Goal: Task Accomplishment & Management: Manage account settings

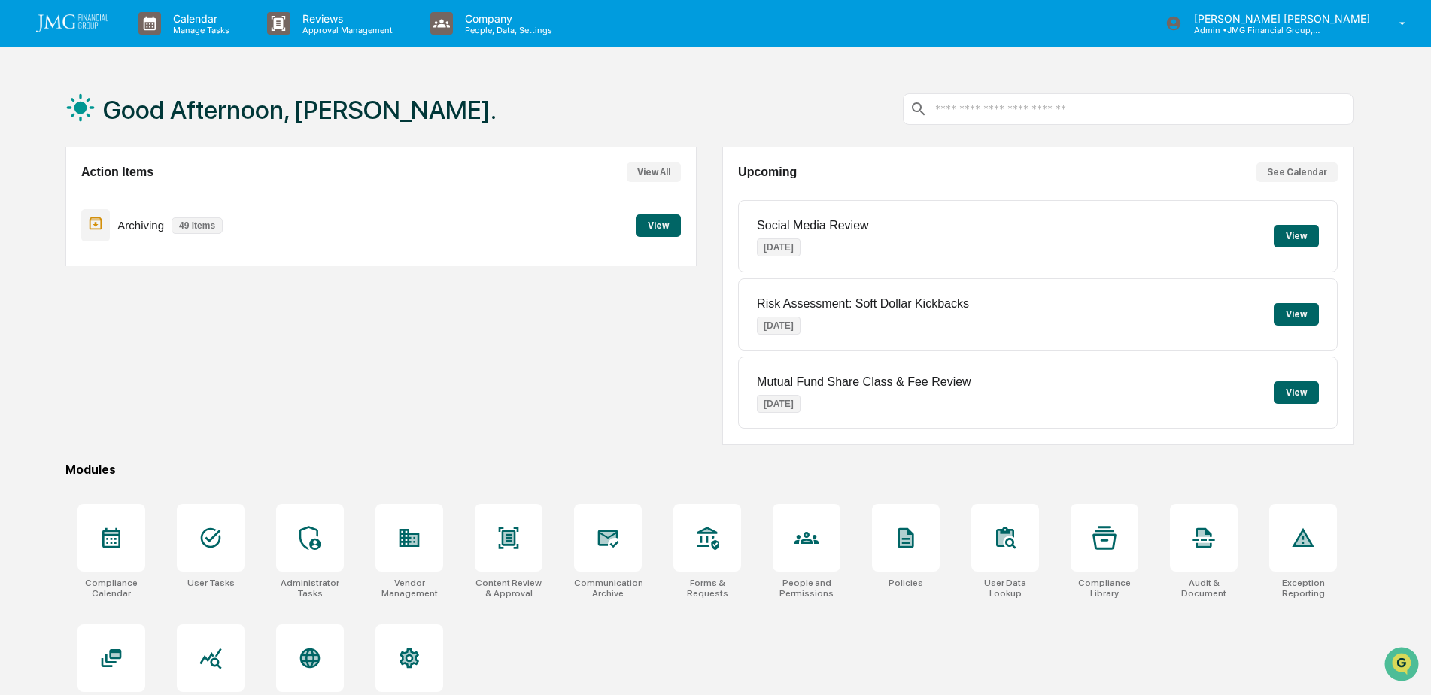
scroll to position [71, 0]
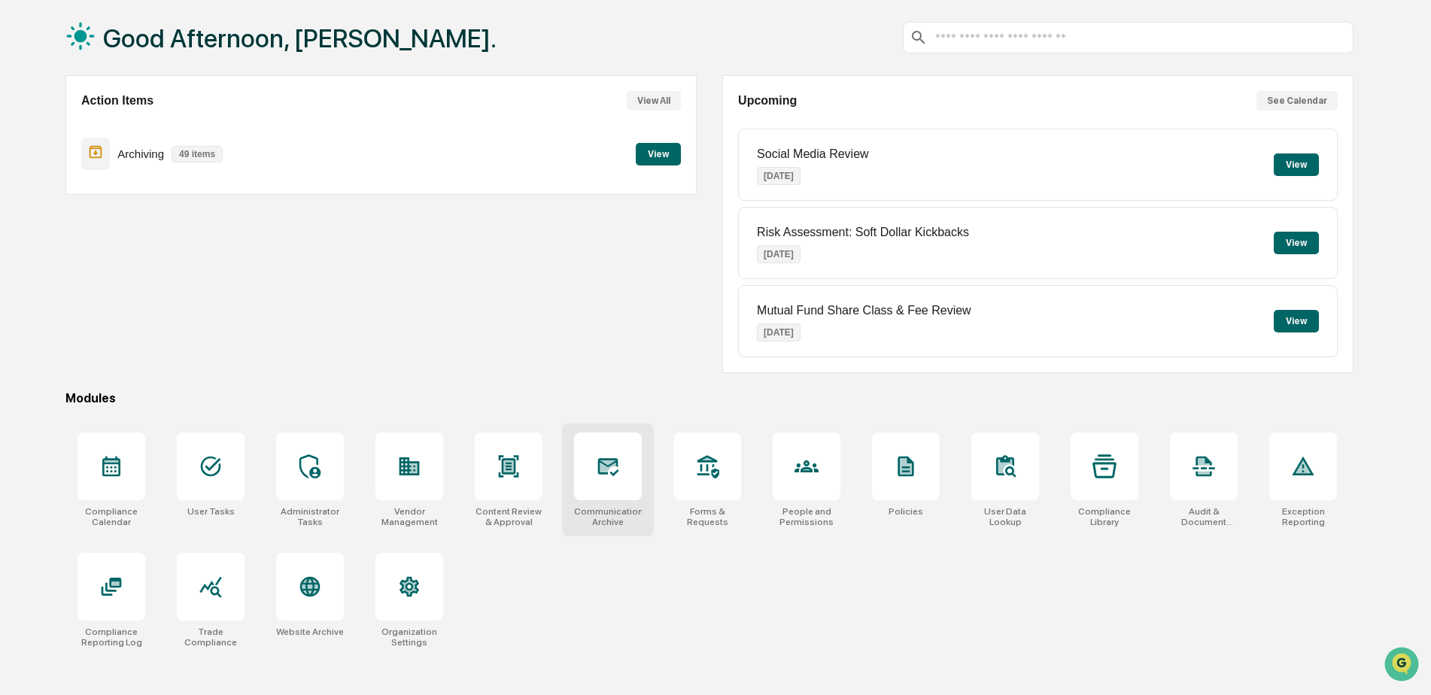
click at [587, 481] on div at bounding box center [608, 466] width 68 height 68
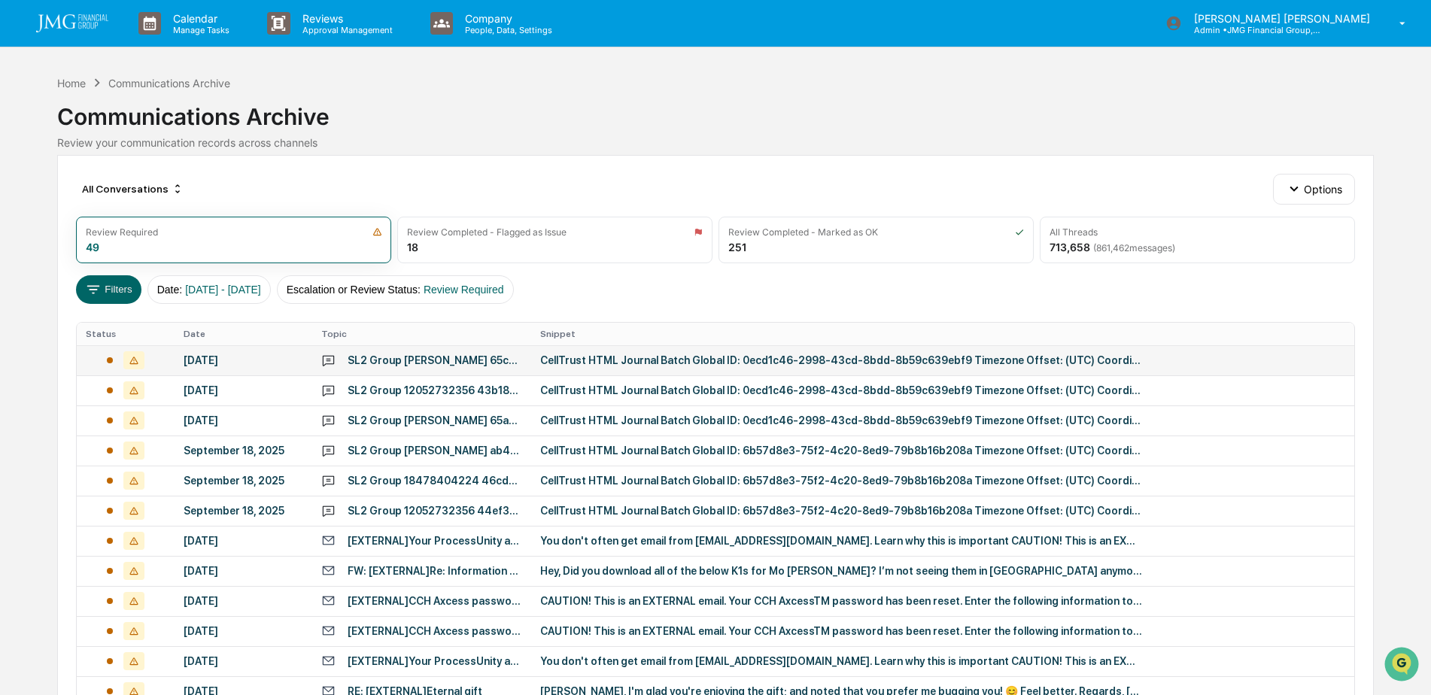
click at [605, 363] on div "CellTrust HTML Journal Batch Global ID: 0ecd1c46-2998-43cd-8bdd-8b59c639ebf9 Ti…" at bounding box center [841, 360] width 602 height 12
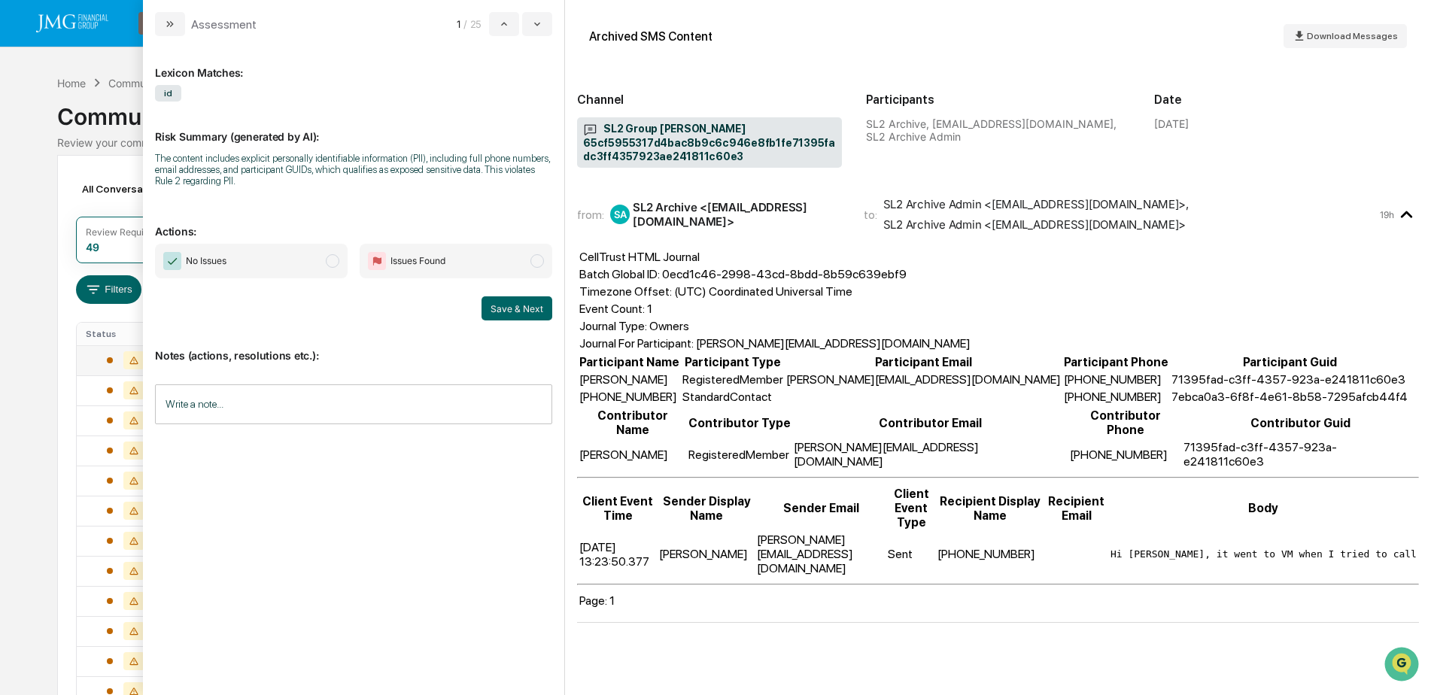
click at [264, 405] on input "Write a note..." at bounding box center [353, 404] width 397 height 40
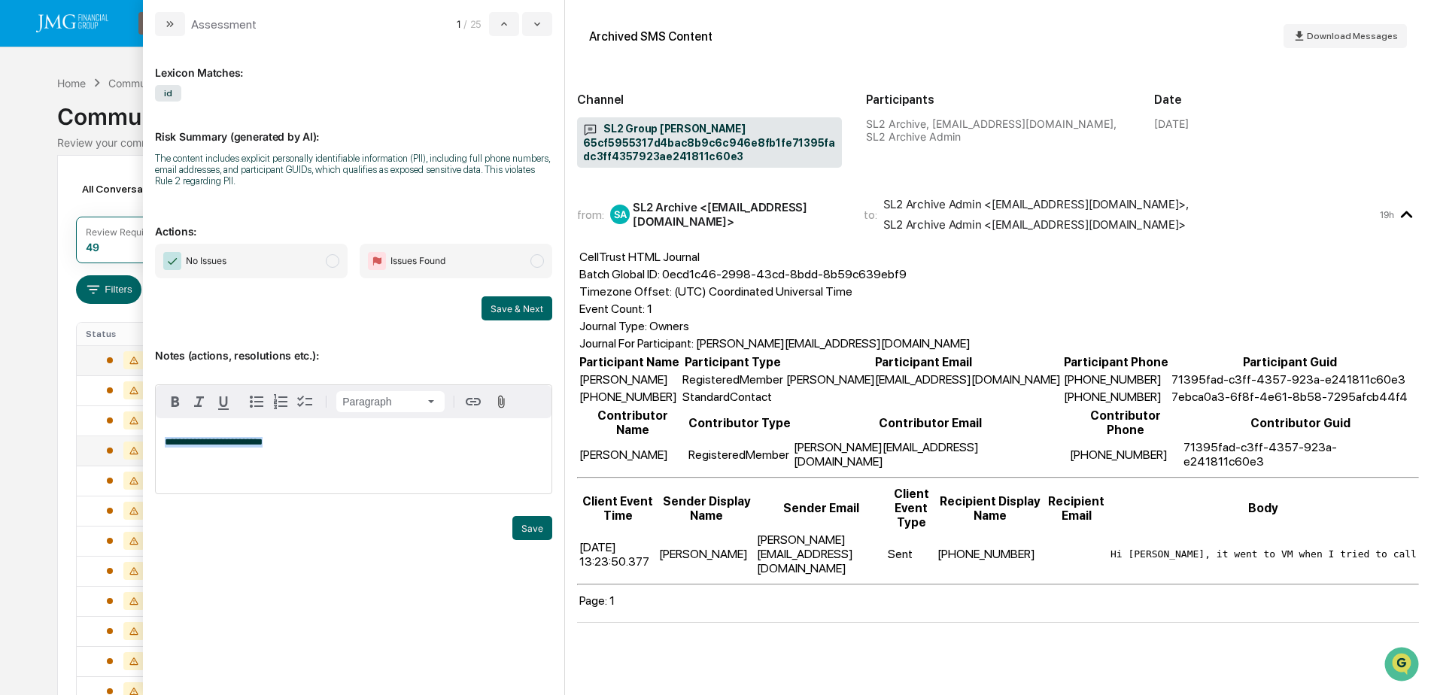
drag, startPoint x: 200, startPoint y: 441, endPoint x: 144, endPoint y: 447, distance: 56.0
click at [142, 442] on body "Calendar Manage Tasks Reviews Approval Management Company People, Data, Setting…" at bounding box center [715, 591] width 1431 height 1183
copy span "**********"
click at [315, 439] on p "**********" at bounding box center [354, 442] width 378 height 11
click at [525, 526] on button "Save" at bounding box center [532, 528] width 40 height 24
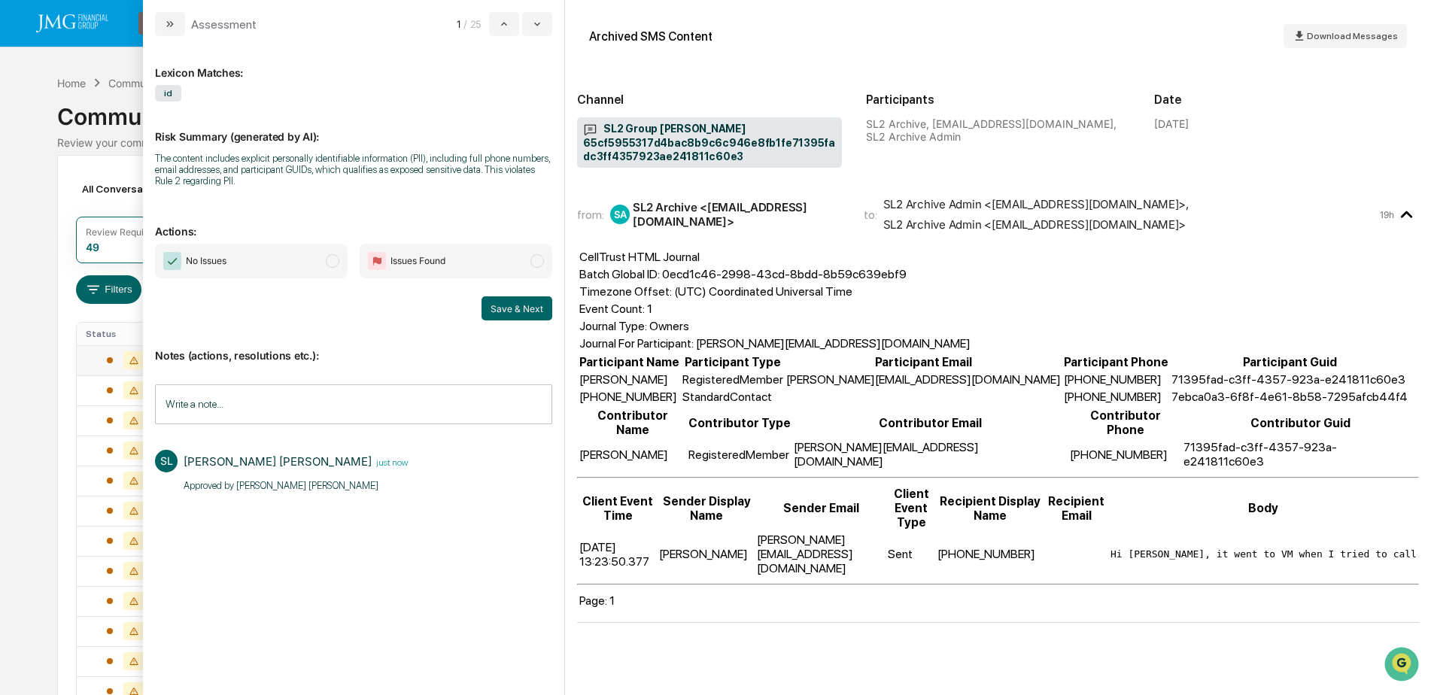
drag, startPoint x: 294, startPoint y: 267, endPoint x: 310, endPoint y: 277, distance: 18.6
click at [293, 267] on span "No Issues" at bounding box center [251, 261] width 193 height 35
click at [526, 311] on button "Save & Next" at bounding box center [516, 308] width 71 height 24
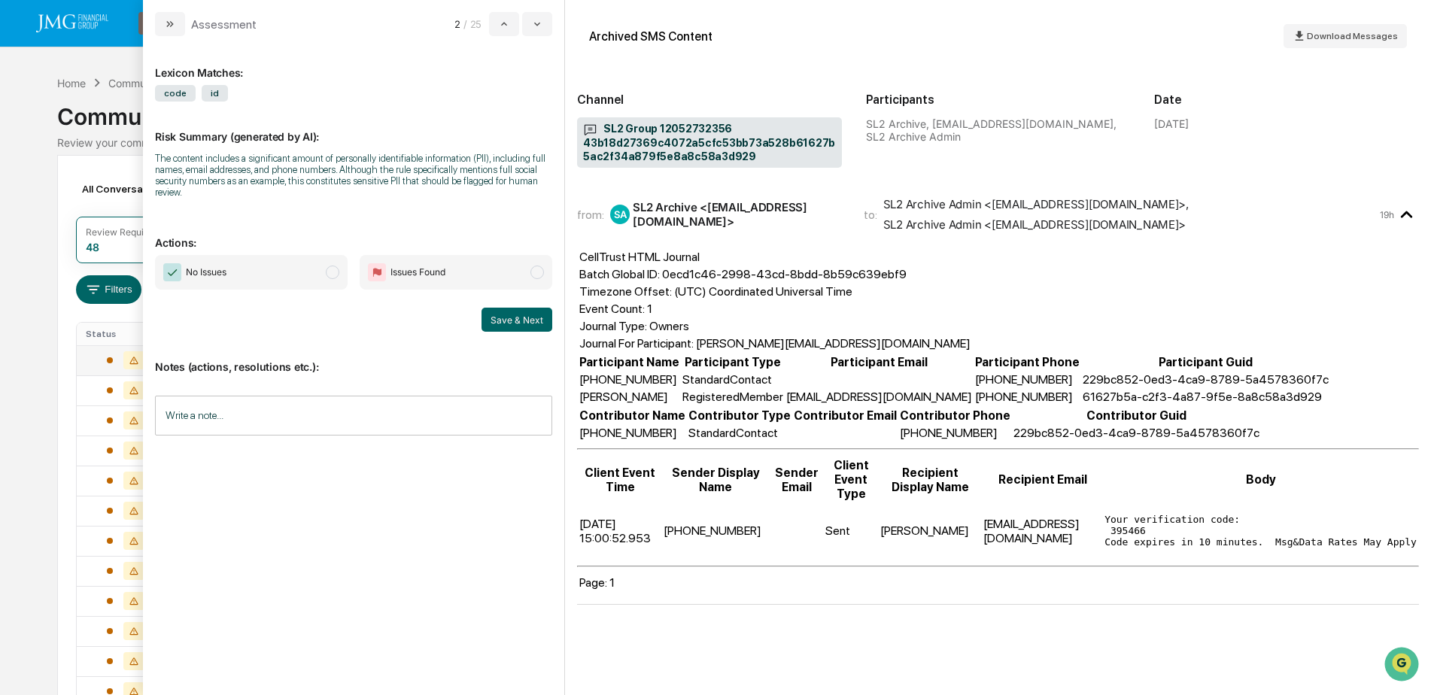
click at [239, 426] on input "Write a note..." at bounding box center [353, 416] width 397 height 40
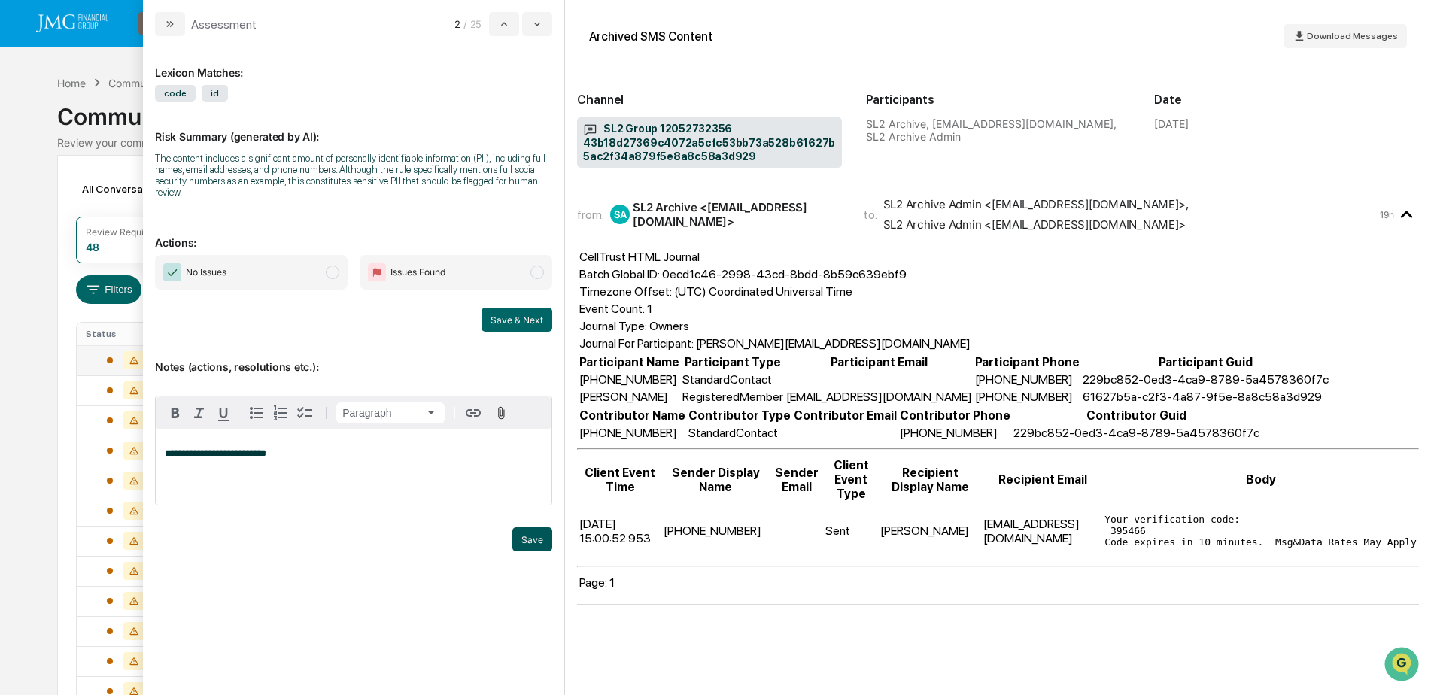
click at [523, 545] on button "Save" at bounding box center [532, 539] width 40 height 24
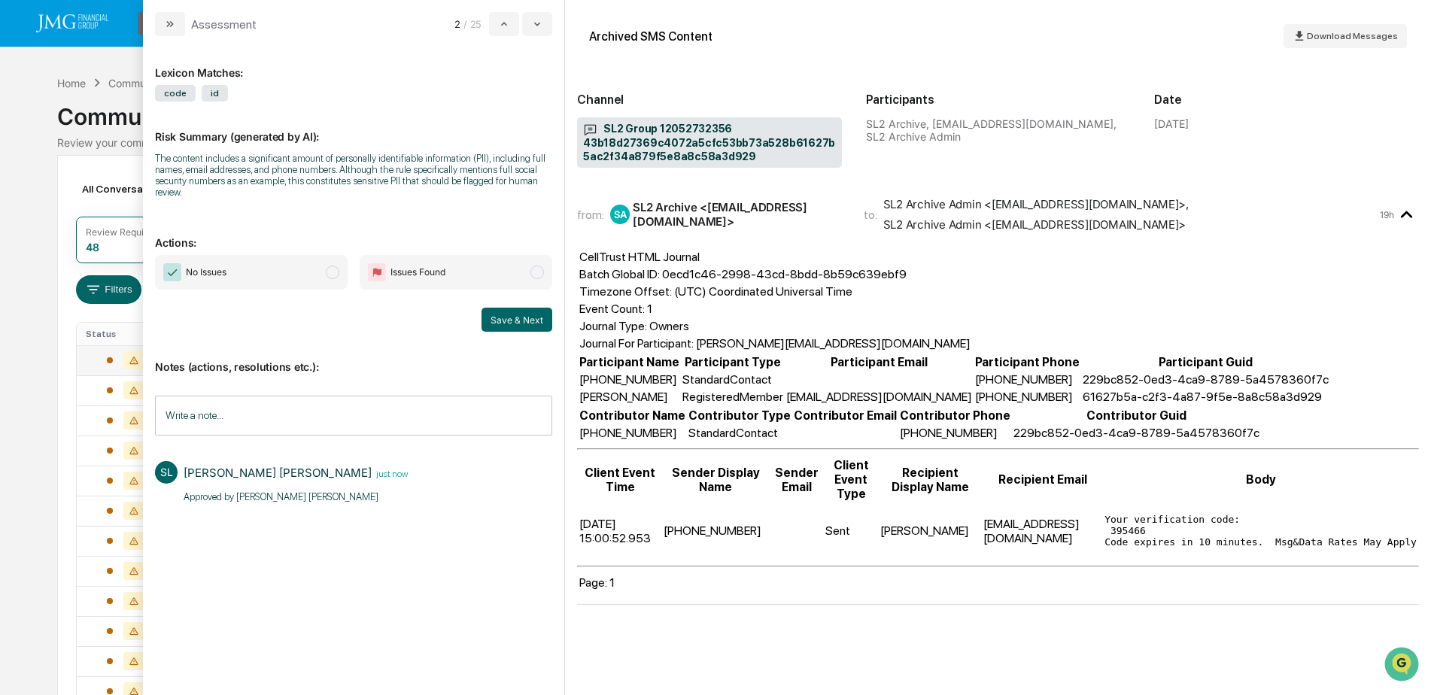
click at [265, 275] on span "No Issues" at bounding box center [251, 272] width 193 height 35
click at [529, 317] on button "Save & Next" at bounding box center [516, 320] width 71 height 24
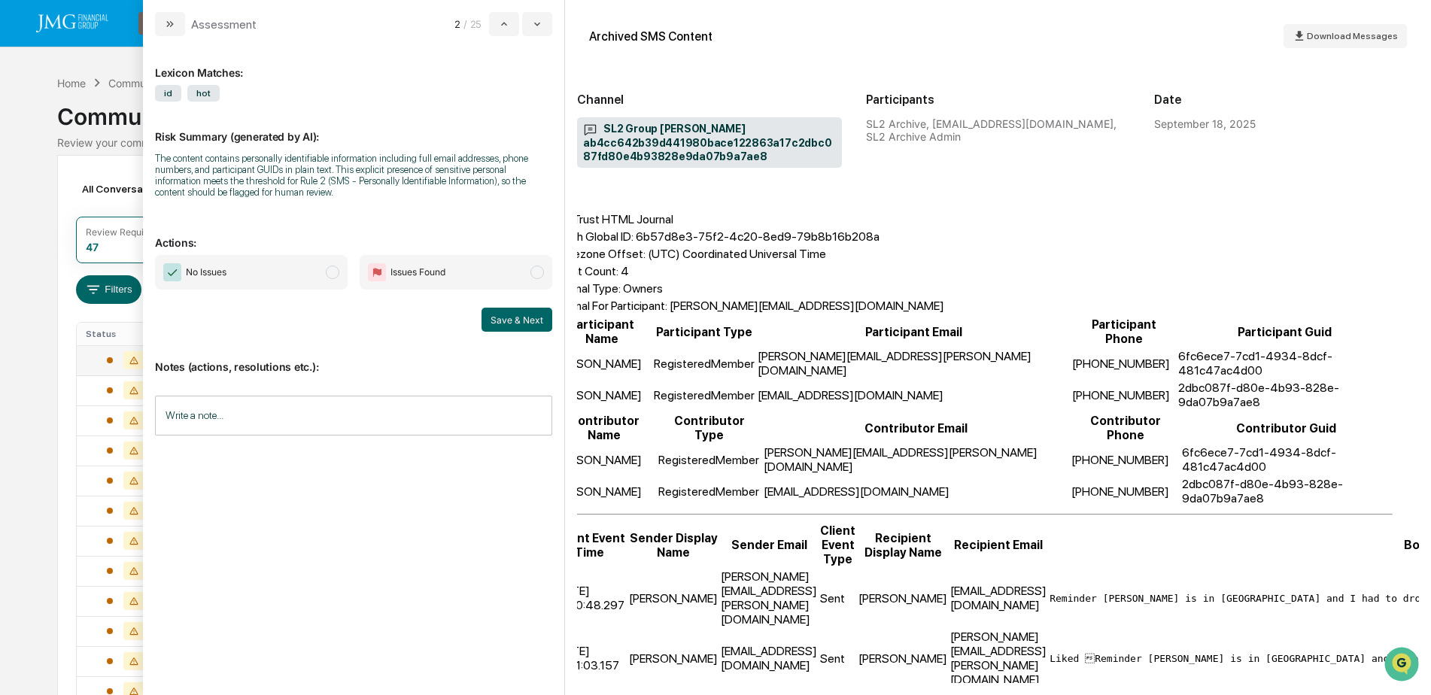
scroll to position [38, 0]
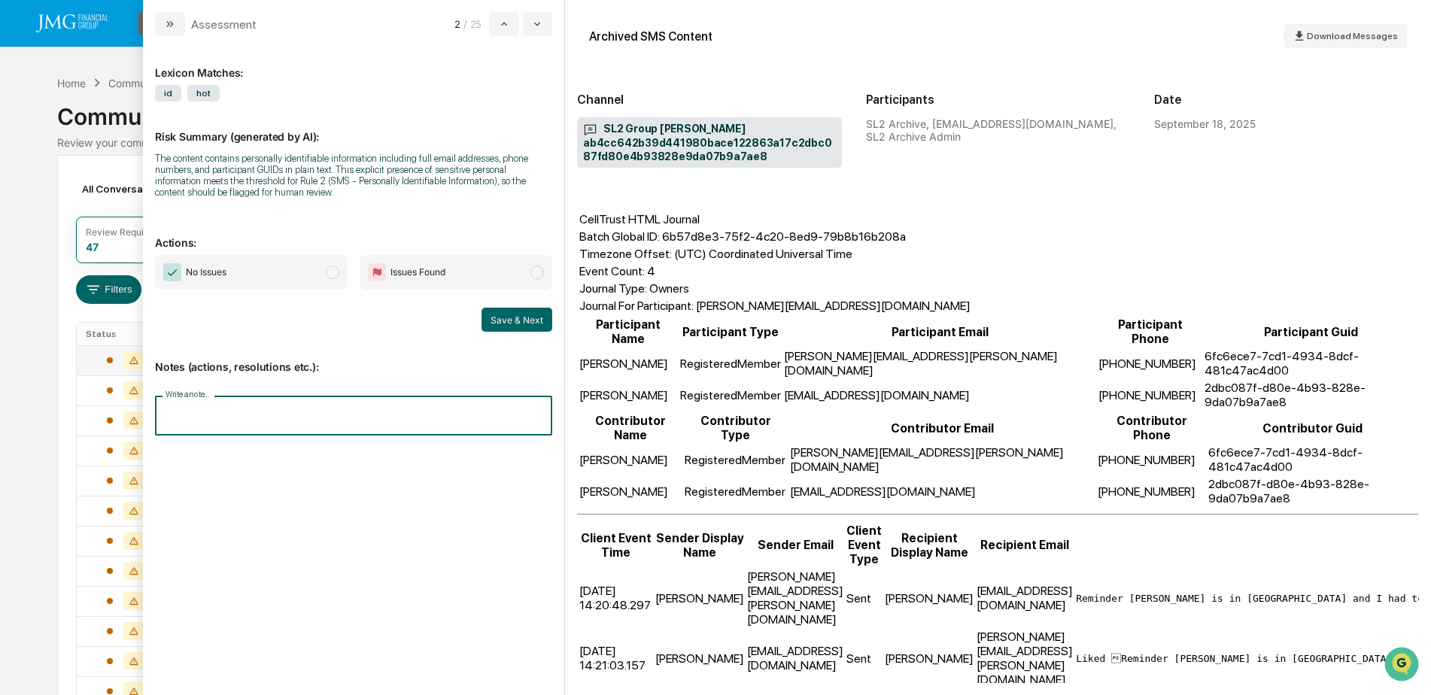
click at [287, 412] on input "Write a note..." at bounding box center [353, 416] width 397 height 40
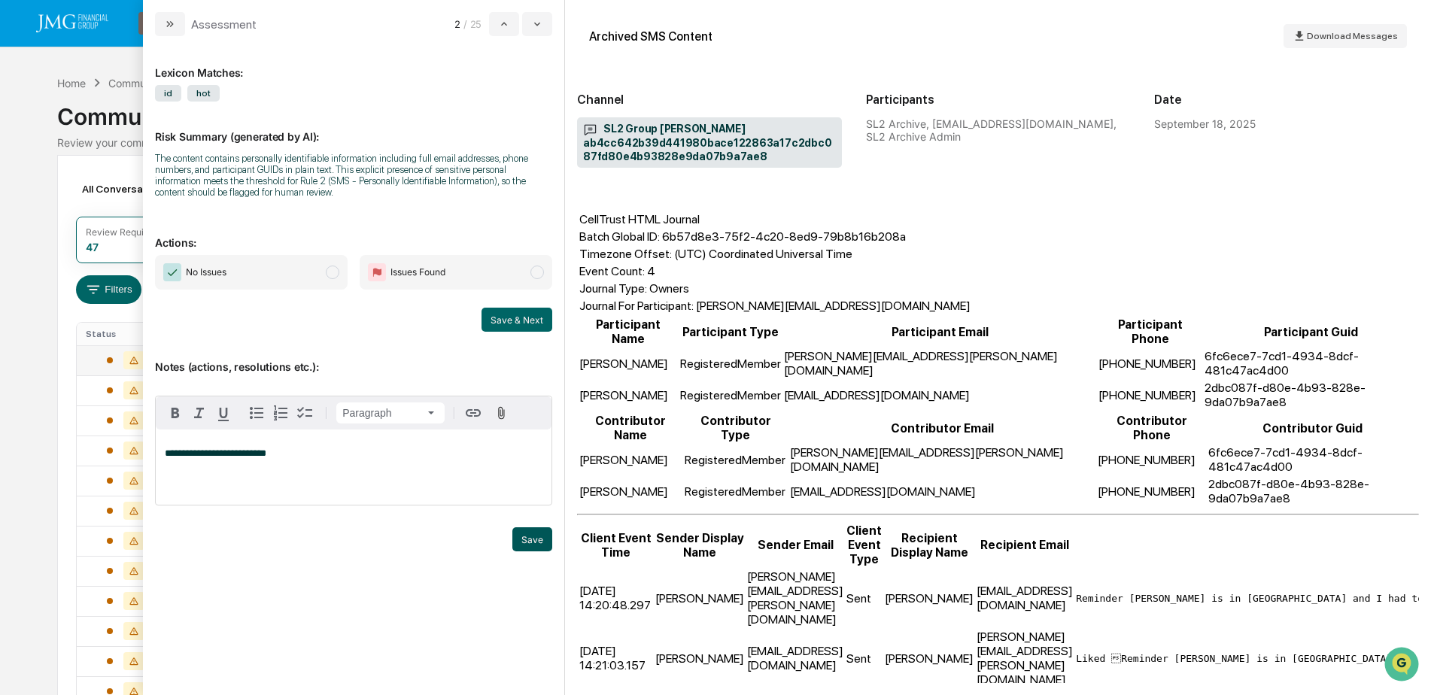
click at [523, 538] on button "Save" at bounding box center [532, 539] width 40 height 24
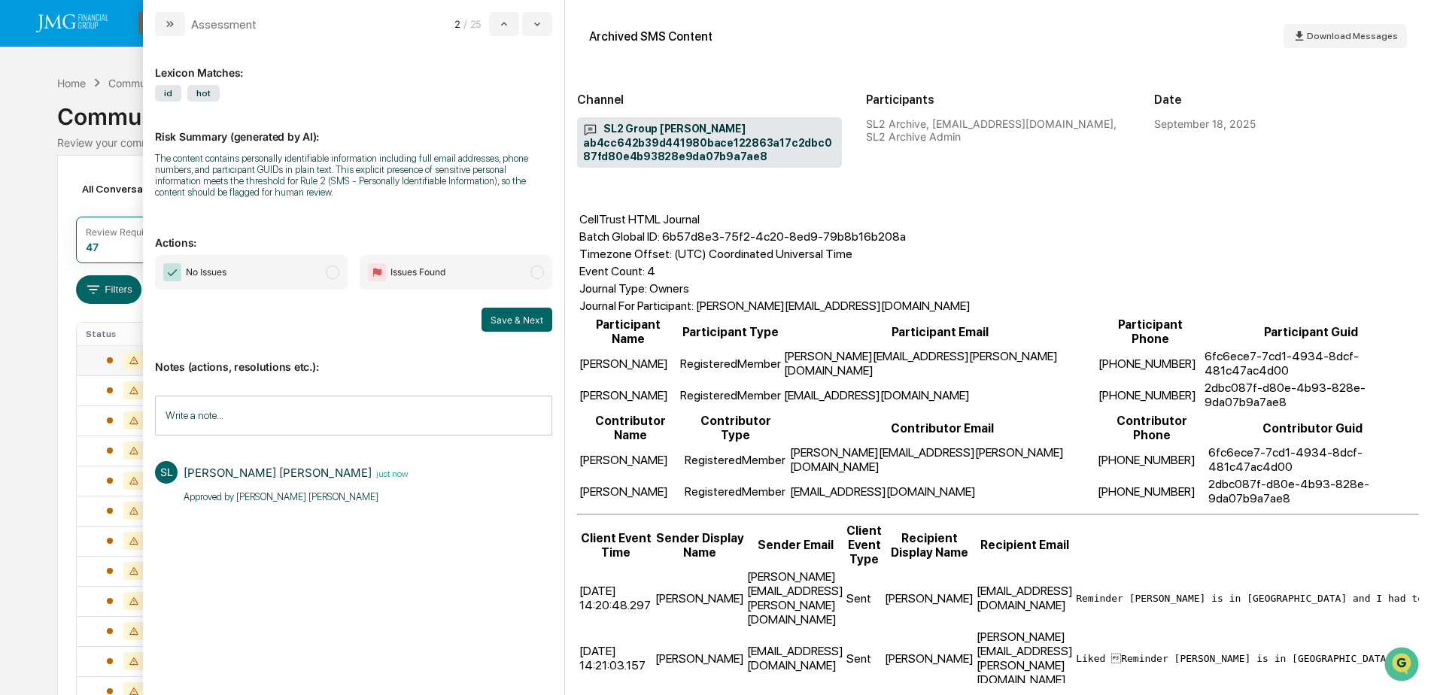
click at [287, 283] on span "No Issues" at bounding box center [251, 272] width 193 height 35
click at [518, 322] on button "Save & Next" at bounding box center [516, 320] width 71 height 24
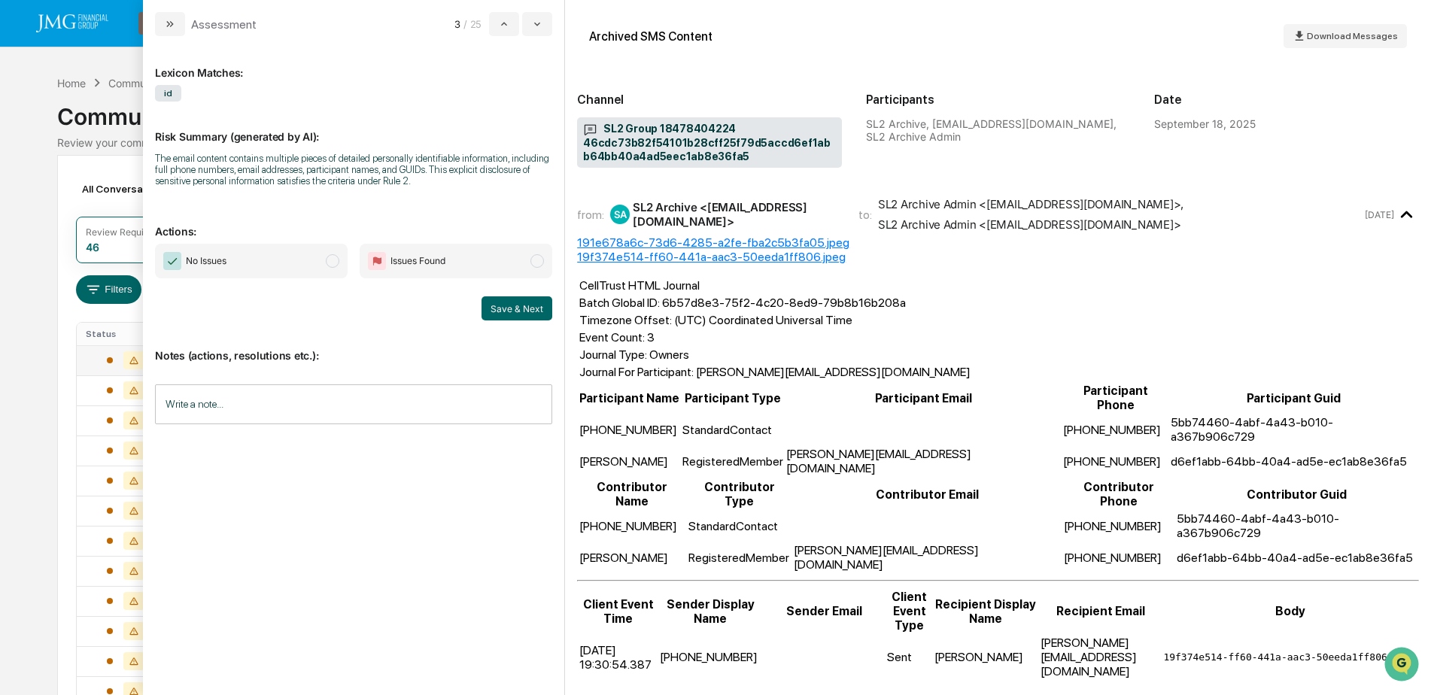
scroll to position [11, 0]
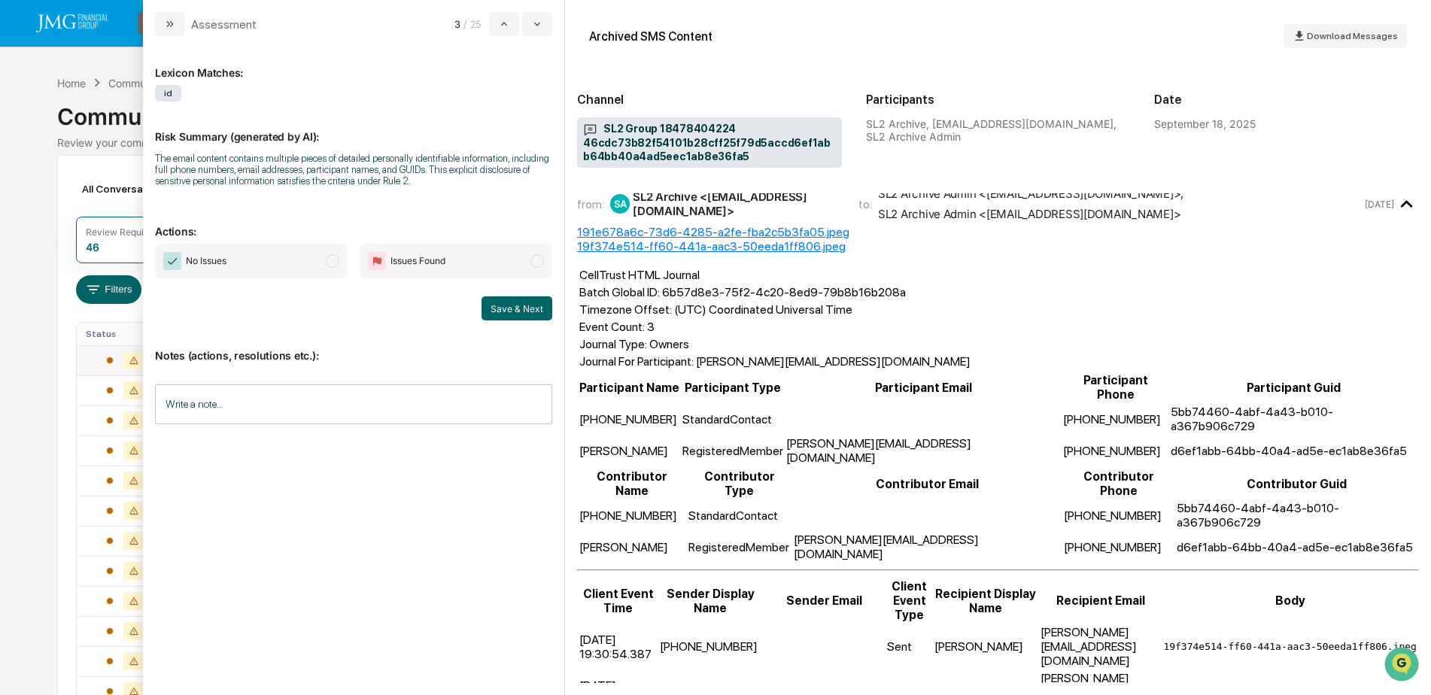
click at [244, 395] on input "Write a note..." at bounding box center [353, 404] width 397 height 40
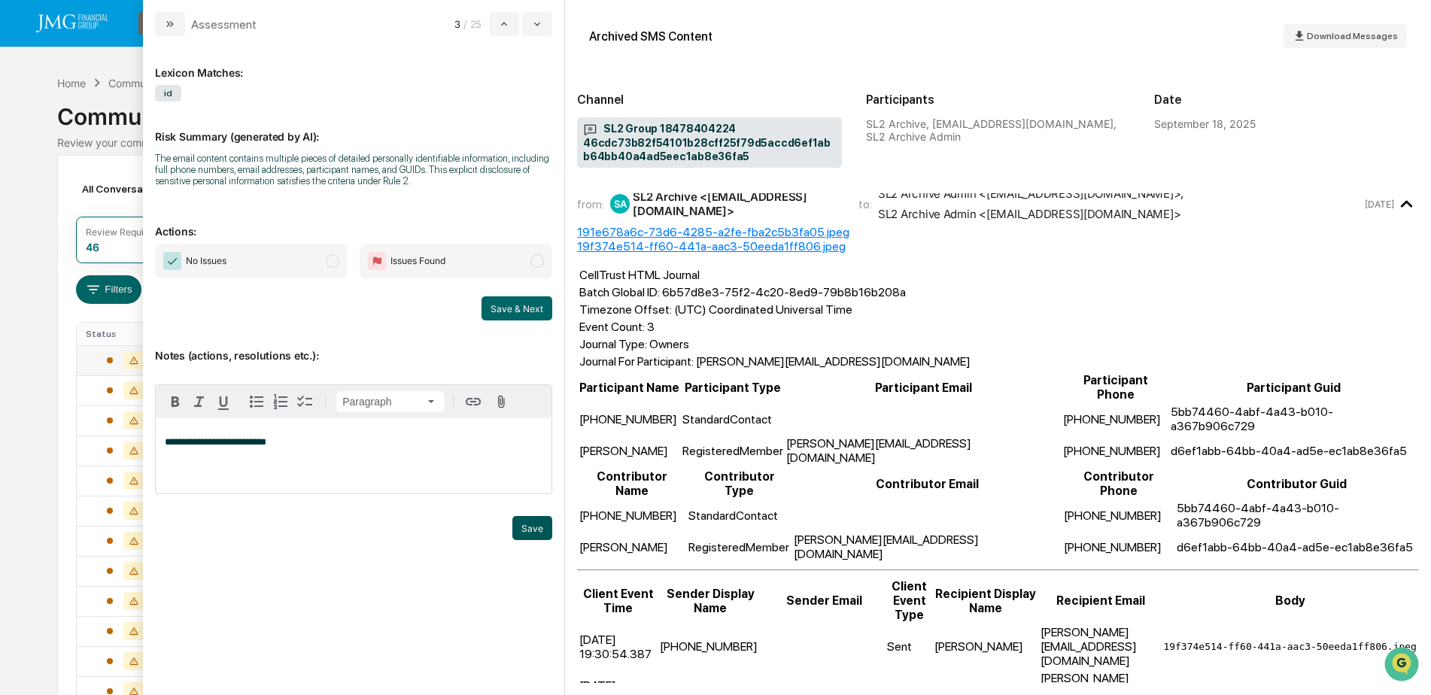
click at [520, 521] on button "Save" at bounding box center [532, 528] width 40 height 24
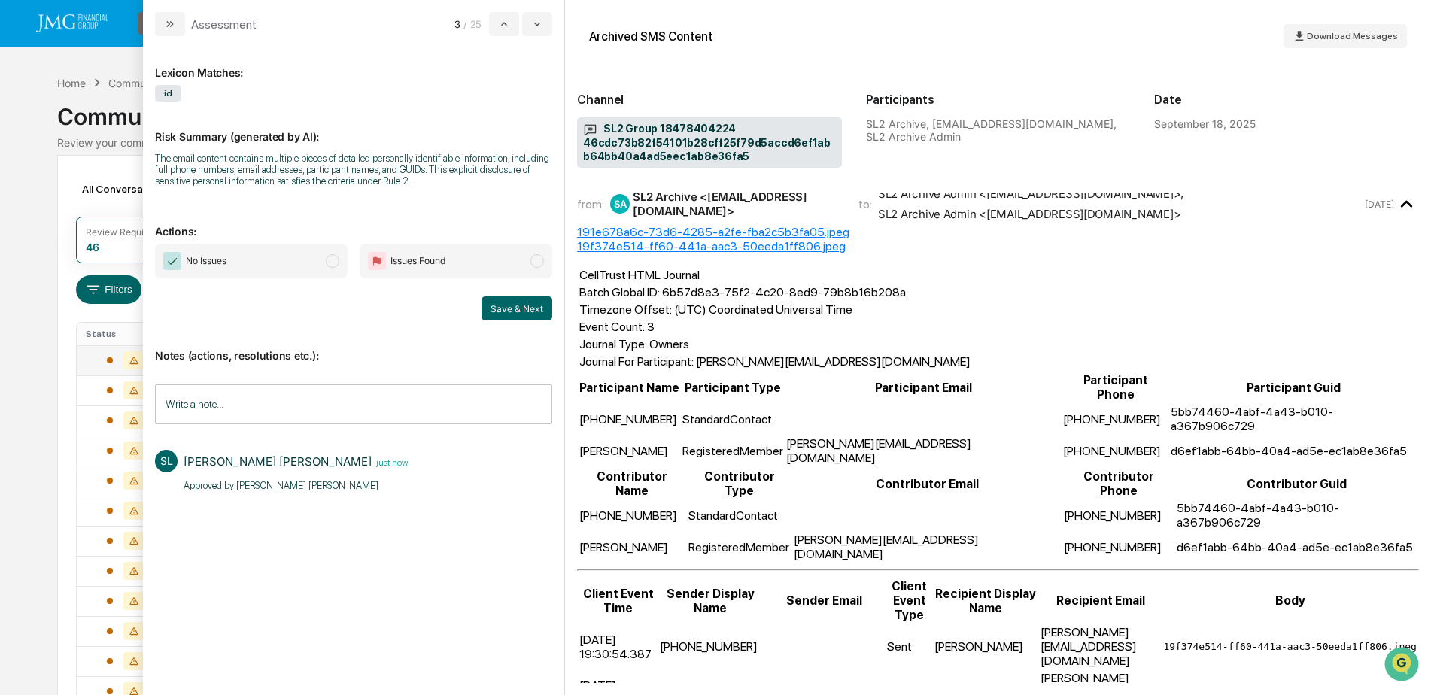
click at [275, 269] on span "No Issues" at bounding box center [251, 261] width 193 height 35
click at [502, 308] on button "Save & Next" at bounding box center [516, 308] width 71 height 24
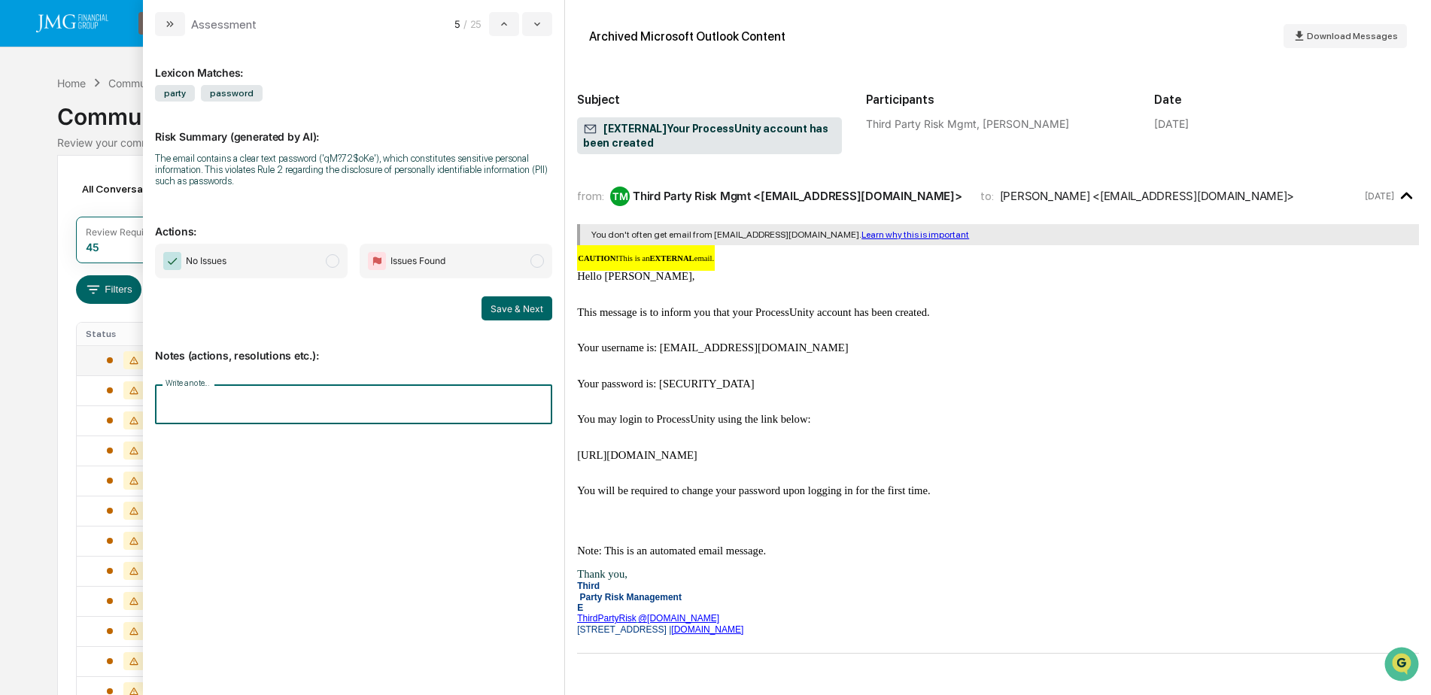
click at [280, 408] on input "Write a note..." at bounding box center [353, 404] width 397 height 40
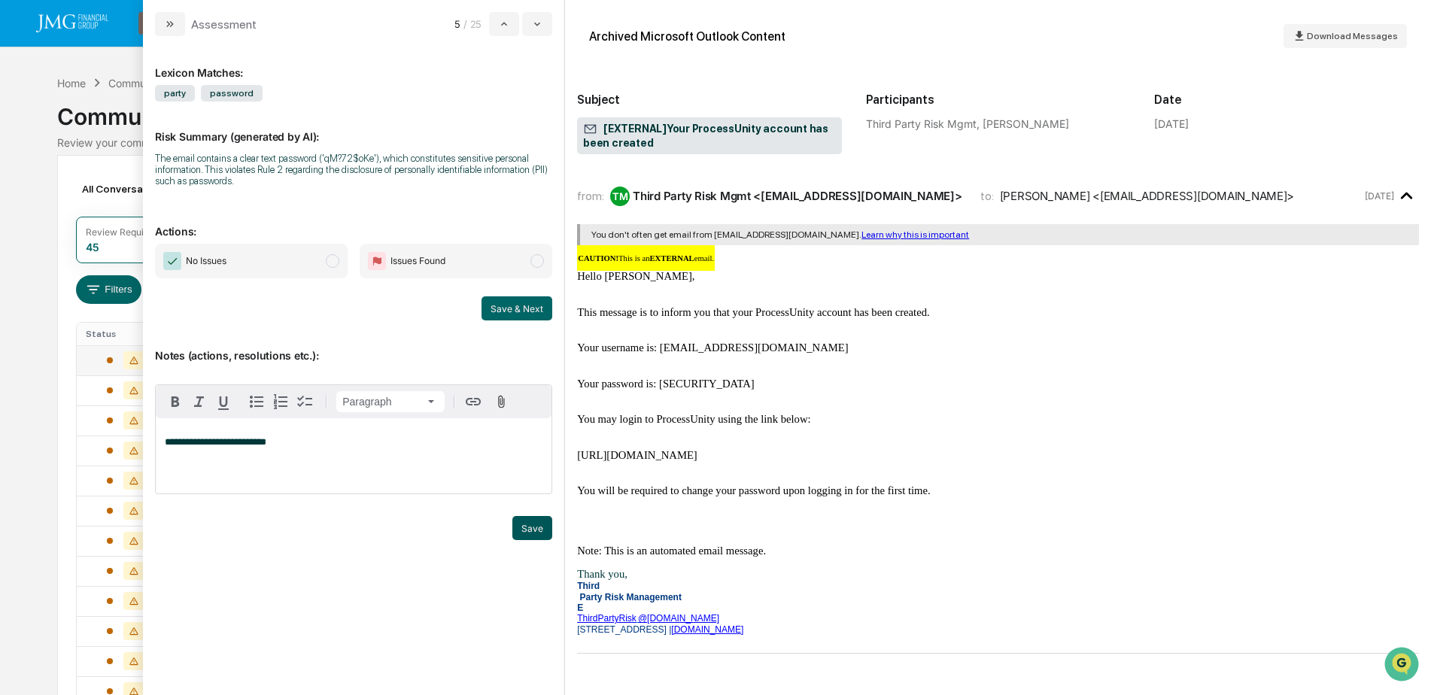
click at [531, 533] on button "Save" at bounding box center [532, 528] width 40 height 24
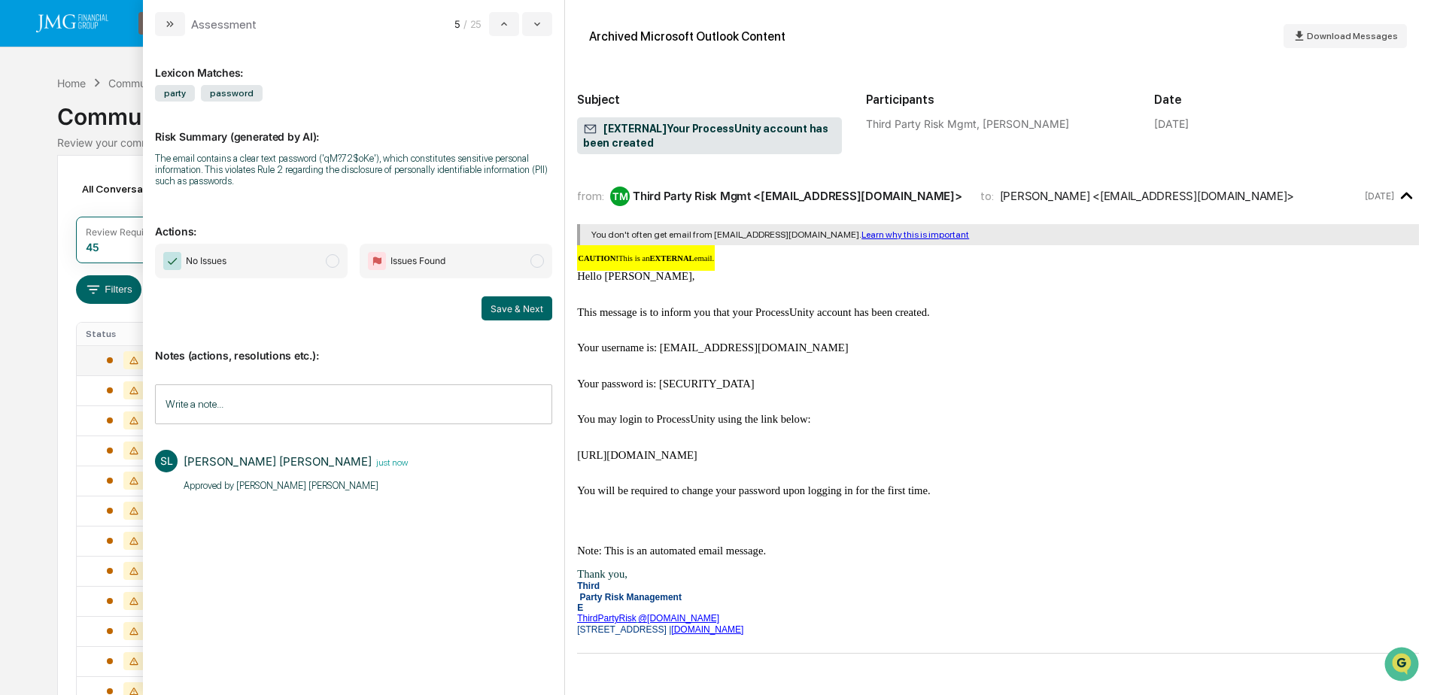
click at [253, 268] on span "No Issues" at bounding box center [251, 261] width 193 height 35
click at [515, 312] on button "Save & Next" at bounding box center [516, 308] width 71 height 24
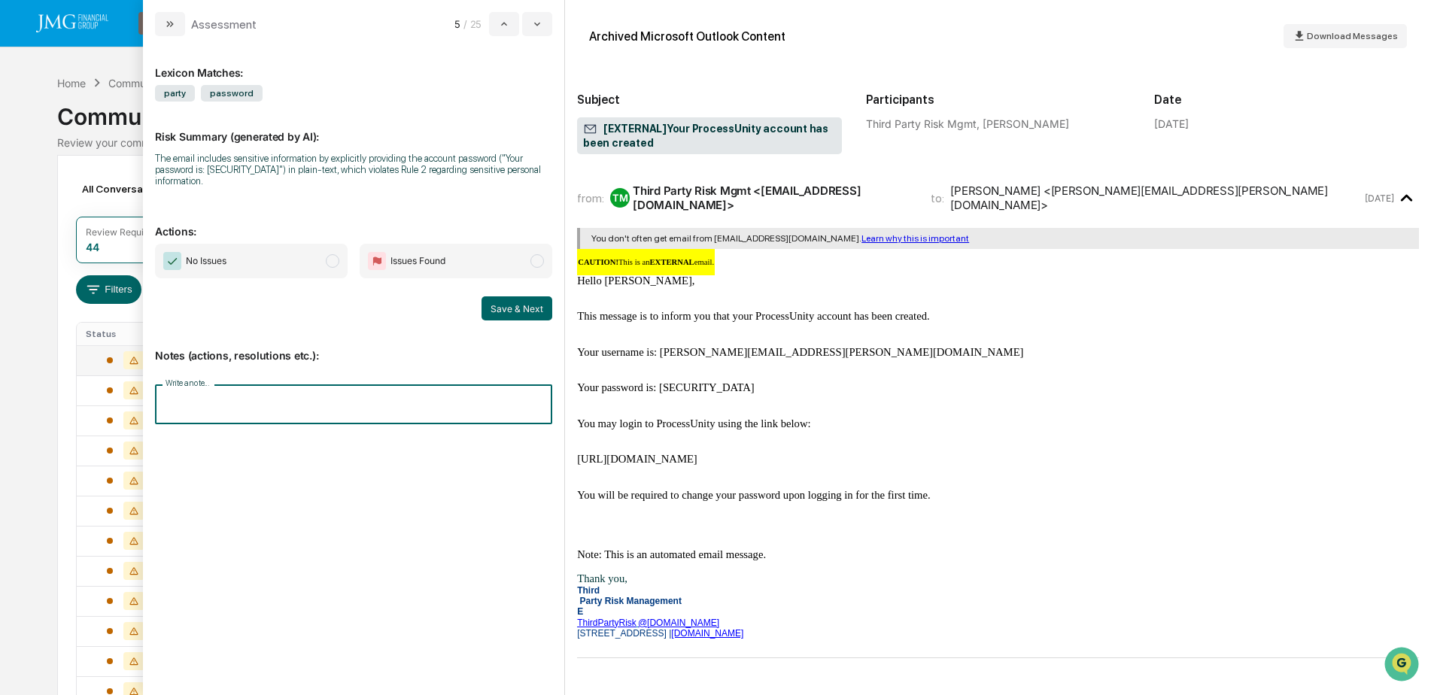
click at [295, 406] on input "Write a note..." at bounding box center [353, 404] width 397 height 40
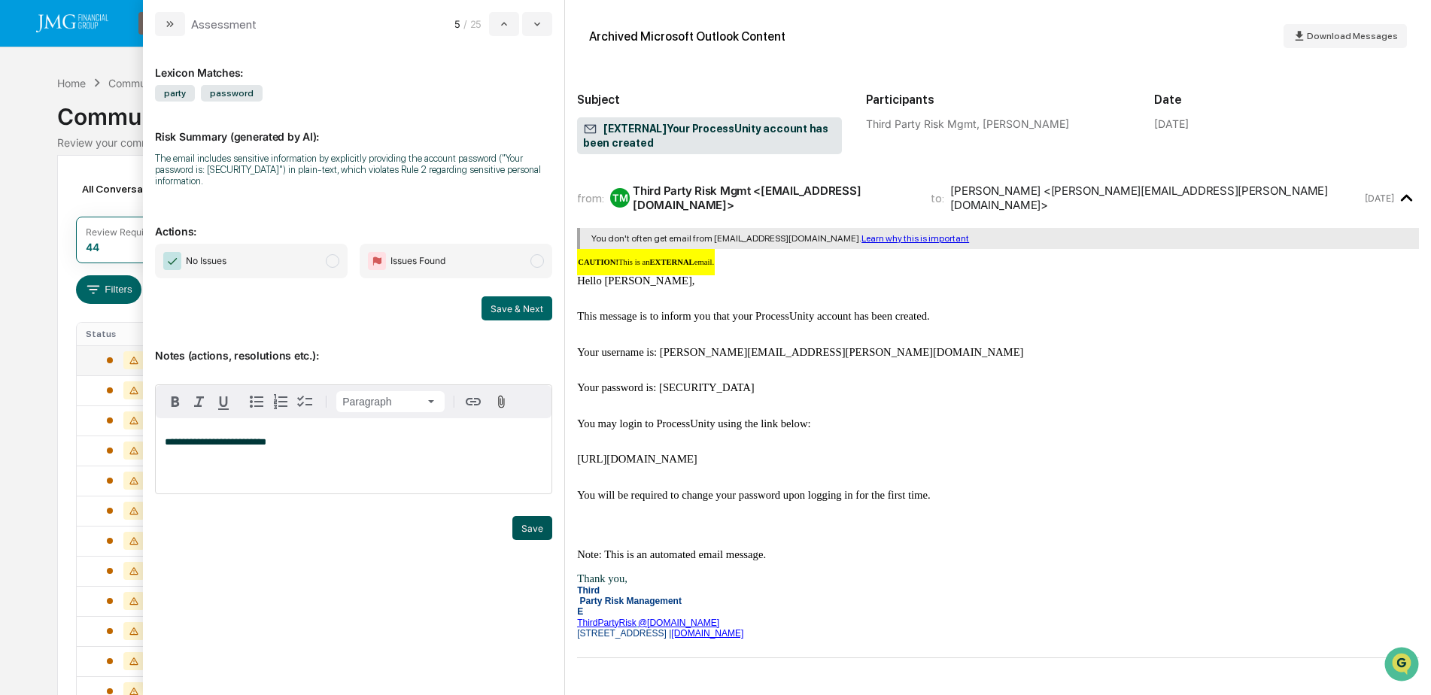
click at [523, 525] on button "Save" at bounding box center [532, 528] width 40 height 24
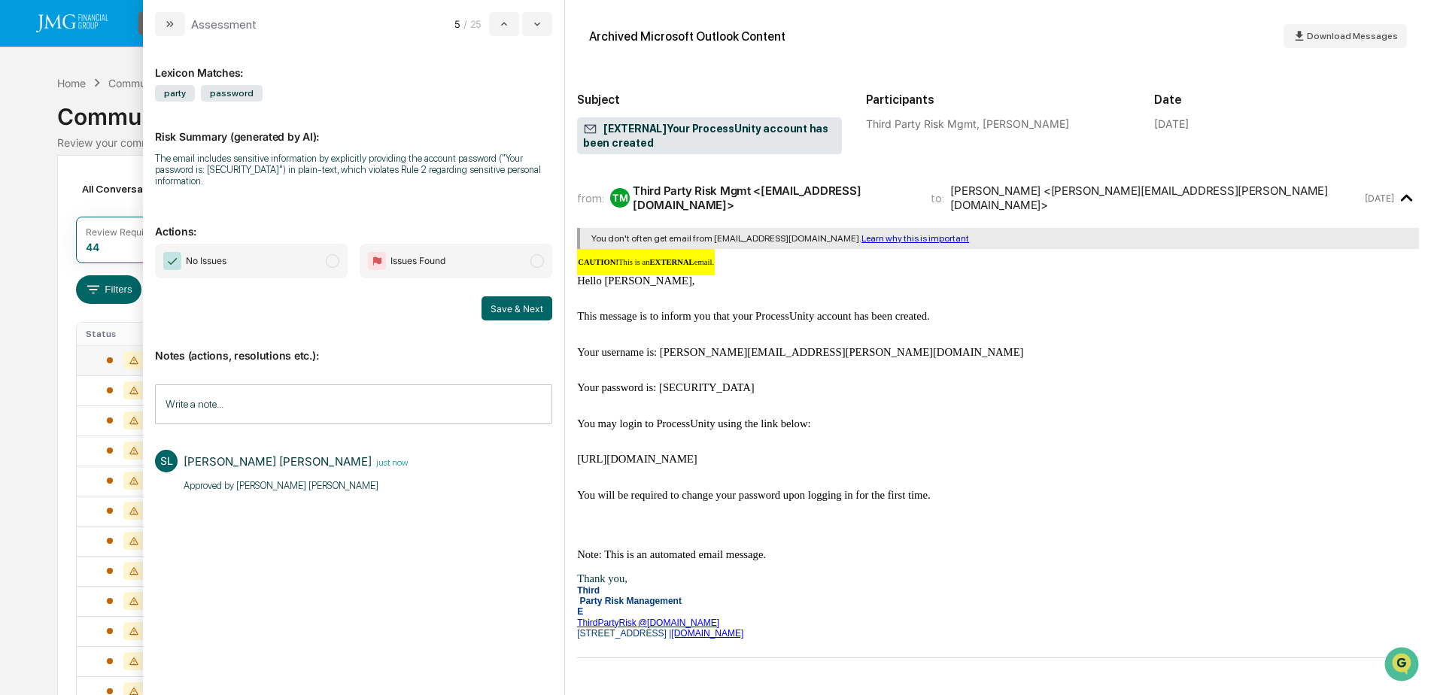
click at [259, 264] on span "No Issues" at bounding box center [251, 261] width 193 height 35
click at [508, 307] on button "Save & Next" at bounding box center [516, 308] width 71 height 24
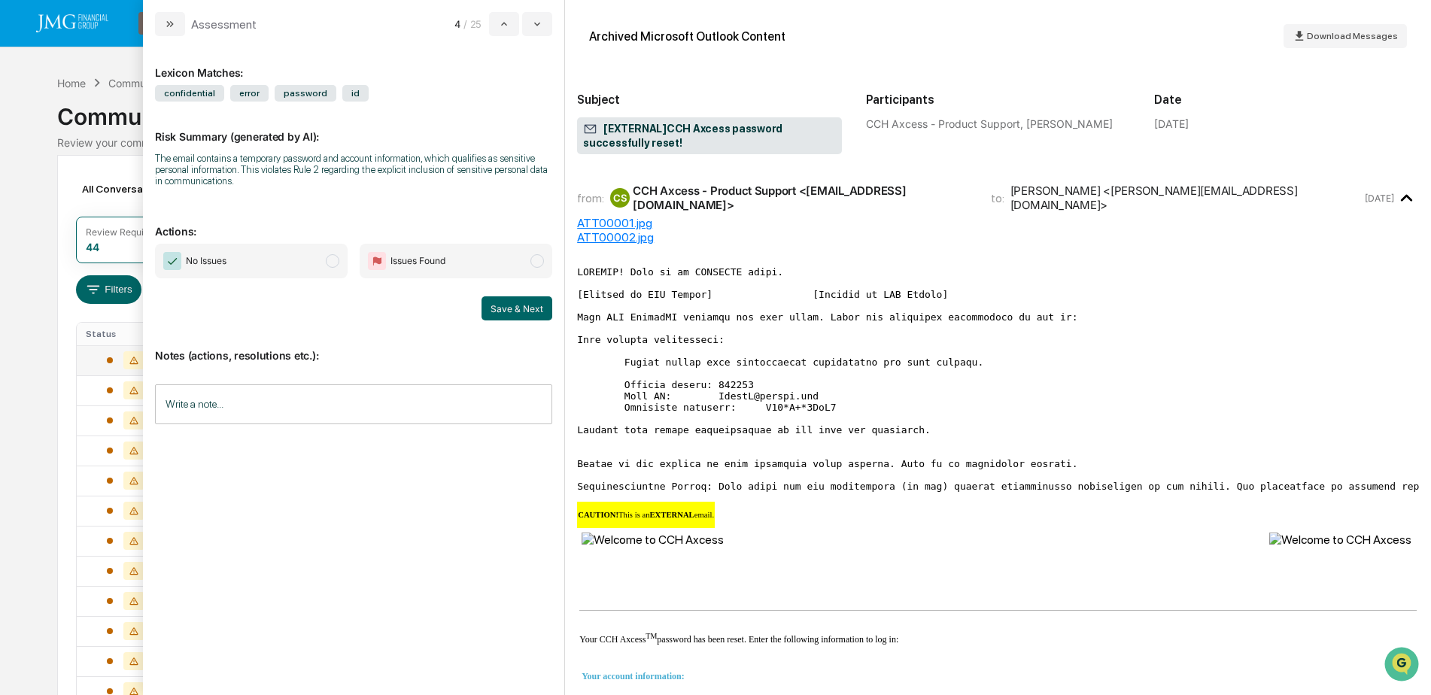
click at [287, 406] on input "Write a note..." at bounding box center [353, 404] width 397 height 40
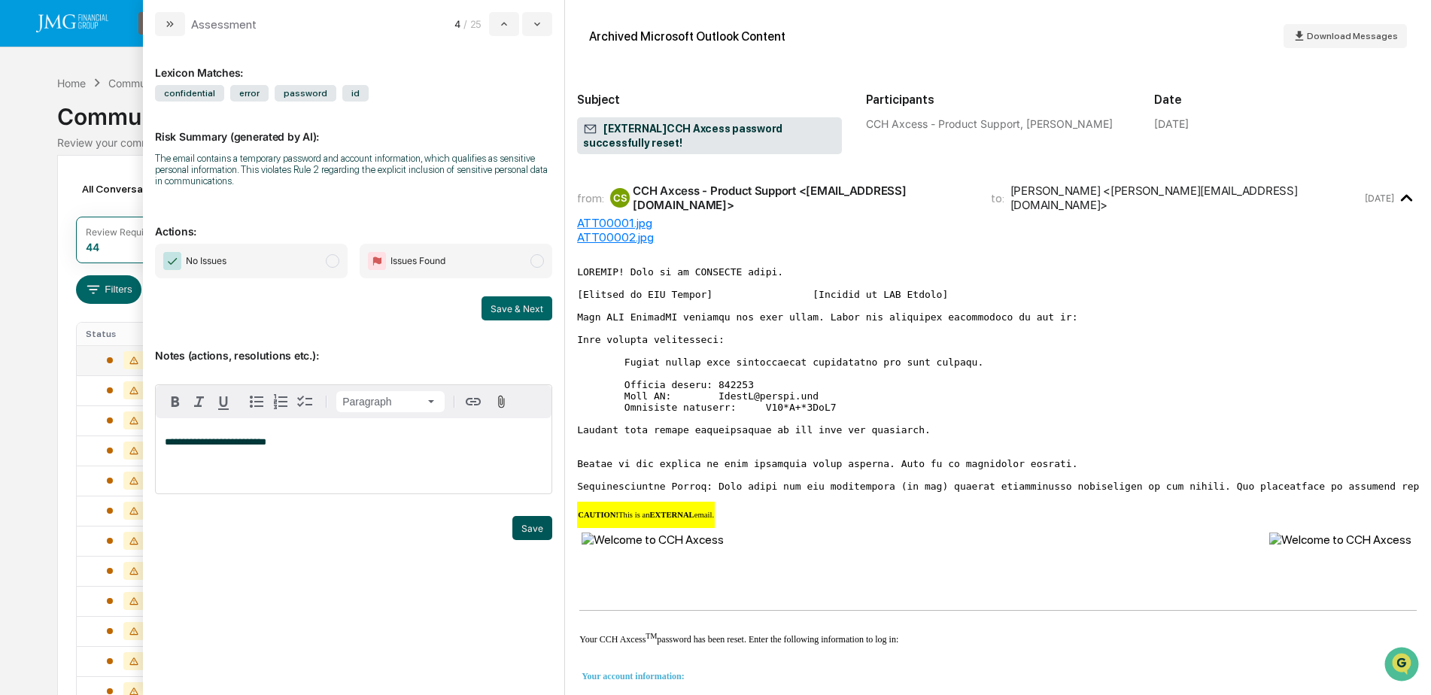
click at [519, 533] on button "Save" at bounding box center [532, 528] width 40 height 24
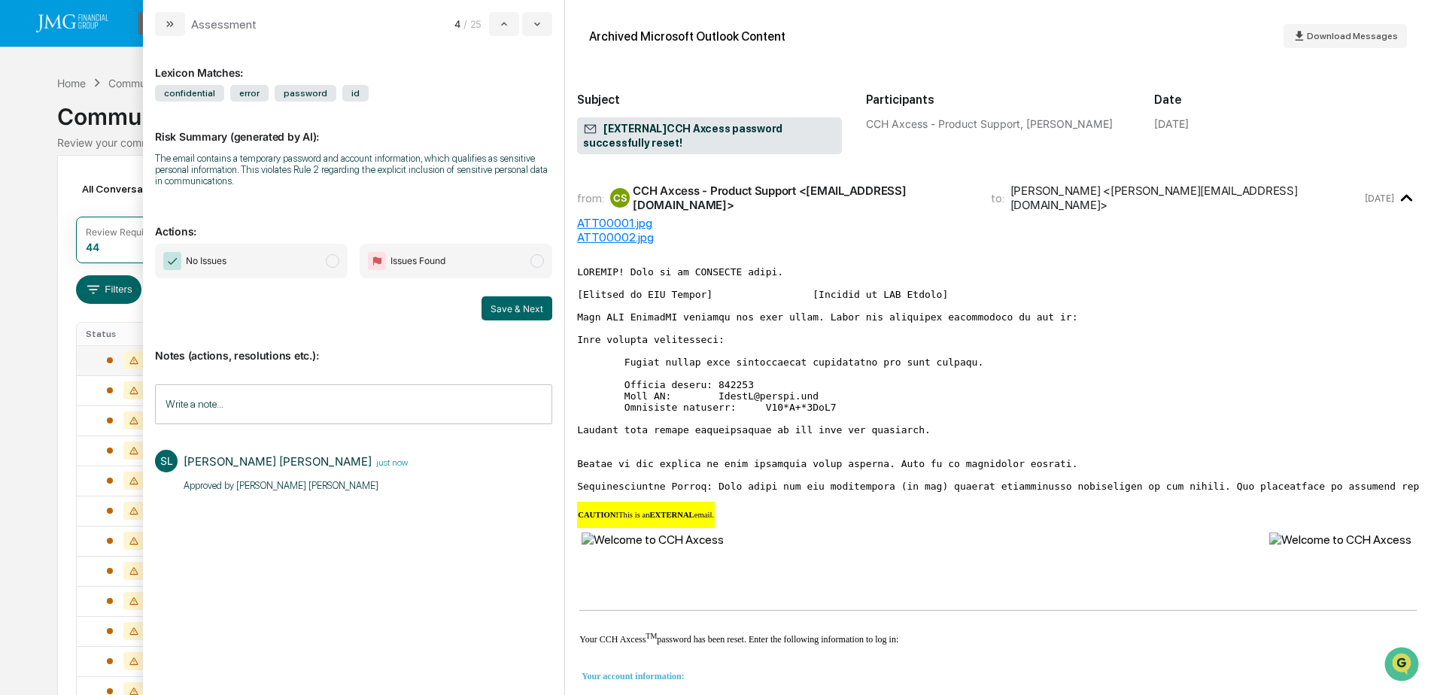
click at [265, 263] on span "No Issues" at bounding box center [251, 261] width 193 height 35
click at [517, 310] on button "Save & Next" at bounding box center [516, 308] width 71 height 24
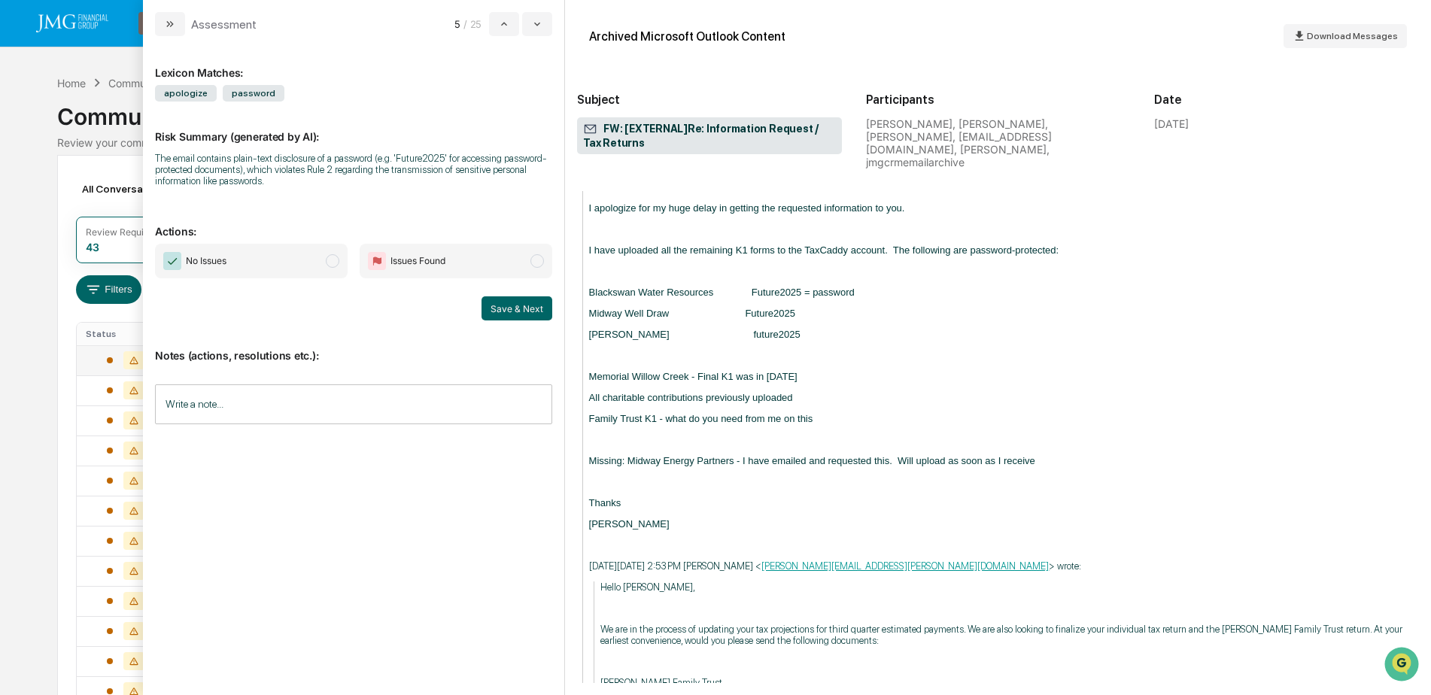
scroll to position [1579, 0]
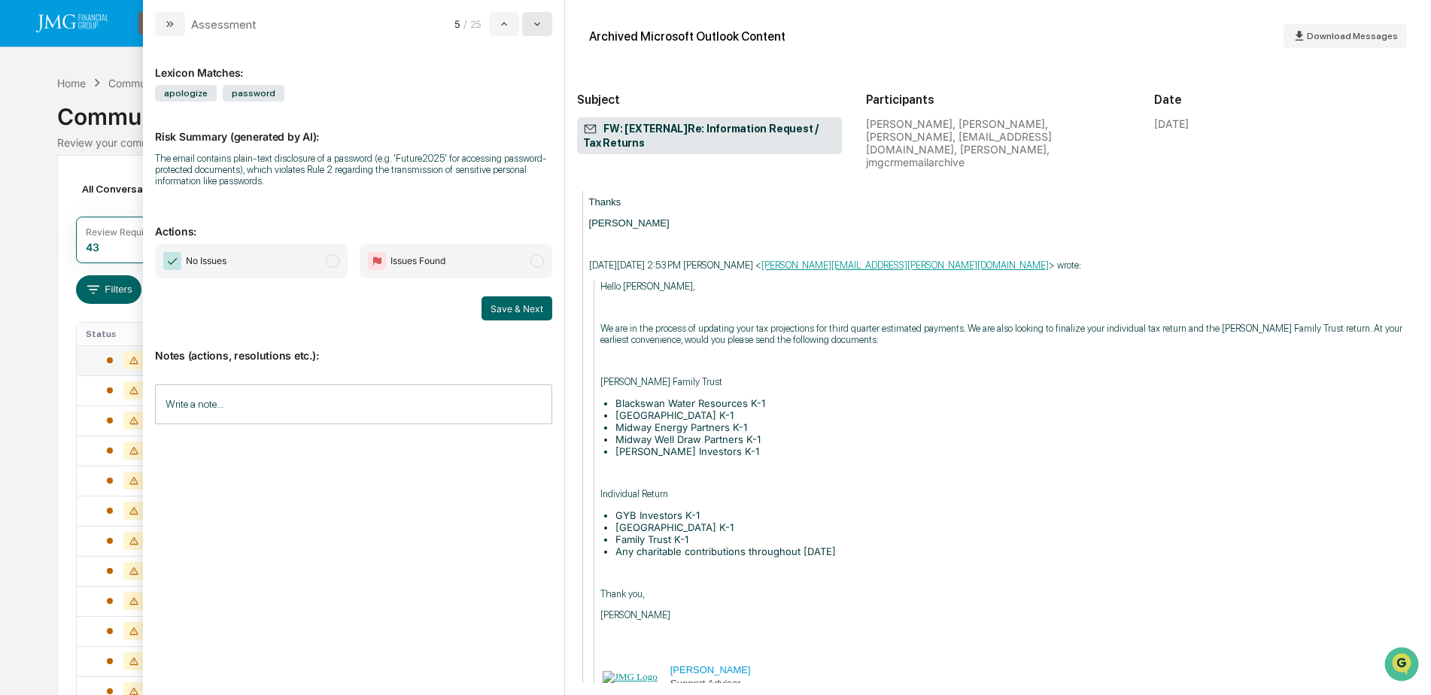
click at [544, 22] on button "modal" at bounding box center [537, 24] width 30 height 24
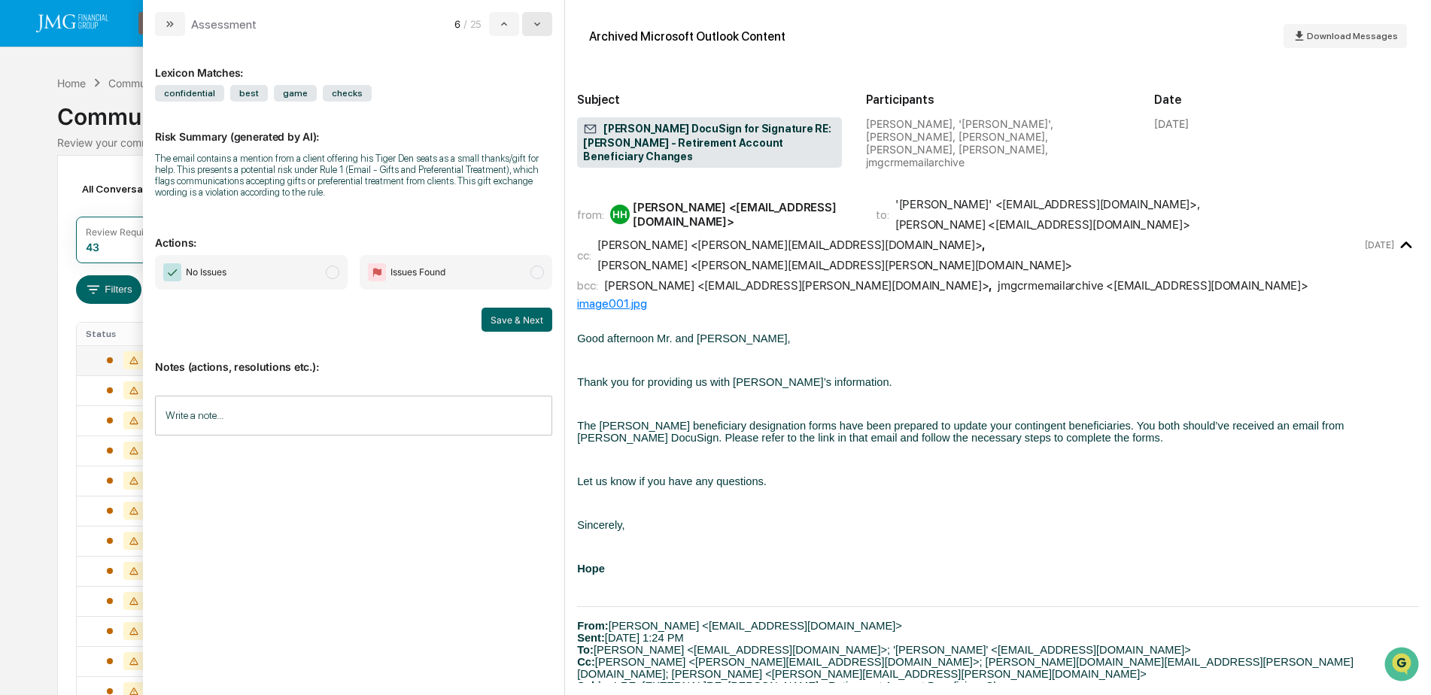
click at [538, 23] on icon "modal" at bounding box center [537, 24] width 12 height 12
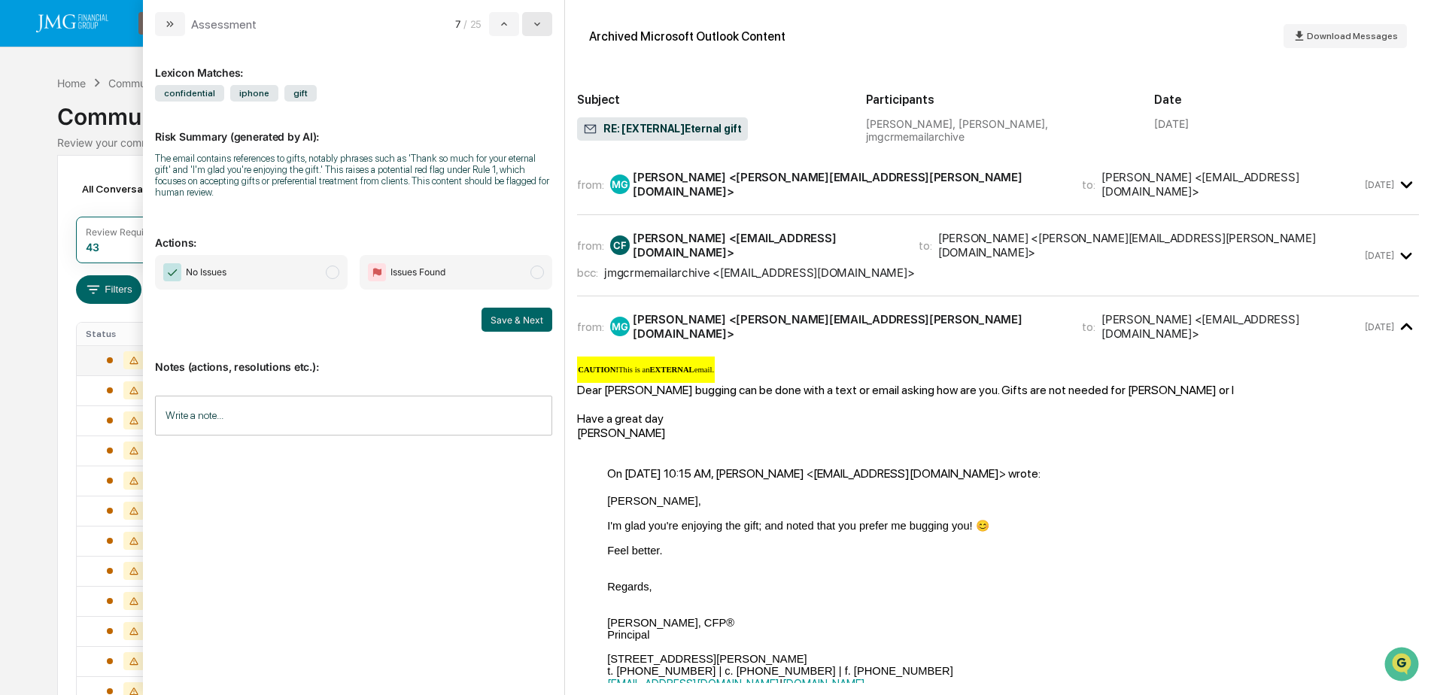
click at [538, 23] on icon "modal" at bounding box center [537, 24] width 12 height 12
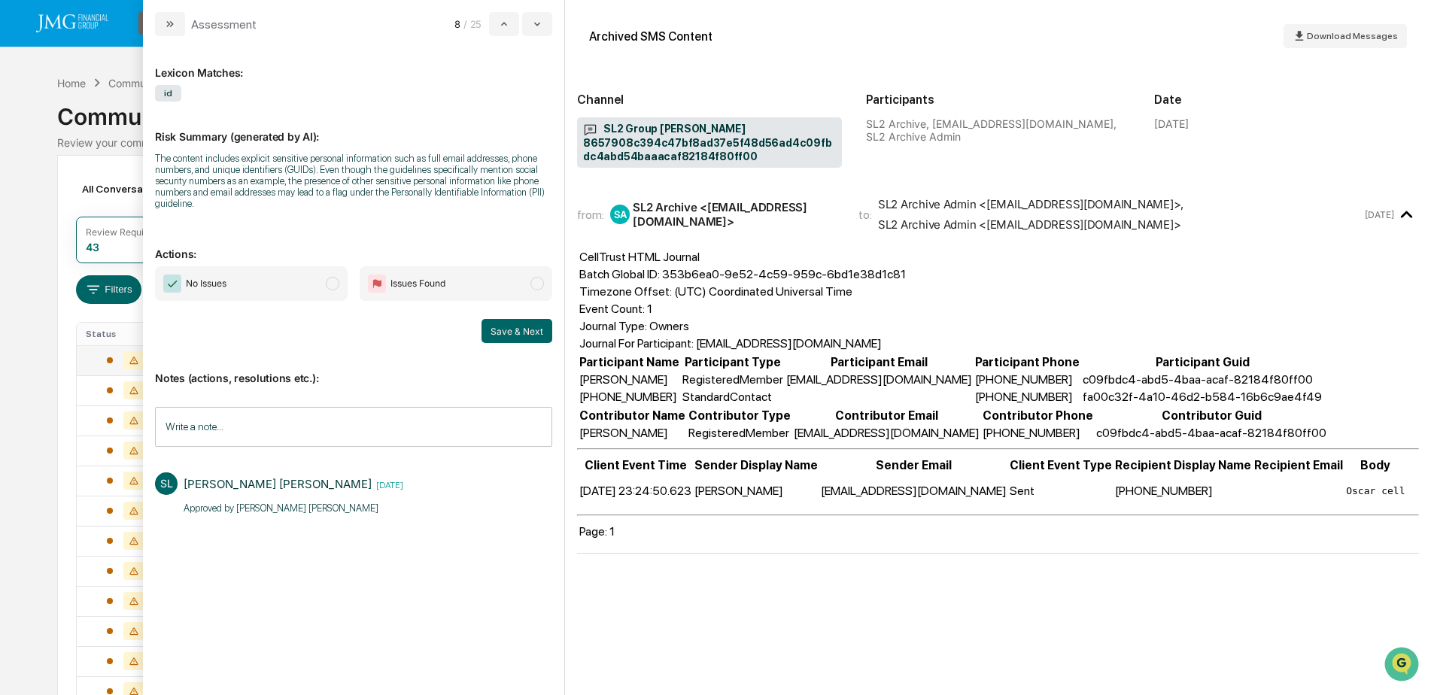
click at [299, 274] on span "No Issues" at bounding box center [251, 283] width 193 height 35
click at [537, 335] on button "Save & Next" at bounding box center [516, 331] width 71 height 24
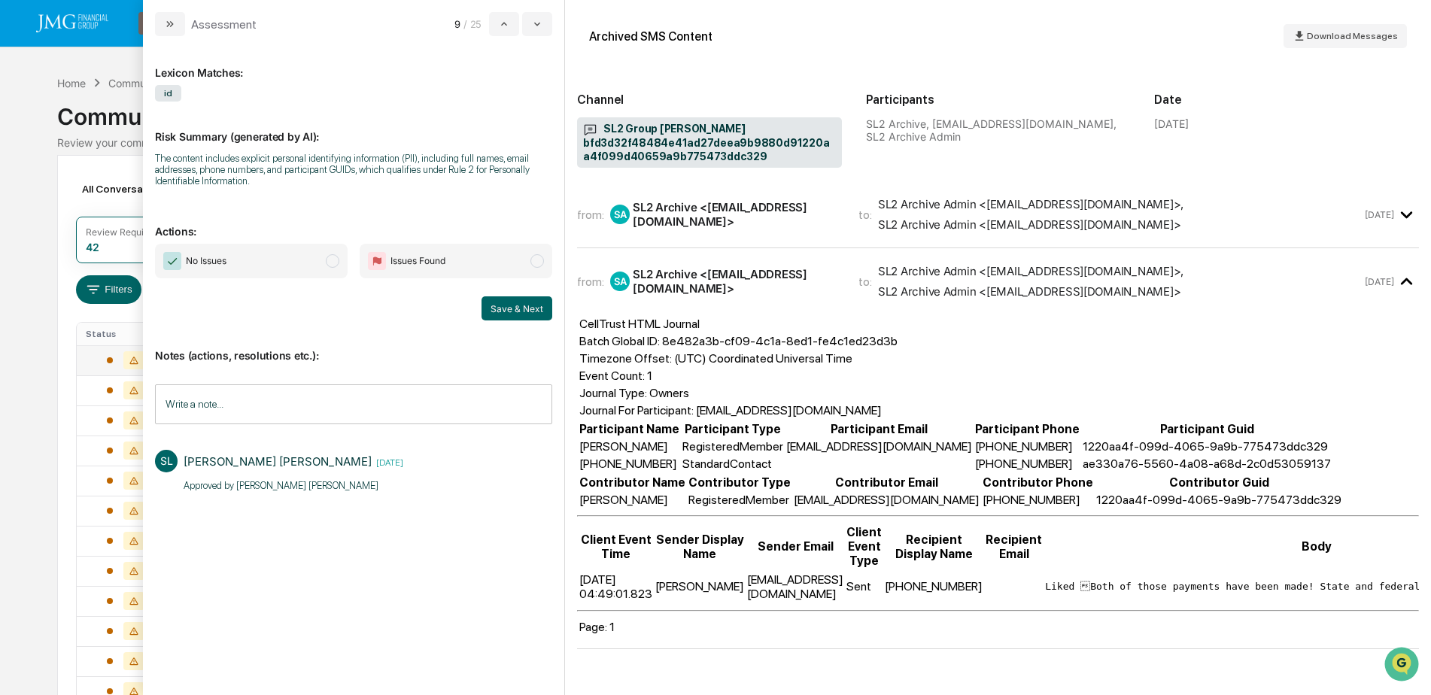
click at [296, 269] on span "No Issues" at bounding box center [251, 261] width 193 height 35
click at [514, 308] on button "Save & Next" at bounding box center [516, 308] width 71 height 24
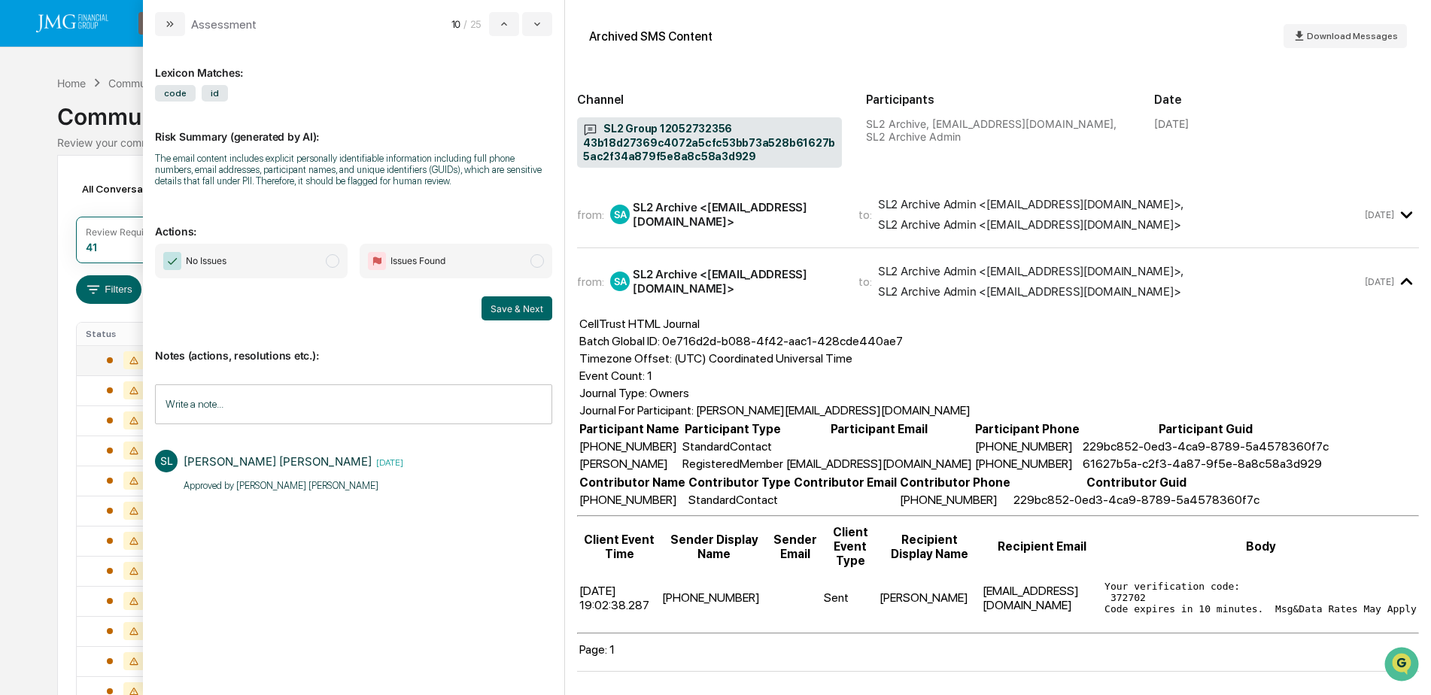
click at [281, 270] on span "No Issues" at bounding box center [251, 261] width 193 height 35
click at [517, 311] on button "Save & Next" at bounding box center [516, 308] width 71 height 24
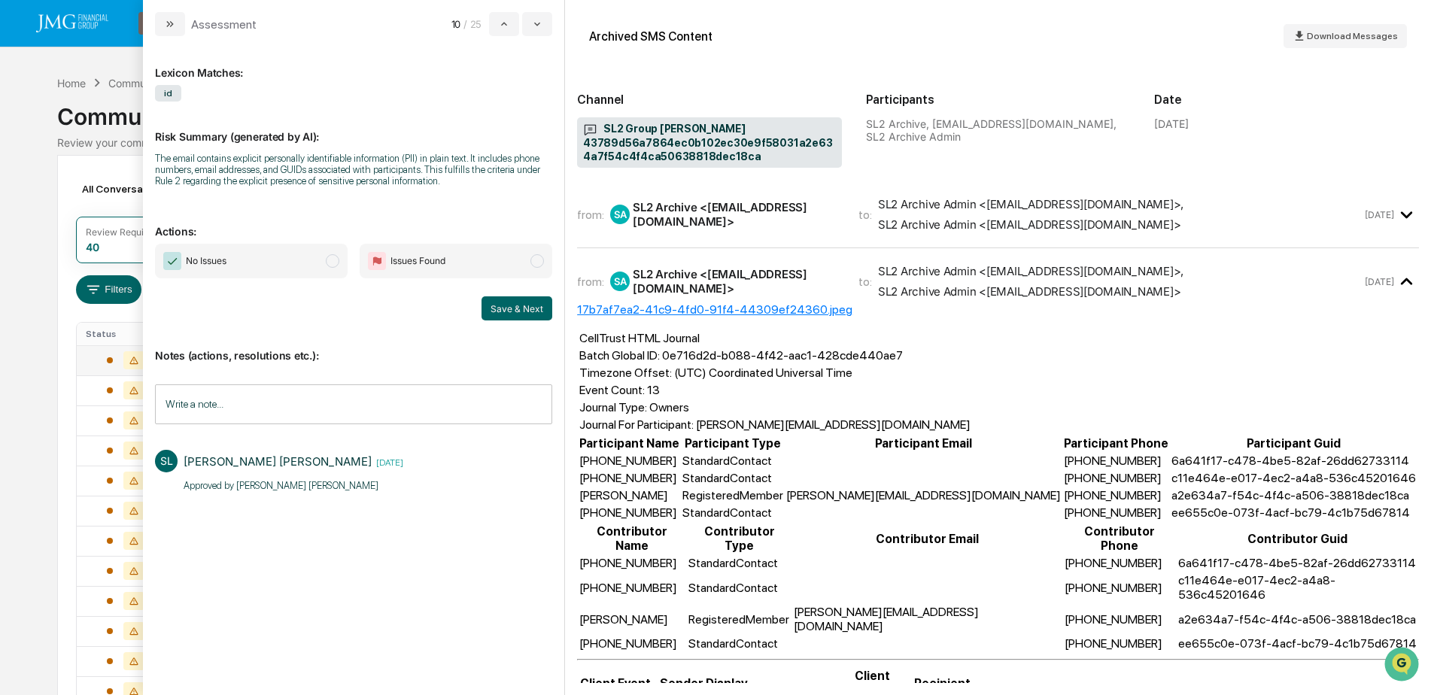
click at [299, 259] on span "No Issues" at bounding box center [251, 261] width 193 height 35
click at [516, 307] on button "Save & Next" at bounding box center [516, 308] width 71 height 24
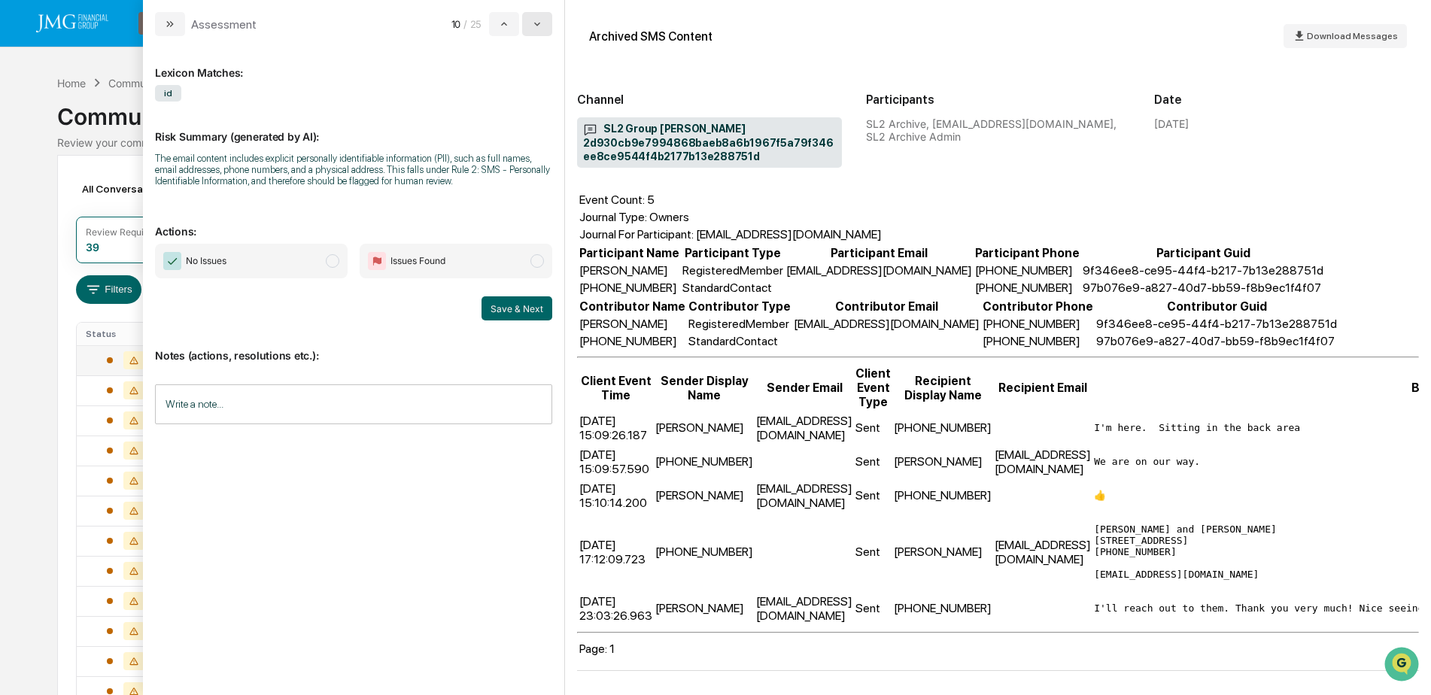
click at [542, 30] on button "modal" at bounding box center [537, 24] width 30 height 24
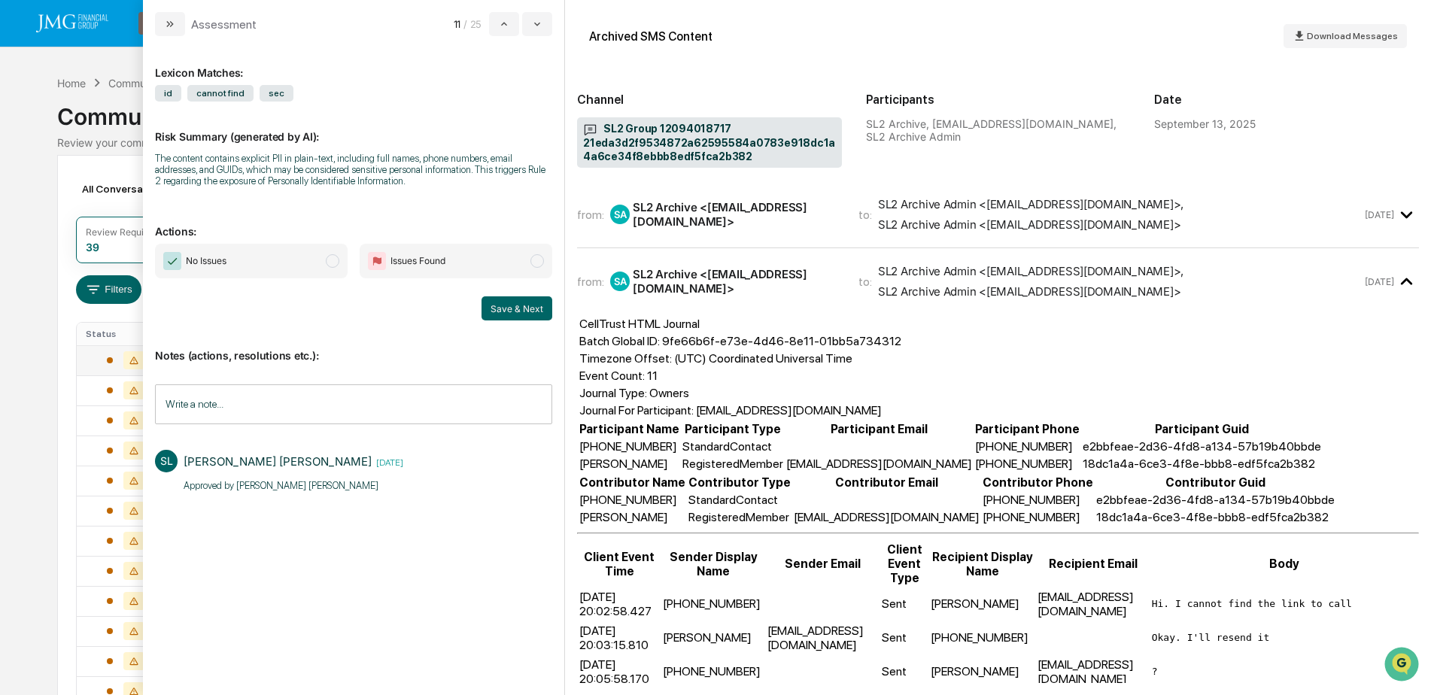
click at [261, 256] on span "No Issues" at bounding box center [251, 261] width 193 height 35
click at [514, 304] on button "Save & Next" at bounding box center [516, 308] width 71 height 24
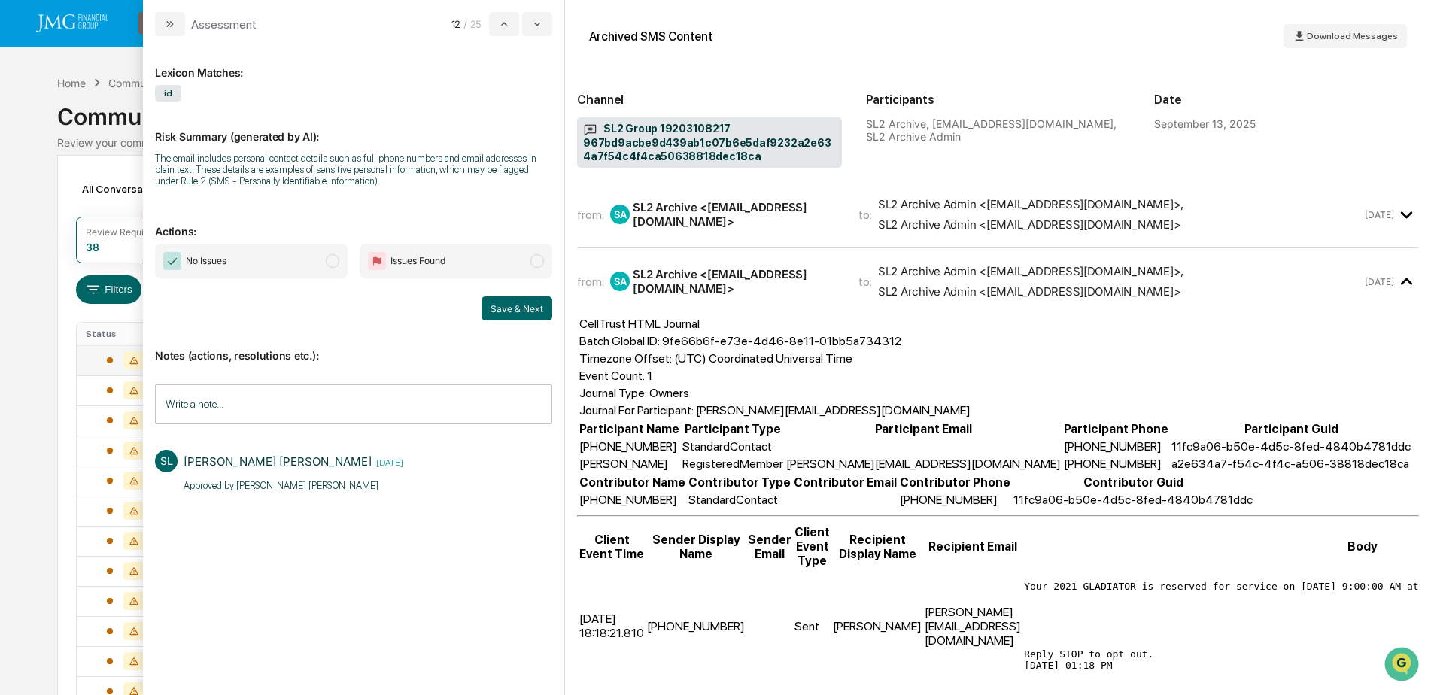
click at [290, 262] on span "No Issues" at bounding box center [251, 261] width 193 height 35
click at [504, 306] on button "Save & Next" at bounding box center [516, 308] width 71 height 24
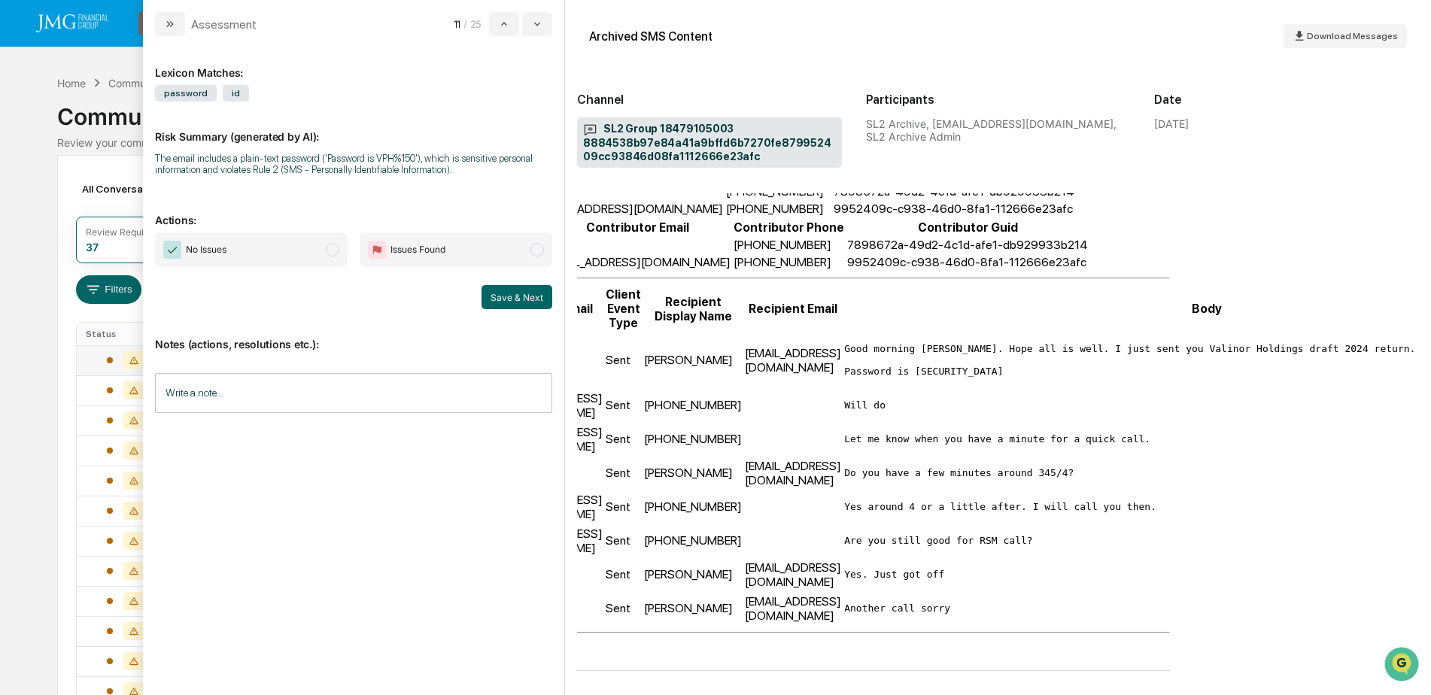
scroll to position [329, 0]
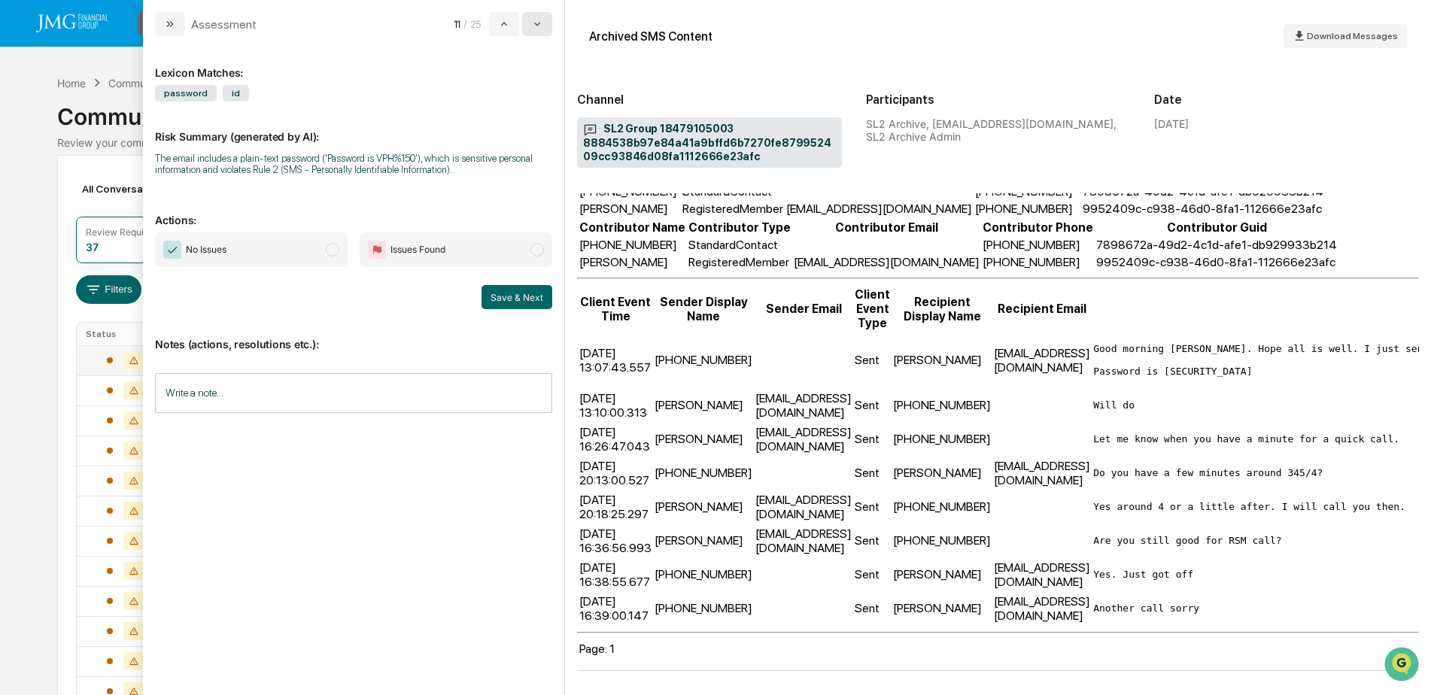
click at [542, 29] on icon "modal" at bounding box center [537, 24] width 12 height 12
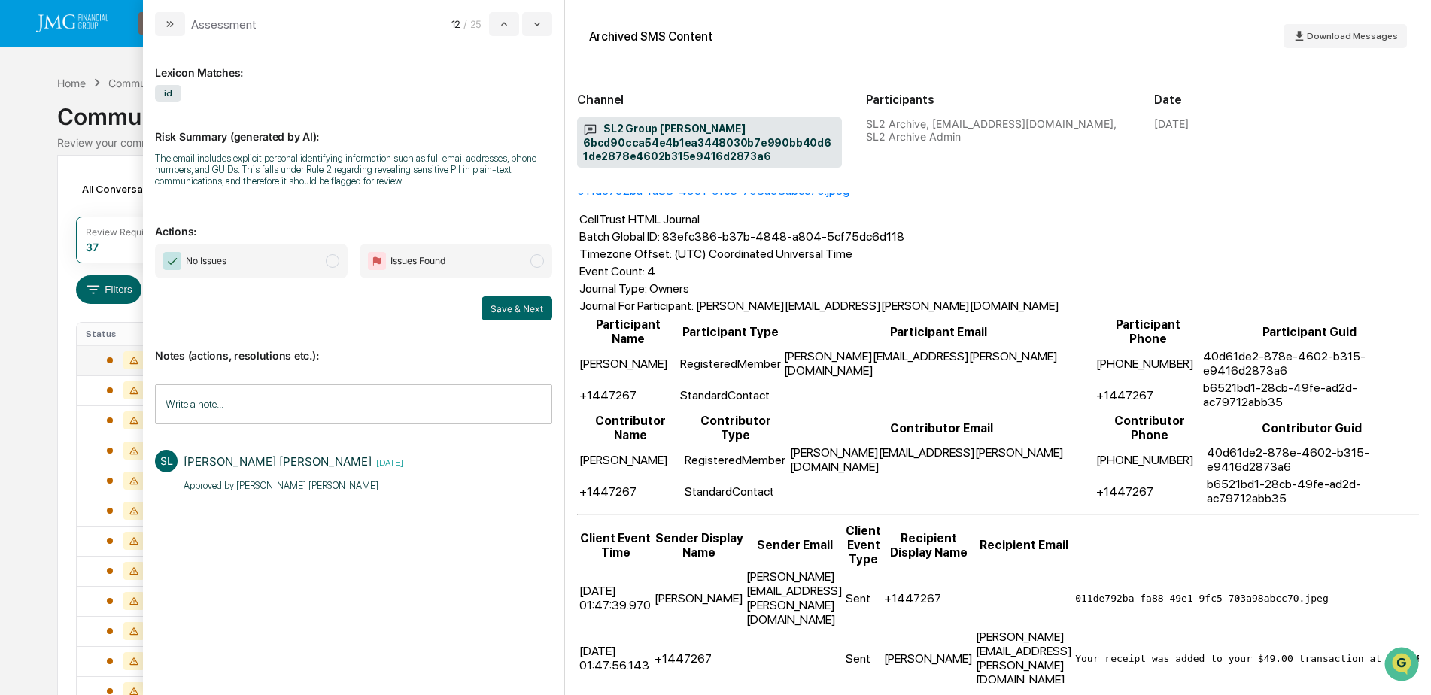
scroll to position [75, 0]
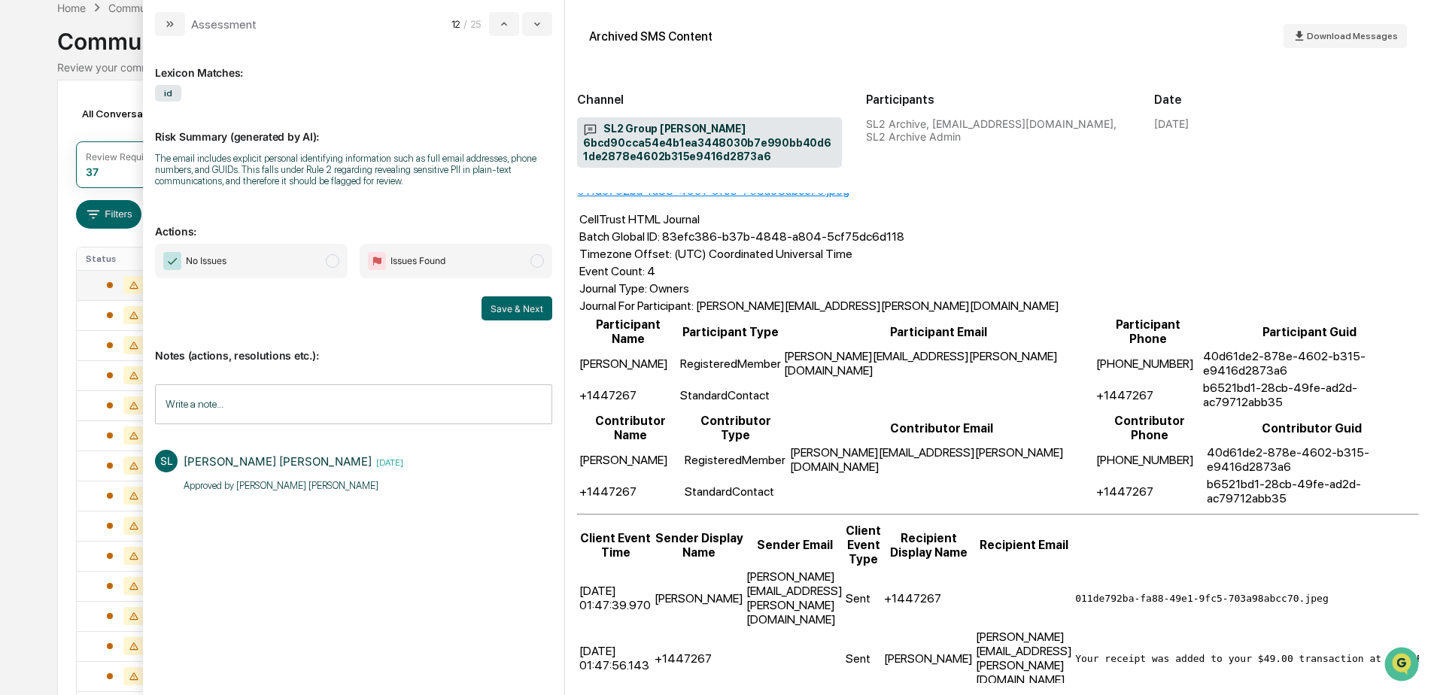
click at [257, 260] on span "No Issues" at bounding box center [251, 261] width 193 height 35
click at [515, 314] on button "Save & Next" at bounding box center [516, 308] width 71 height 24
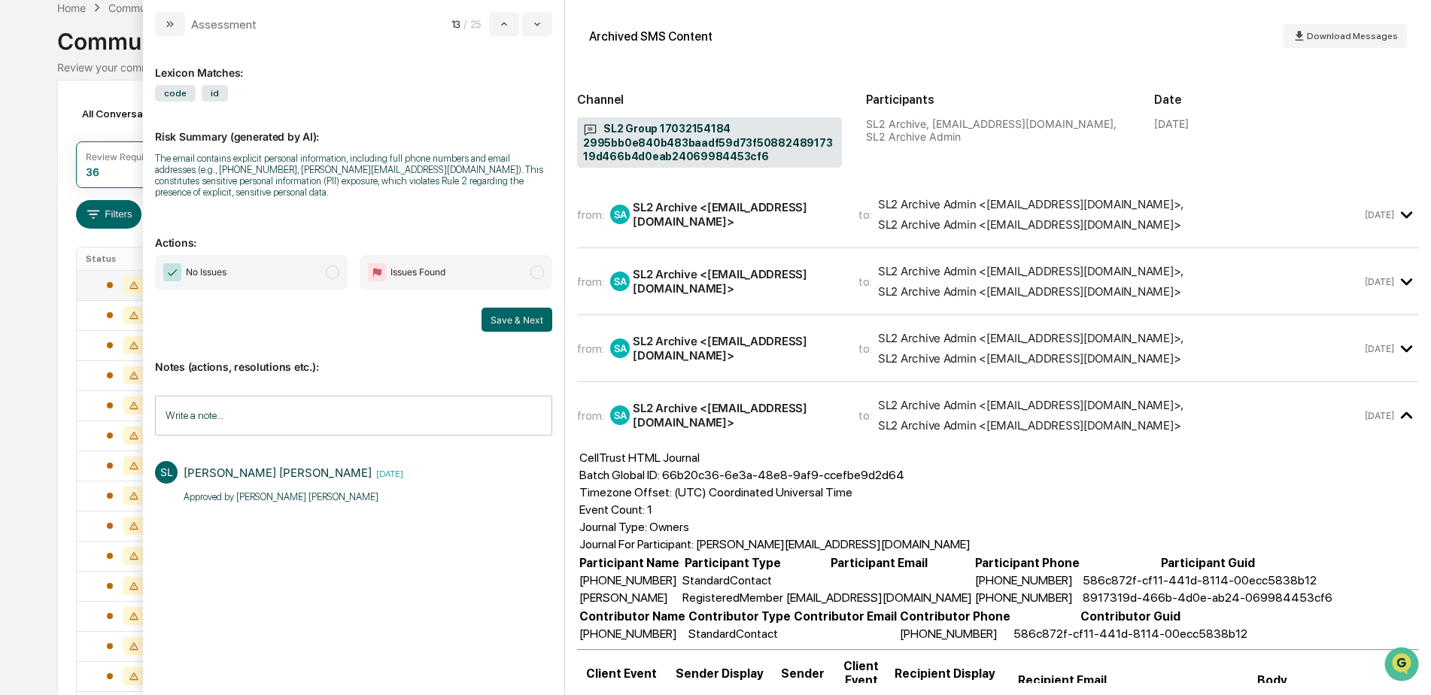
click at [290, 255] on span "No Issues" at bounding box center [251, 272] width 193 height 35
click at [486, 316] on button "Save & Next" at bounding box center [516, 320] width 71 height 24
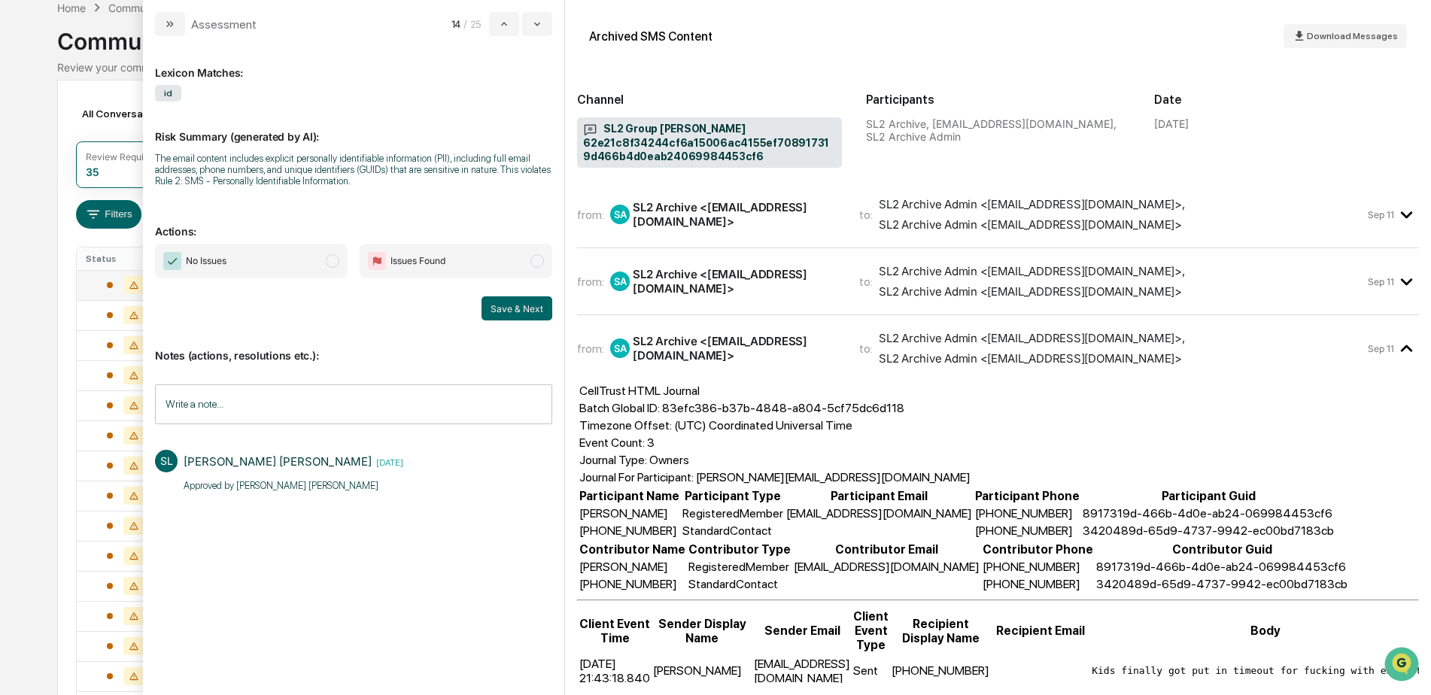
drag, startPoint x: 278, startPoint y: 262, endPoint x: 295, endPoint y: 269, distance: 18.3
click at [277, 261] on span "No Issues" at bounding box center [251, 261] width 193 height 35
click at [505, 316] on button "Save & Next" at bounding box center [516, 308] width 71 height 24
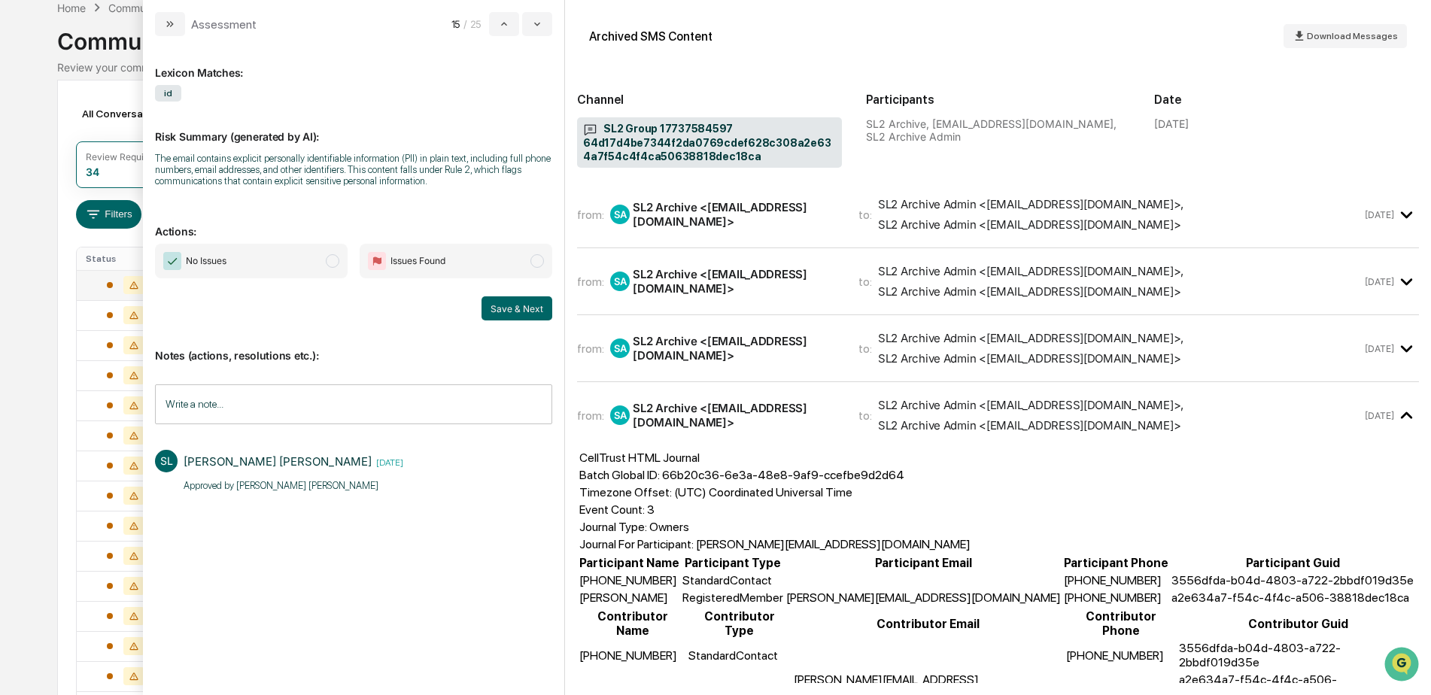
click at [279, 267] on span "No Issues" at bounding box center [251, 261] width 193 height 35
click at [497, 311] on button "Save & Next" at bounding box center [516, 308] width 71 height 24
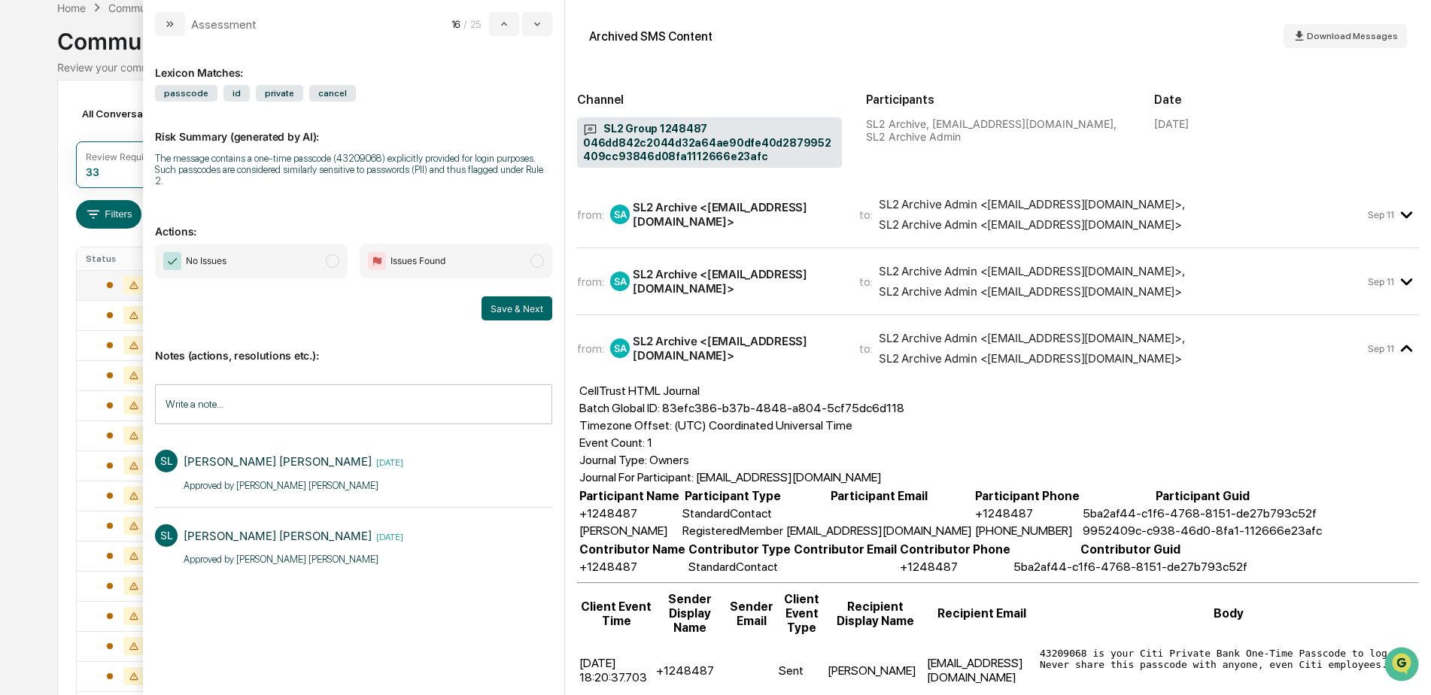
click at [284, 253] on span "No Issues" at bounding box center [251, 261] width 193 height 35
click at [510, 300] on button "Save & Next" at bounding box center [516, 308] width 71 height 24
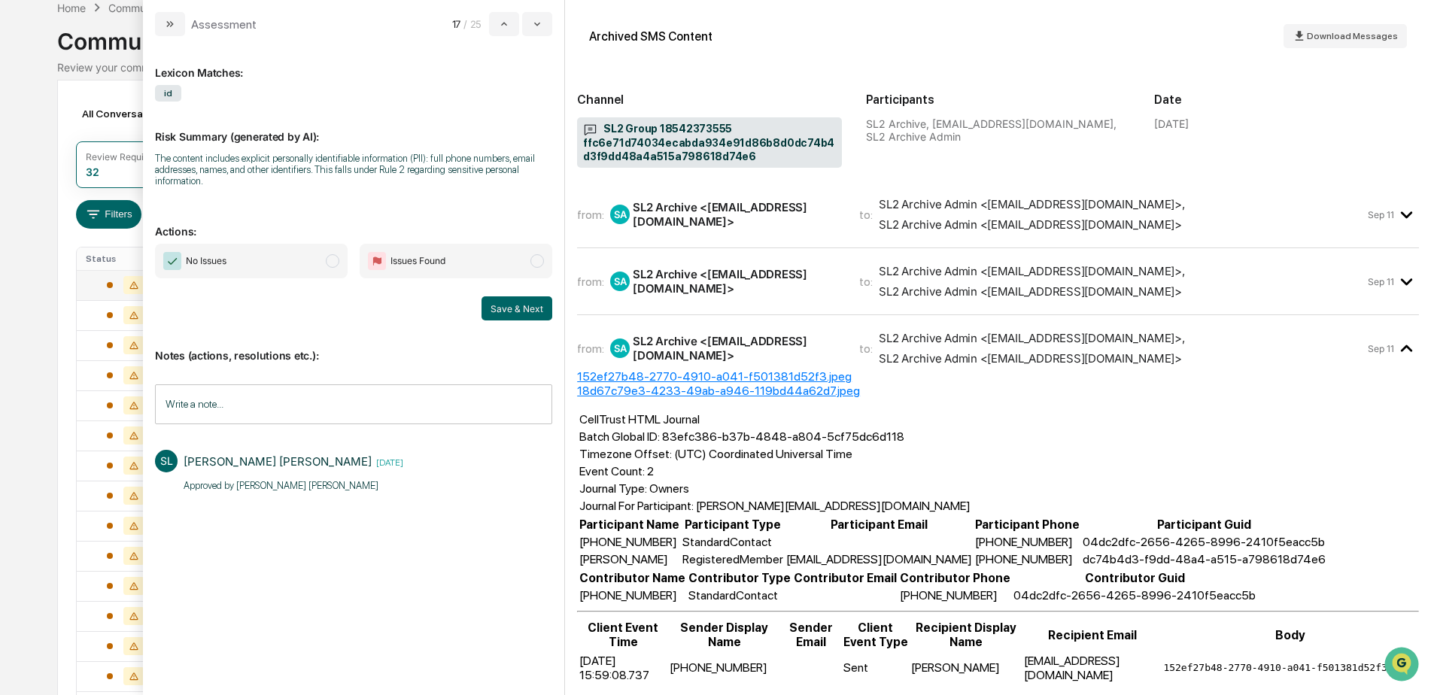
click at [253, 256] on span "No Issues" at bounding box center [251, 261] width 193 height 35
click at [495, 306] on button "Save & Next" at bounding box center [516, 308] width 71 height 24
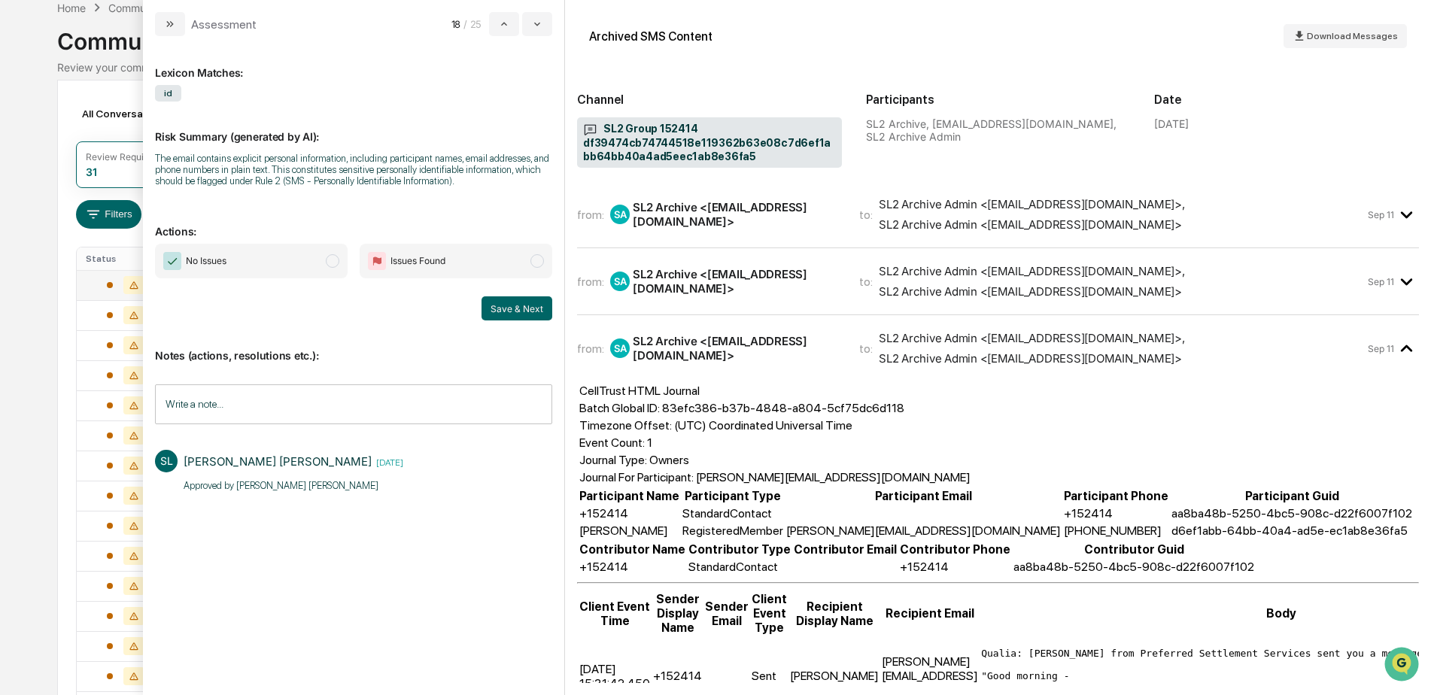
click at [275, 269] on span "No Issues" at bounding box center [251, 261] width 193 height 35
click at [513, 315] on button "Save & Next" at bounding box center [516, 308] width 71 height 24
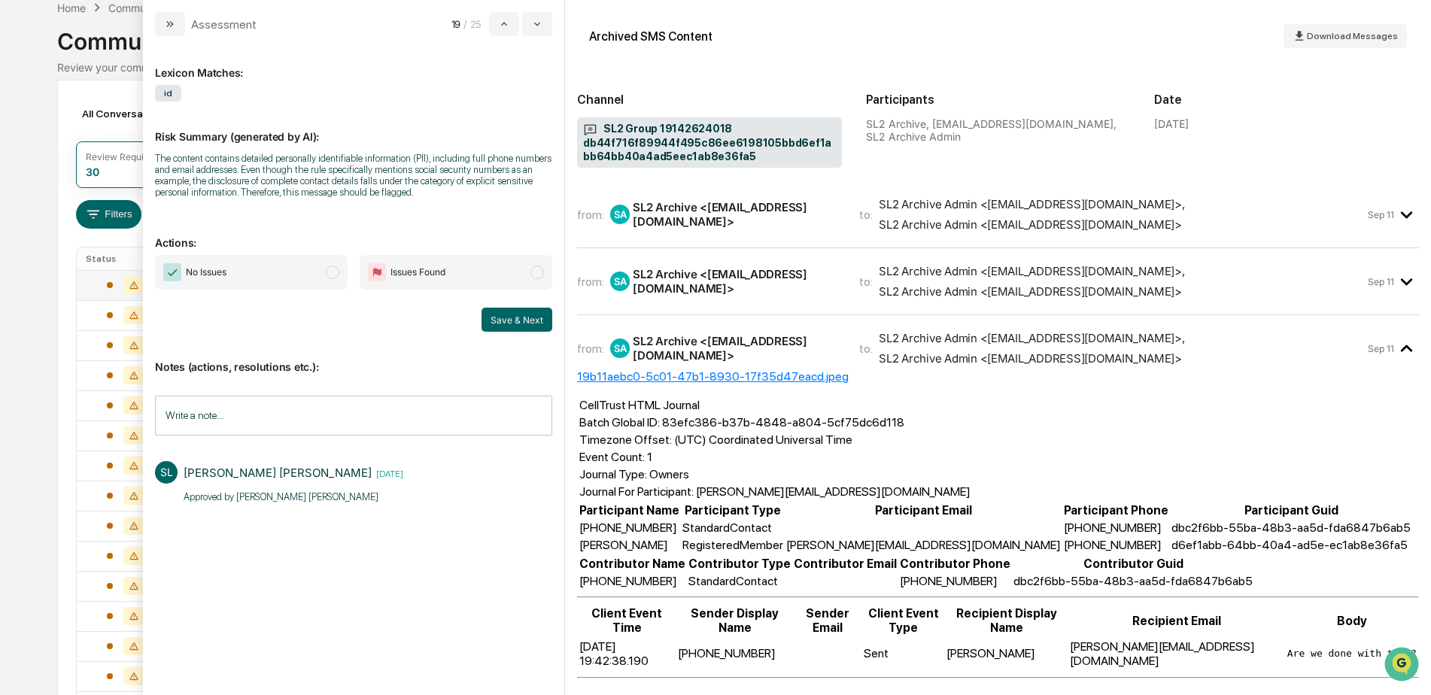
click at [262, 273] on span "No Issues" at bounding box center [251, 272] width 193 height 35
click at [518, 323] on button "Save & Next" at bounding box center [516, 320] width 71 height 24
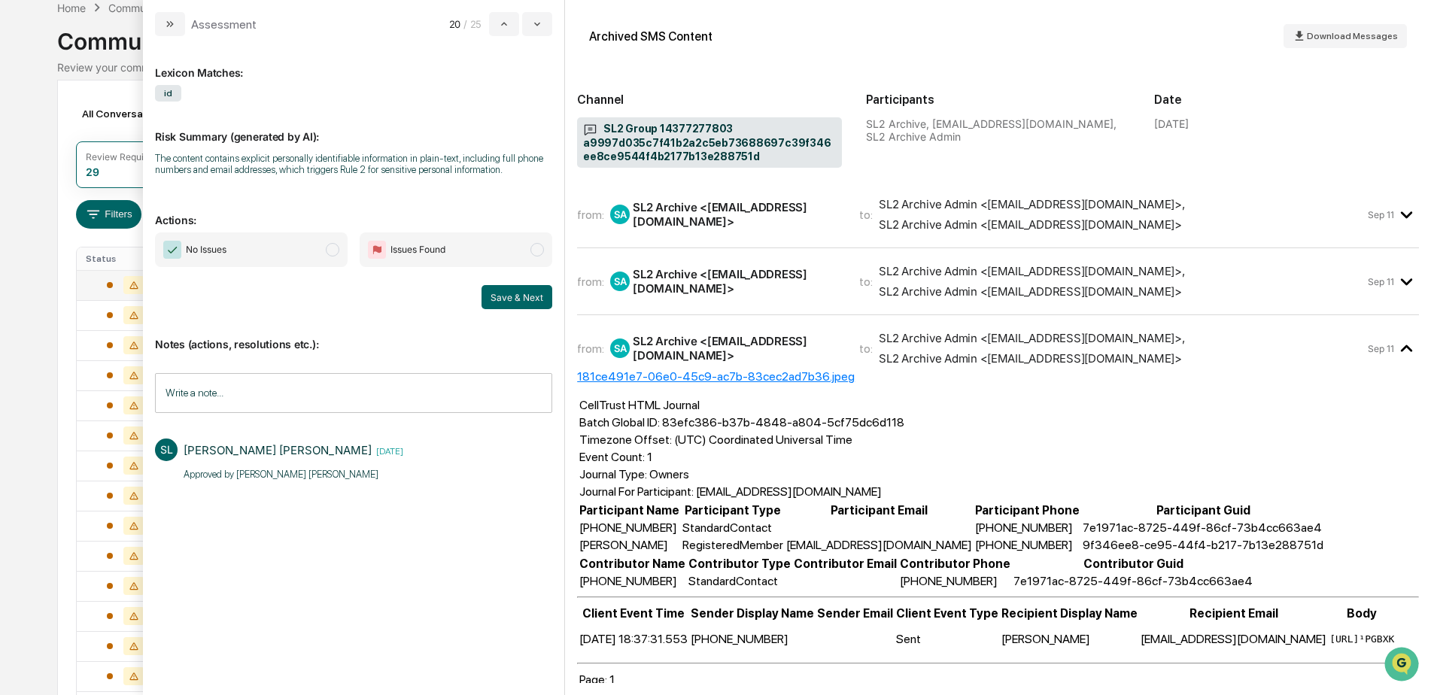
click at [247, 259] on span "No Issues" at bounding box center [251, 249] width 193 height 35
click at [494, 298] on button "Save & Next" at bounding box center [516, 297] width 71 height 24
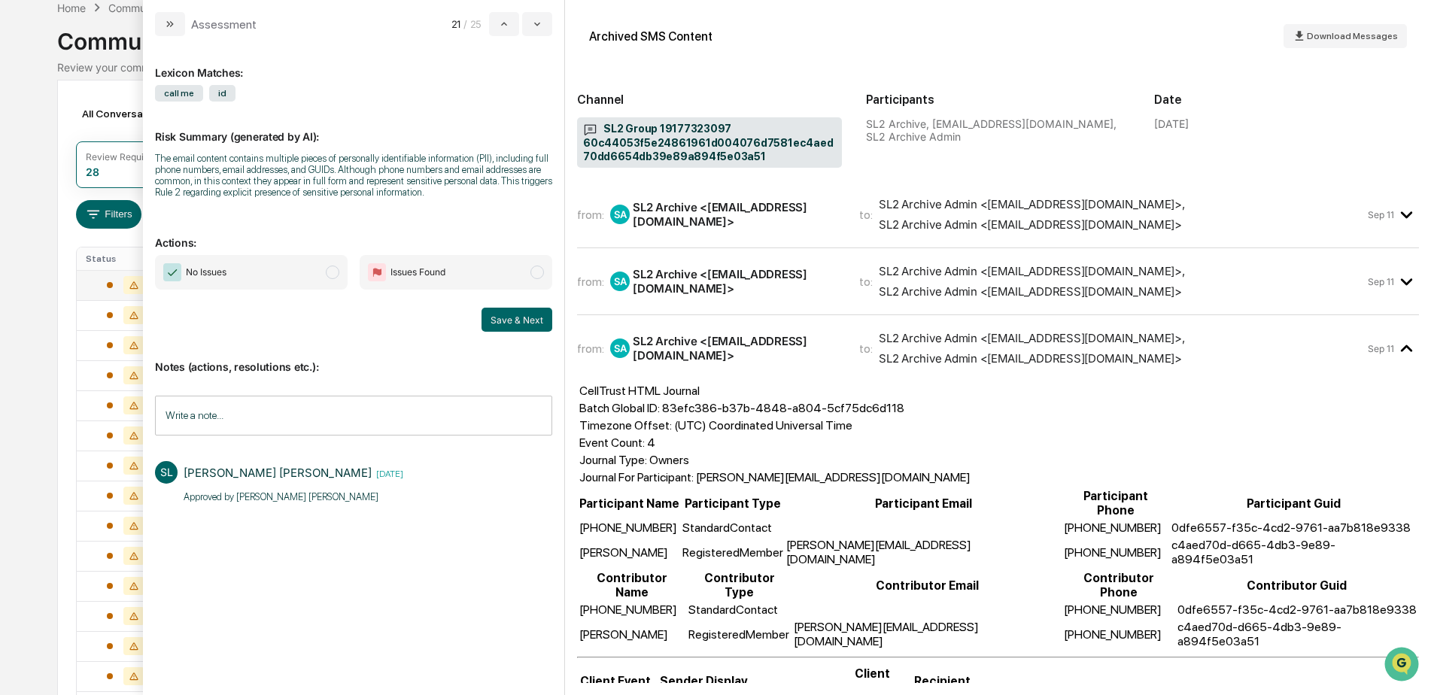
click at [265, 281] on span "No Issues" at bounding box center [251, 272] width 193 height 35
click at [492, 320] on button "Save & Next" at bounding box center [516, 320] width 71 height 24
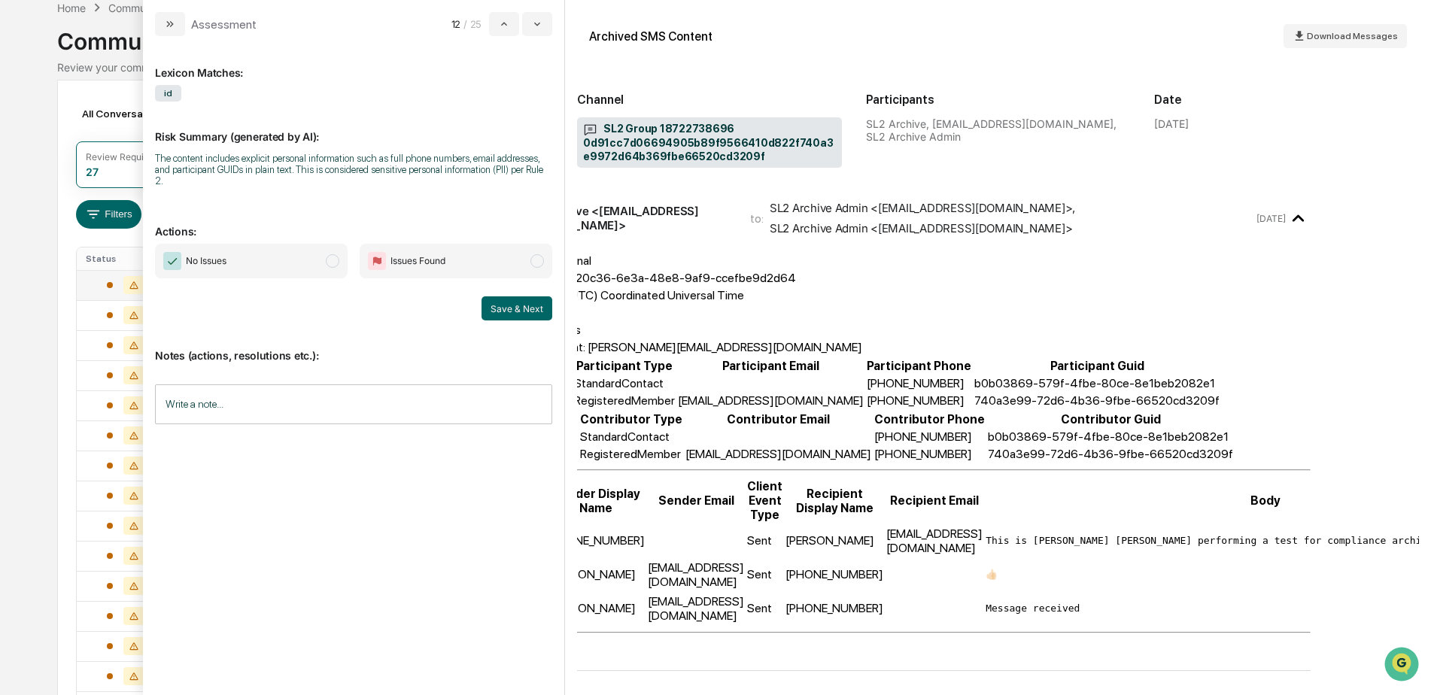
scroll to position [206, 0]
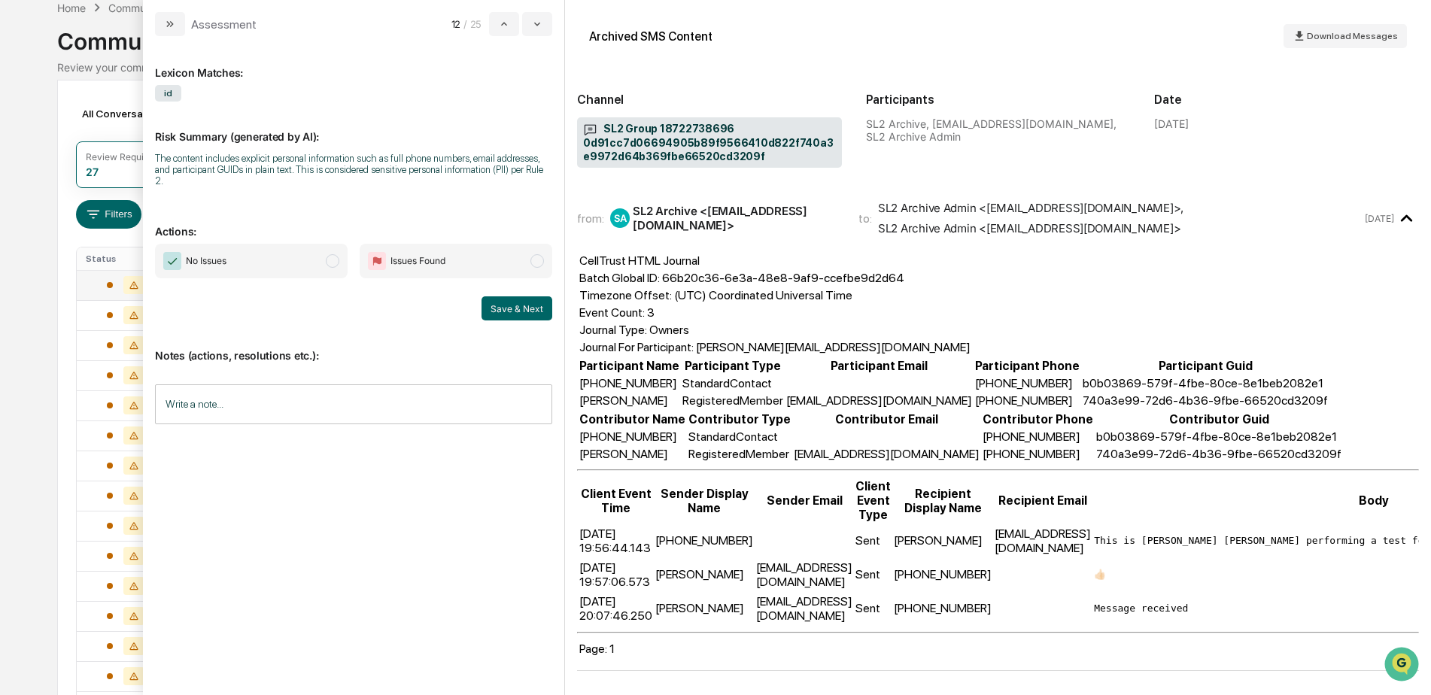
click at [232, 396] on input "Write a note..." at bounding box center [353, 404] width 397 height 40
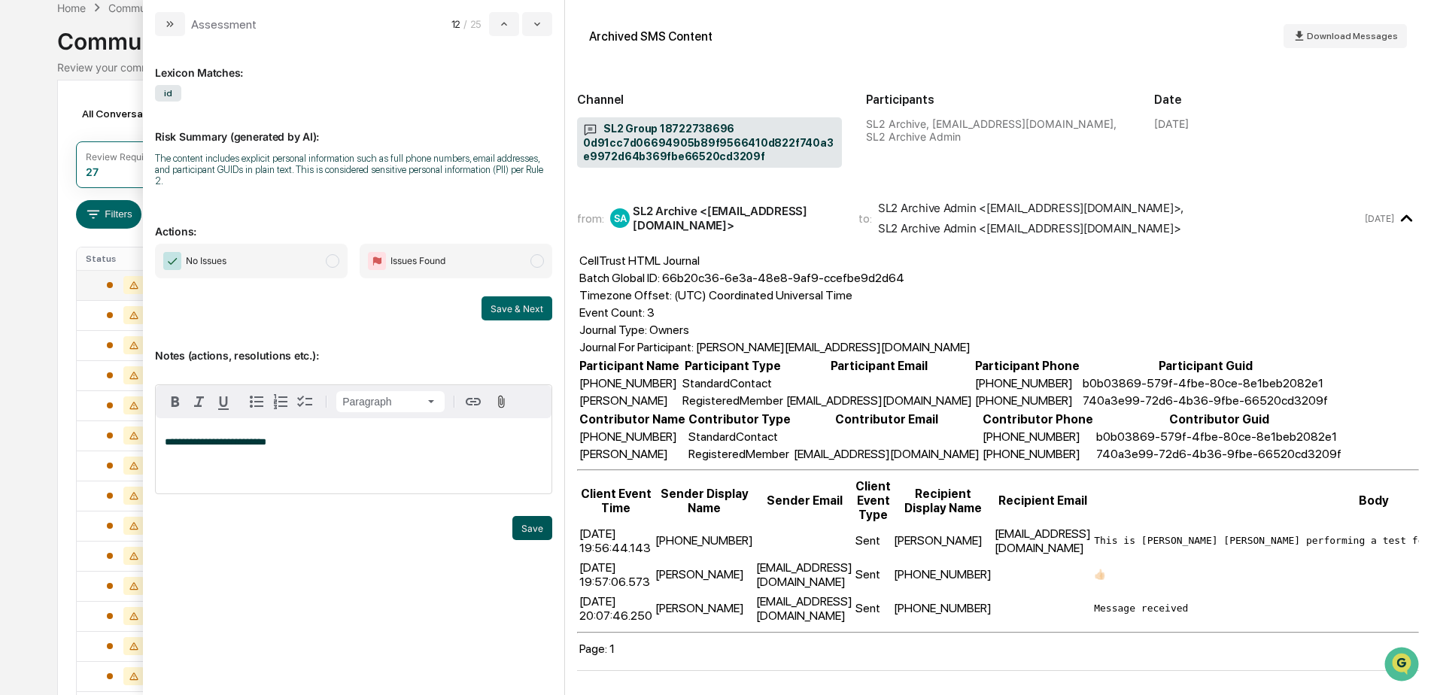
click at [542, 517] on button "Save" at bounding box center [532, 528] width 40 height 24
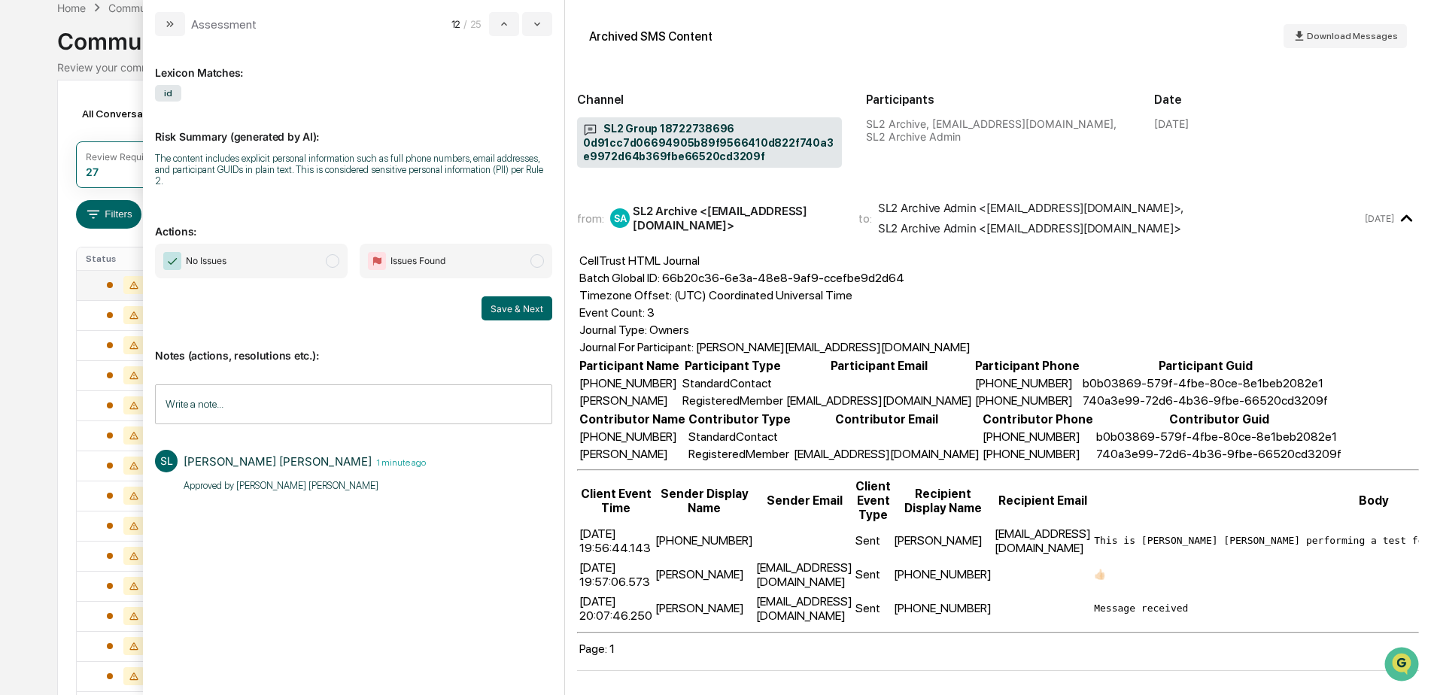
click at [290, 256] on span "No Issues" at bounding box center [251, 261] width 193 height 35
click at [514, 305] on button "Save & Next" at bounding box center [516, 308] width 71 height 24
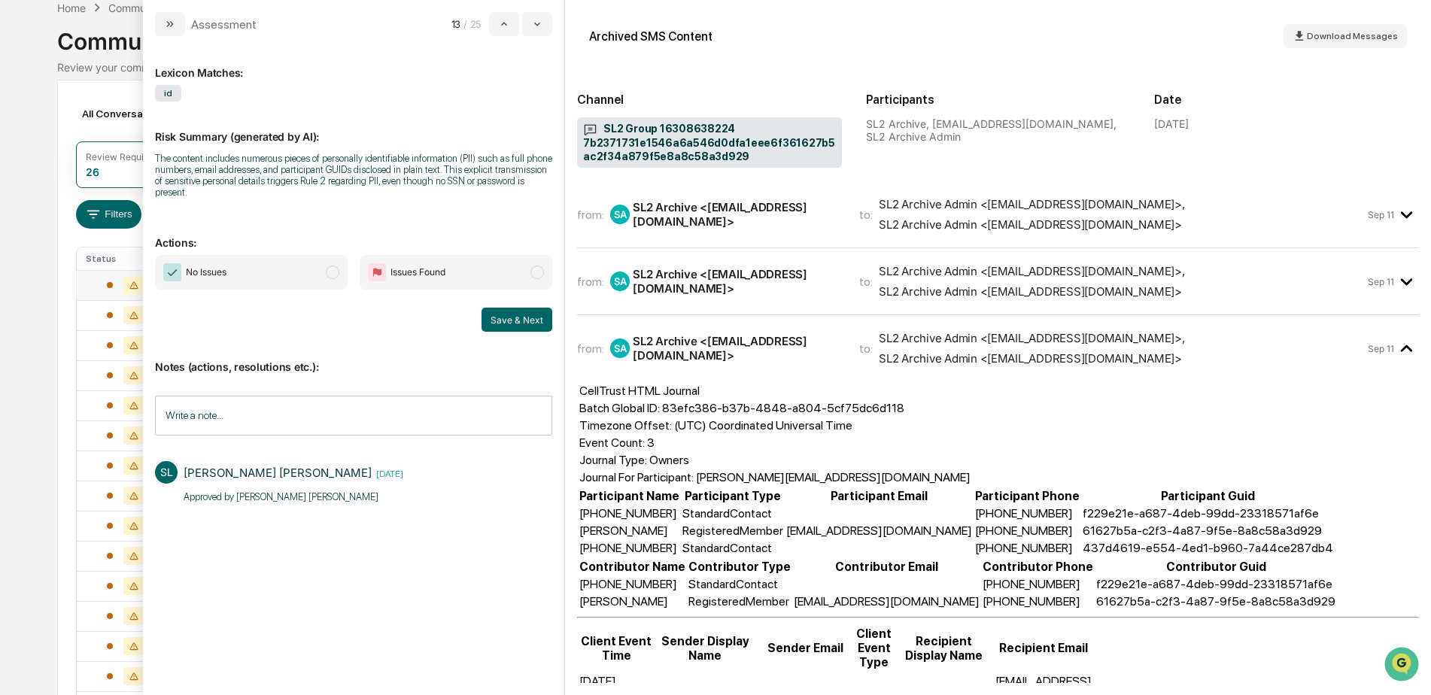
click at [292, 268] on span "No Issues" at bounding box center [251, 272] width 193 height 35
click at [513, 313] on button "Save & Next" at bounding box center [516, 320] width 71 height 24
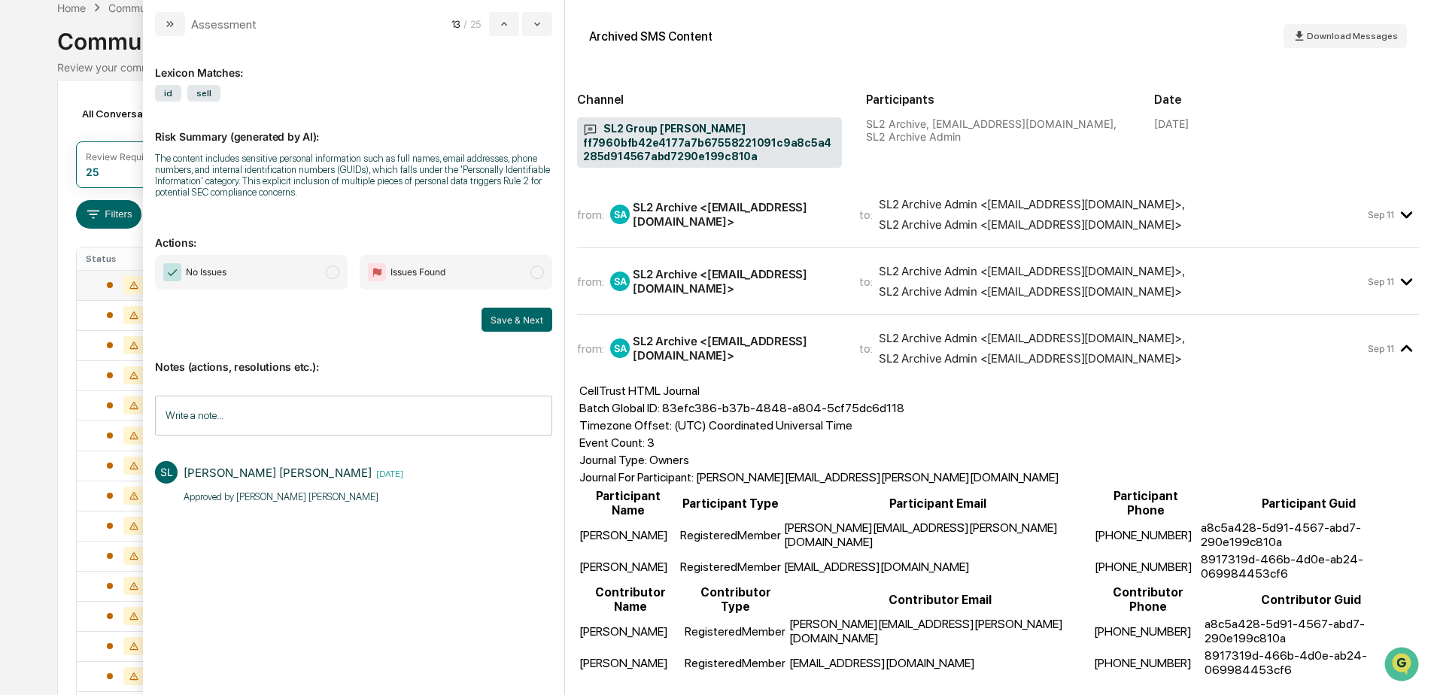
click at [269, 272] on span "No Issues" at bounding box center [251, 272] width 193 height 35
click at [502, 320] on button "Save & Next" at bounding box center [516, 320] width 71 height 24
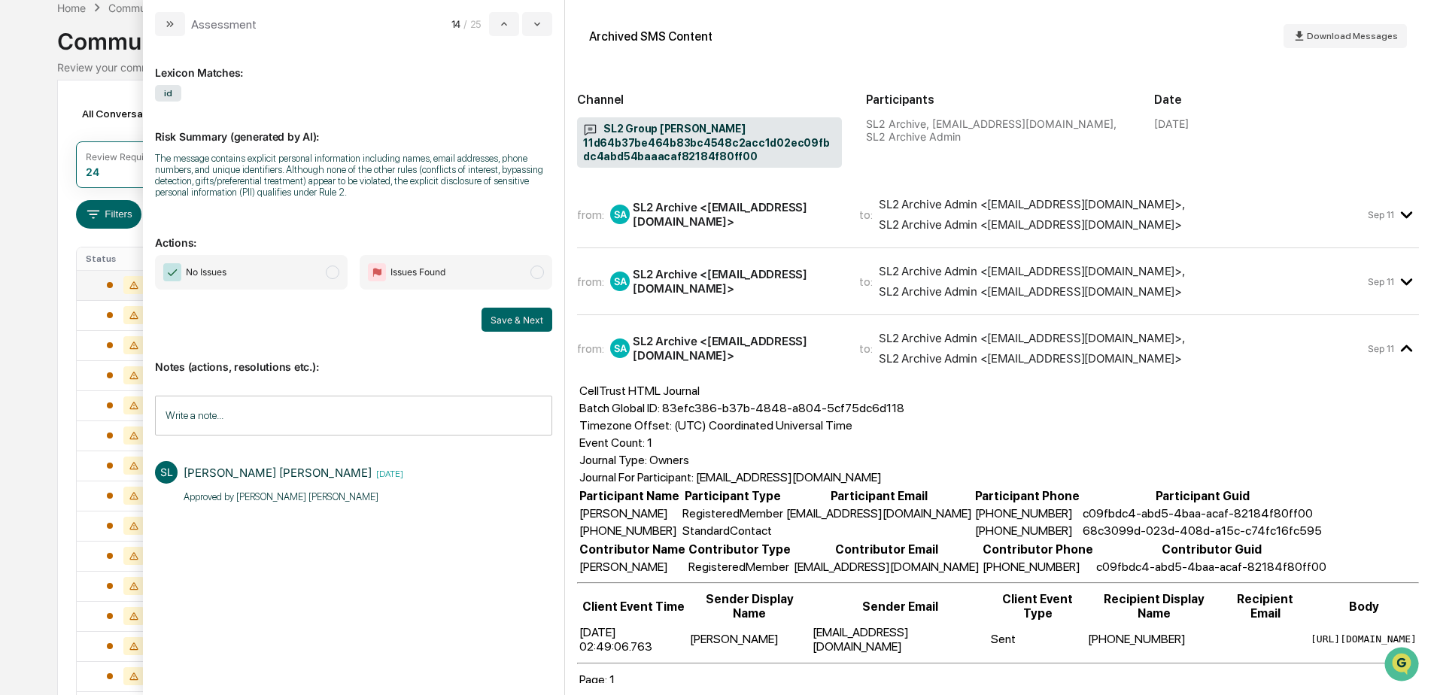
click at [276, 275] on span "No Issues" at bounding box center [251, 272] width 193 height 35
click at [498, 326] on button "Save & Next" at bounding box center [516, 320] width 71 height 24
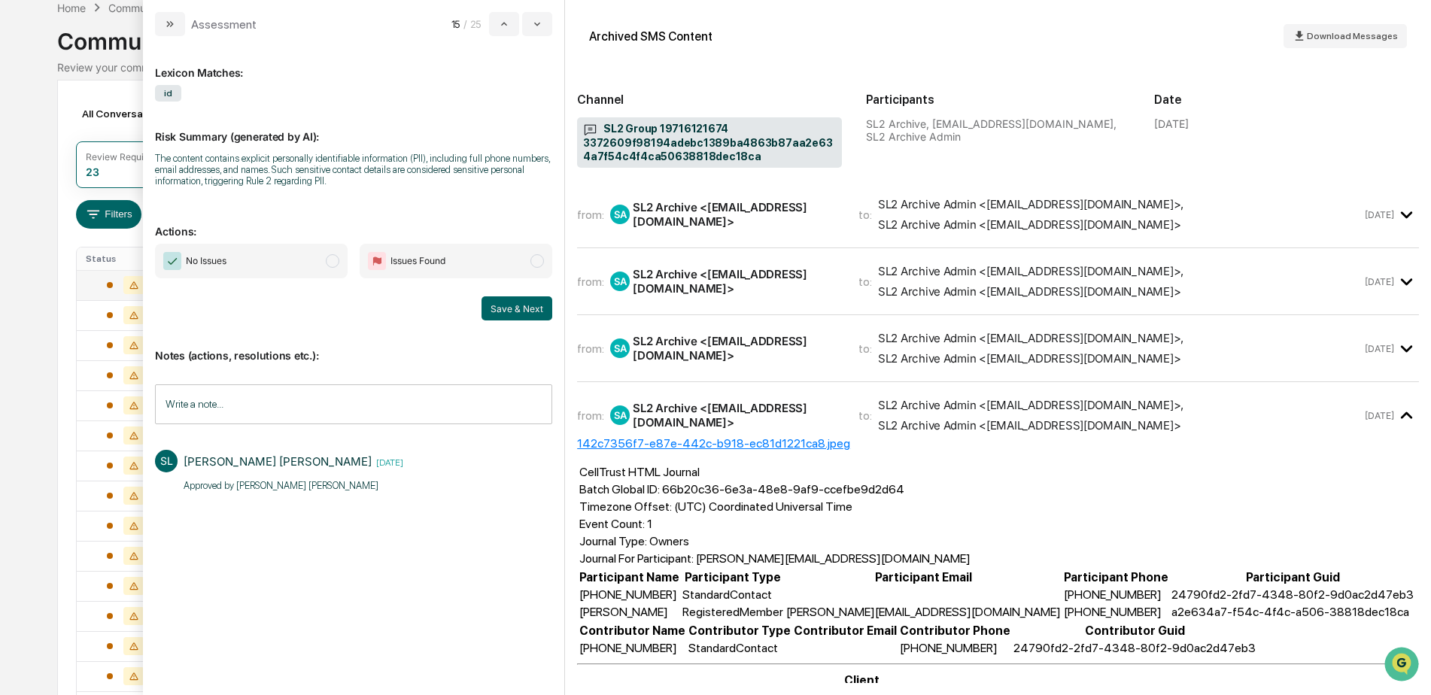
click at [252, 265] on span "No Issues" at bounding box center [251, 261] width 193 height 35
click at [507, 305] on button "Save & Next" at bounding box center [516, 308] width 71 height 24
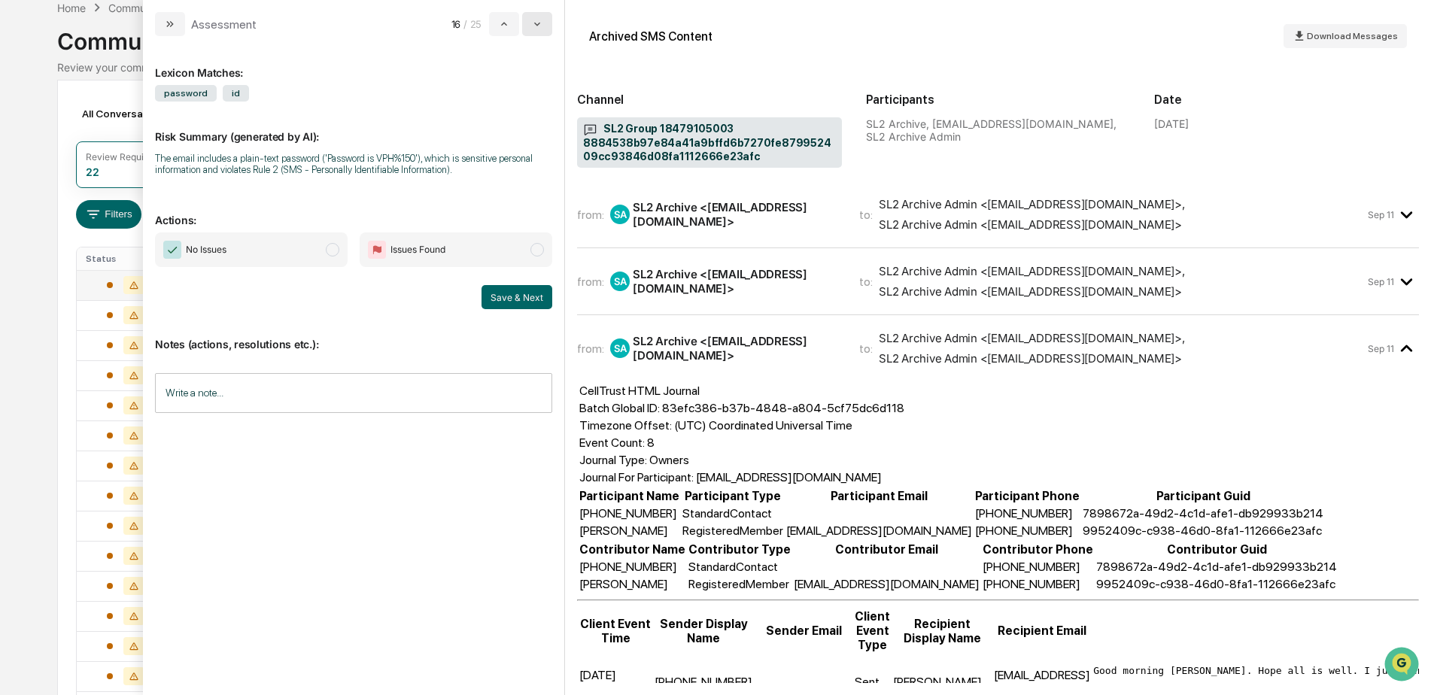
click at [545, 30] on button "modal" at bounding box center [537, 24] width 30 height 24
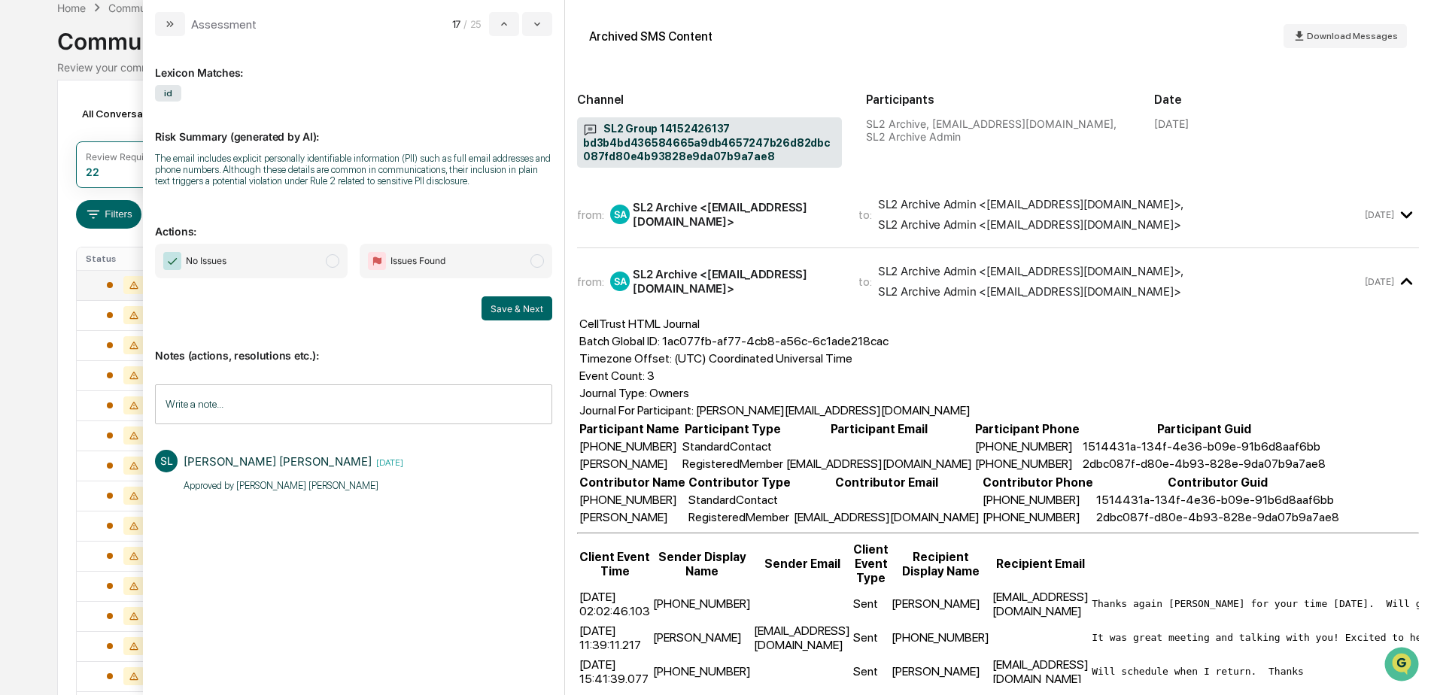
click at [256, 263] on span "No Issues" at bounding box center [251, 261] width 193 height 35
click at [526, 308] on button "Save & Next" at bounding box center [516, 308] width 71 height 24
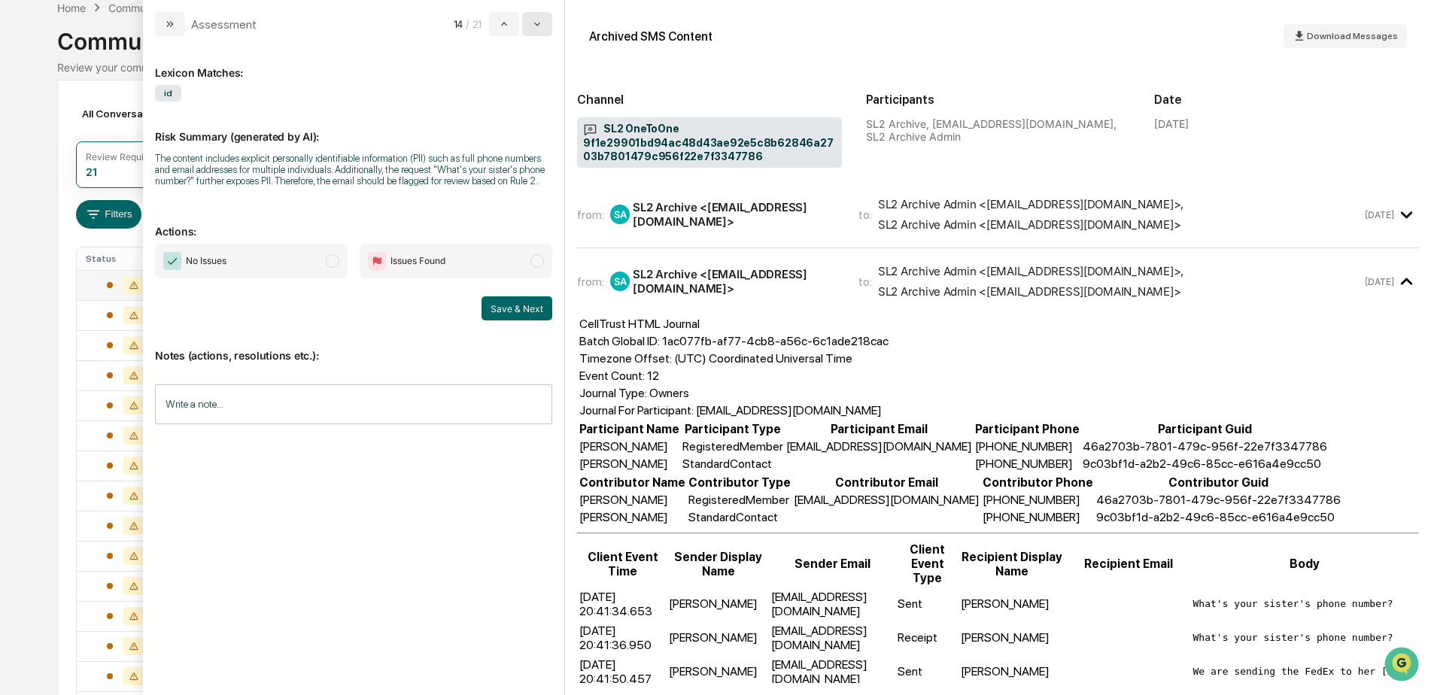
click at [546, 22] on button "modal" at bounding box center [537, 24] width 30 height 24
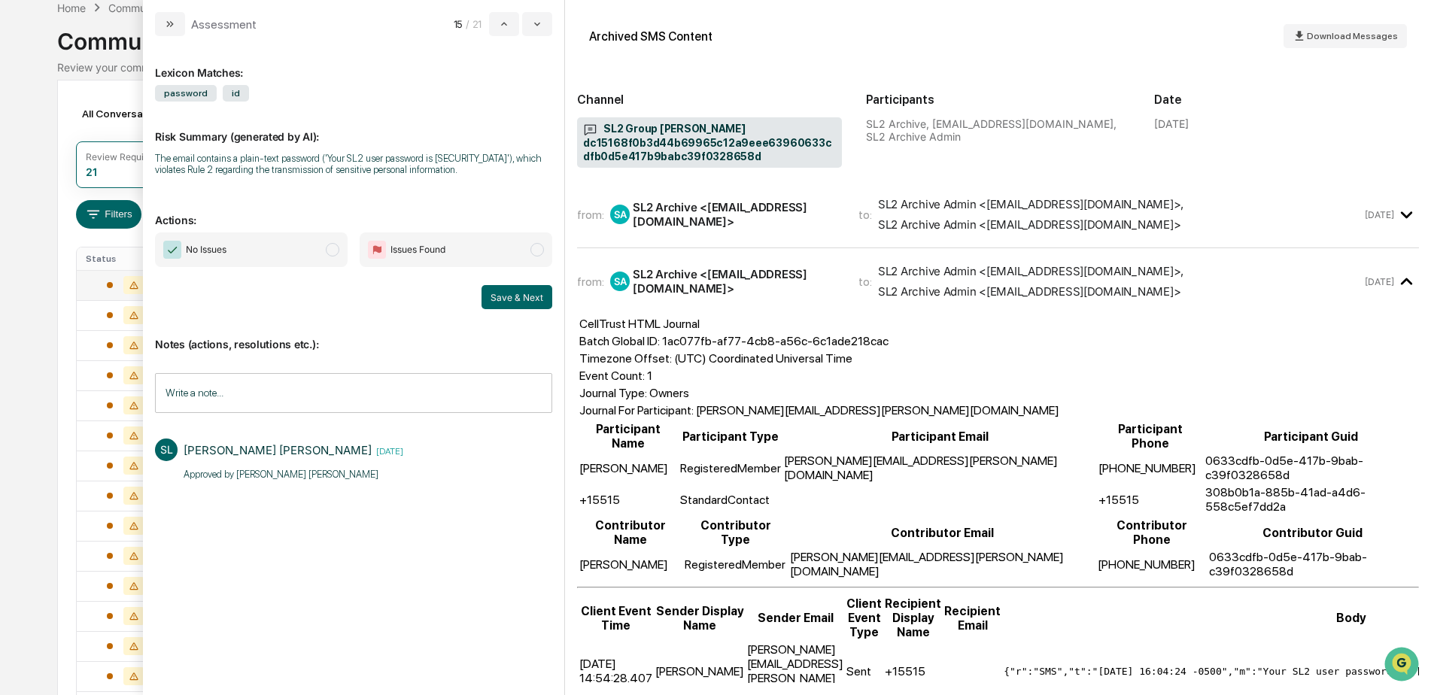
click at [299, 252] on span "No Issues" at bounding box center [251, 249] width 193 height 35
click at [514, 300] on button "Save & Next" at bounding box center [516, 297] width 71 height 24
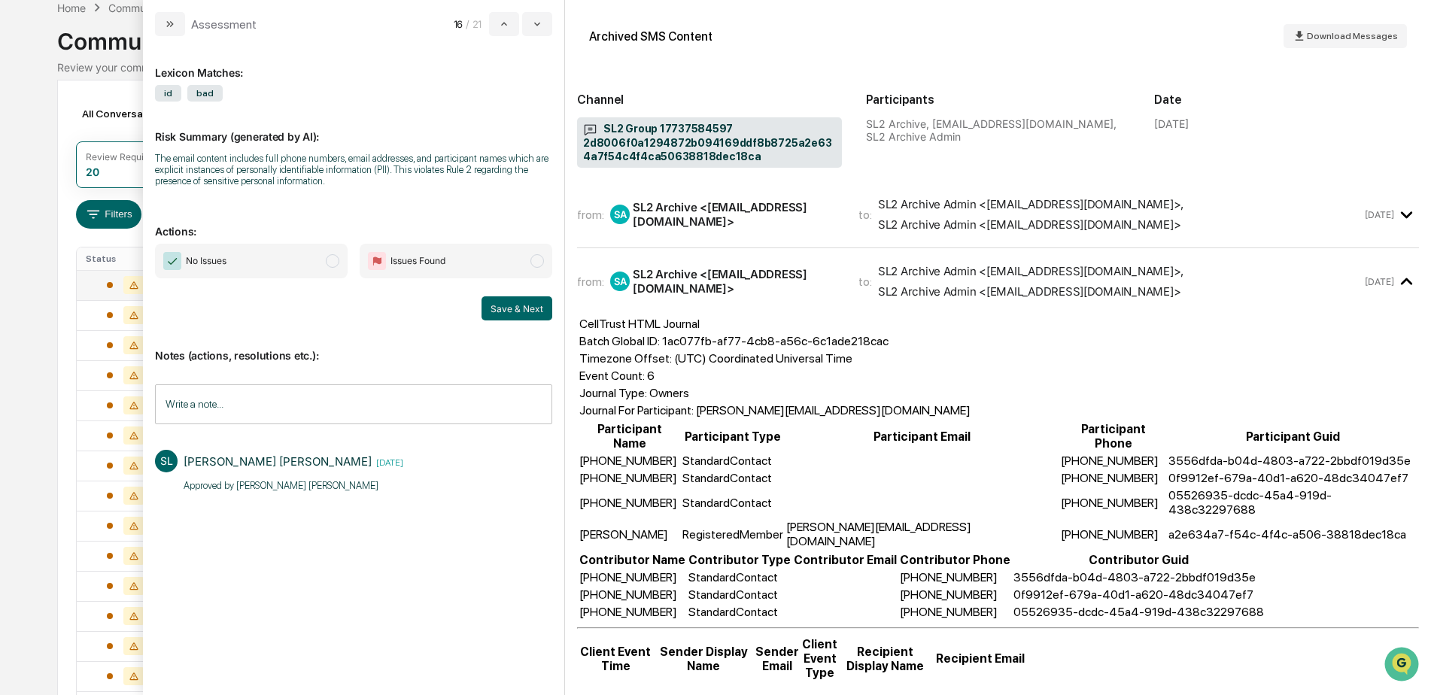
click at [286, 259] on span "No Issues" at bounding box center [251, 261] width 193 height 35
click at [505, 308] on button "Save & Next" at bounding box center [516, 308] width 71 height 24
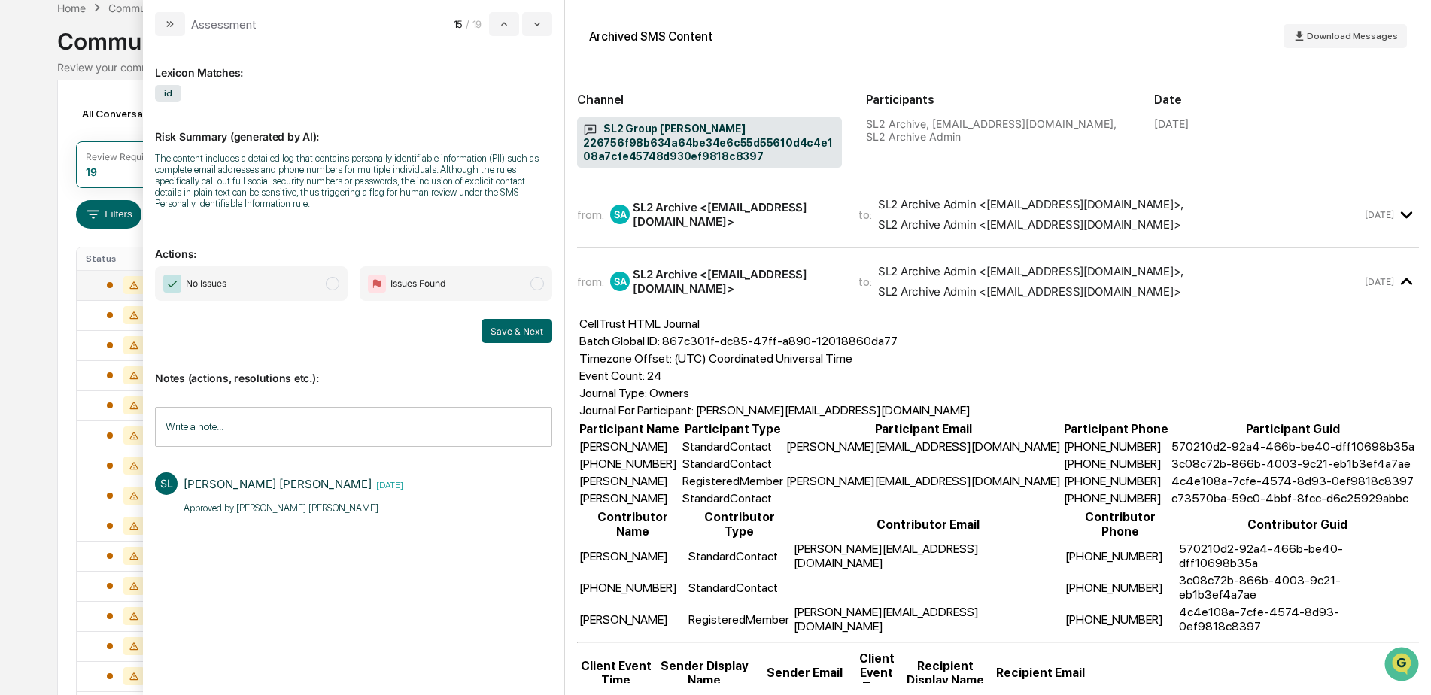
click at [277, 289] on span "No Issues" at bounding box center [251, 283] width 193 height 35
click at [512, 333] on button "Save & Next" at bounding box center [516, 331] width 71 height 24
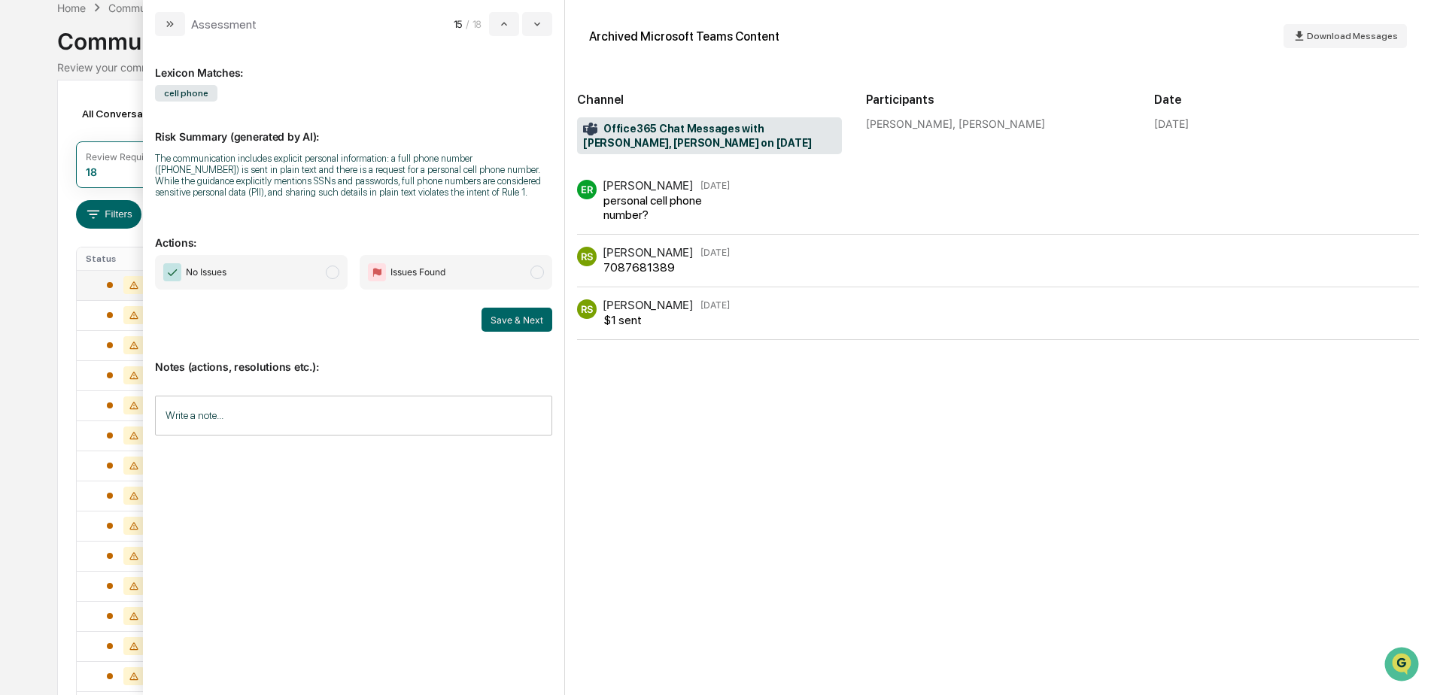
click at [242, 392] on div "Notes (actions, resolutions etc.): Write a note... Write a note..." at bounding box center [353, 393] width 397 height 122
click at [221, 410] on input "Write a note..." at bounding box center [353, 416] width 397 height 40
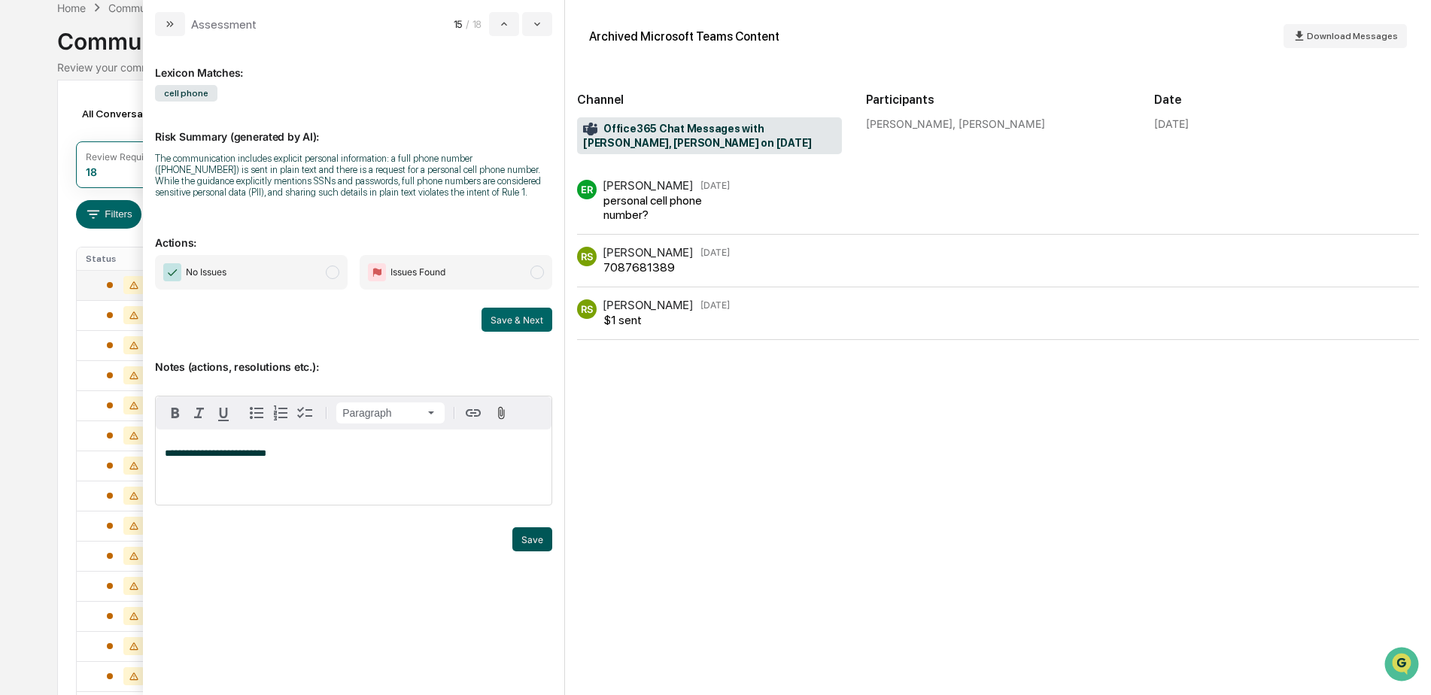
click at [523, 545] on button "Save" at bounding box center [532, 539] width 40 height 24
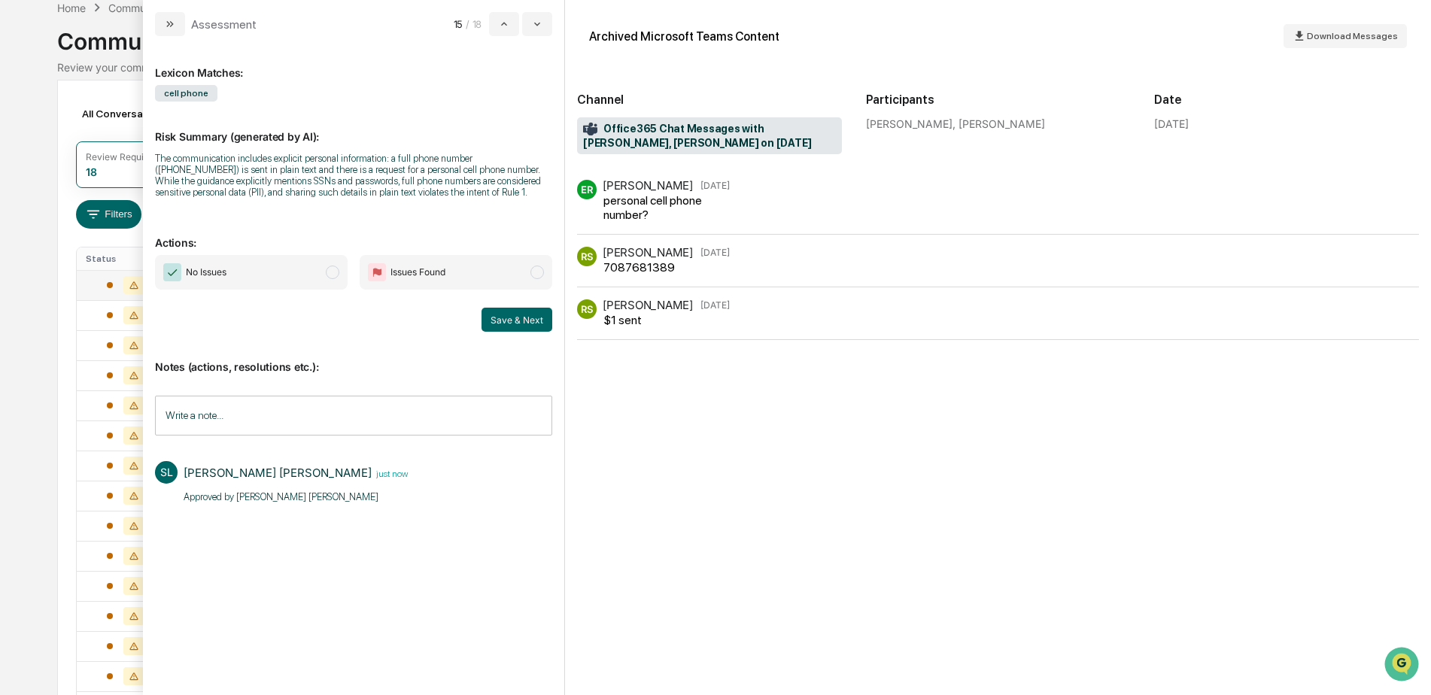
click at [292, 277] on span "No Issues" at bounding box center [251, 272] width 193 height 35
click at [516, 325] on button "Save & Next" at bounding box center [516, 320] width 71 height 24
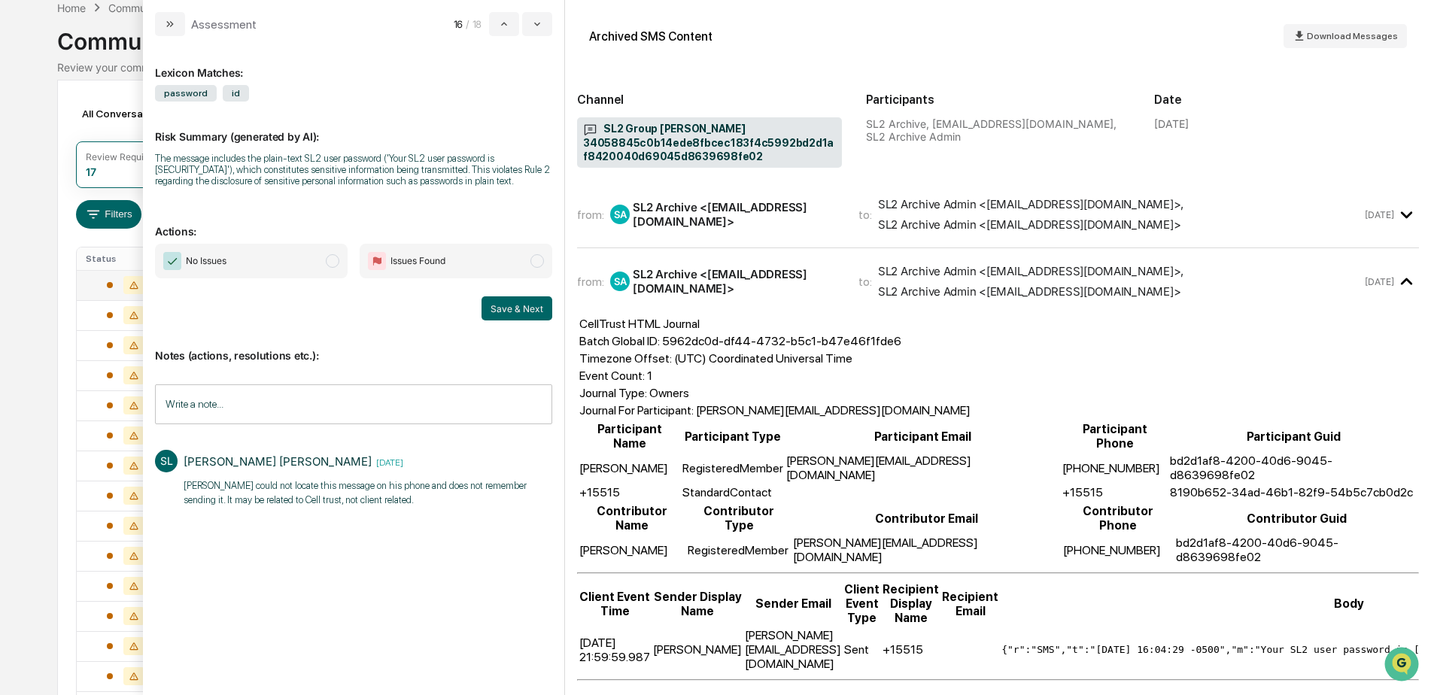
click at [291, 266] on span "No Issues" at bounding box center [251, 261] width 193 height 35
click at [521, 309] on button "Save & Next" at bounding box center [516, 308] width 71 height 24
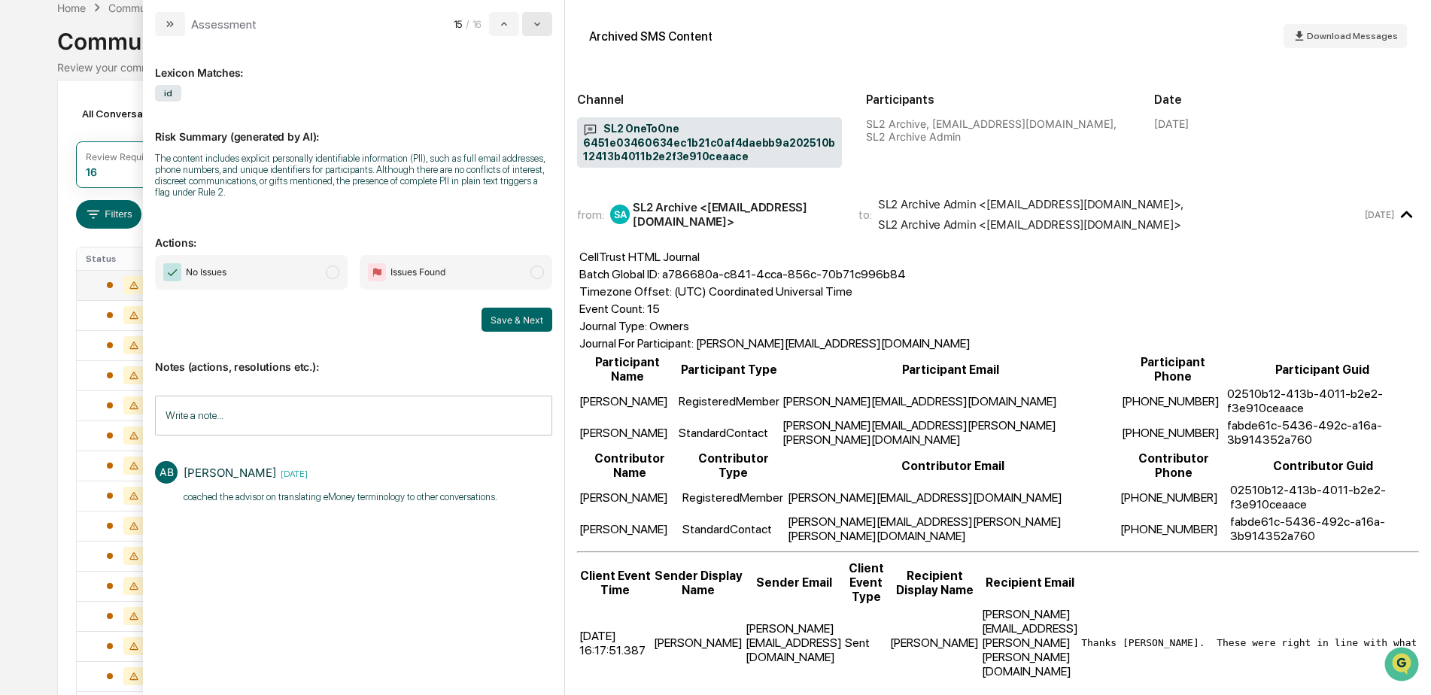
click at [545, 26] on button "modal" at bounding box center [537, 24] width 30 height 24
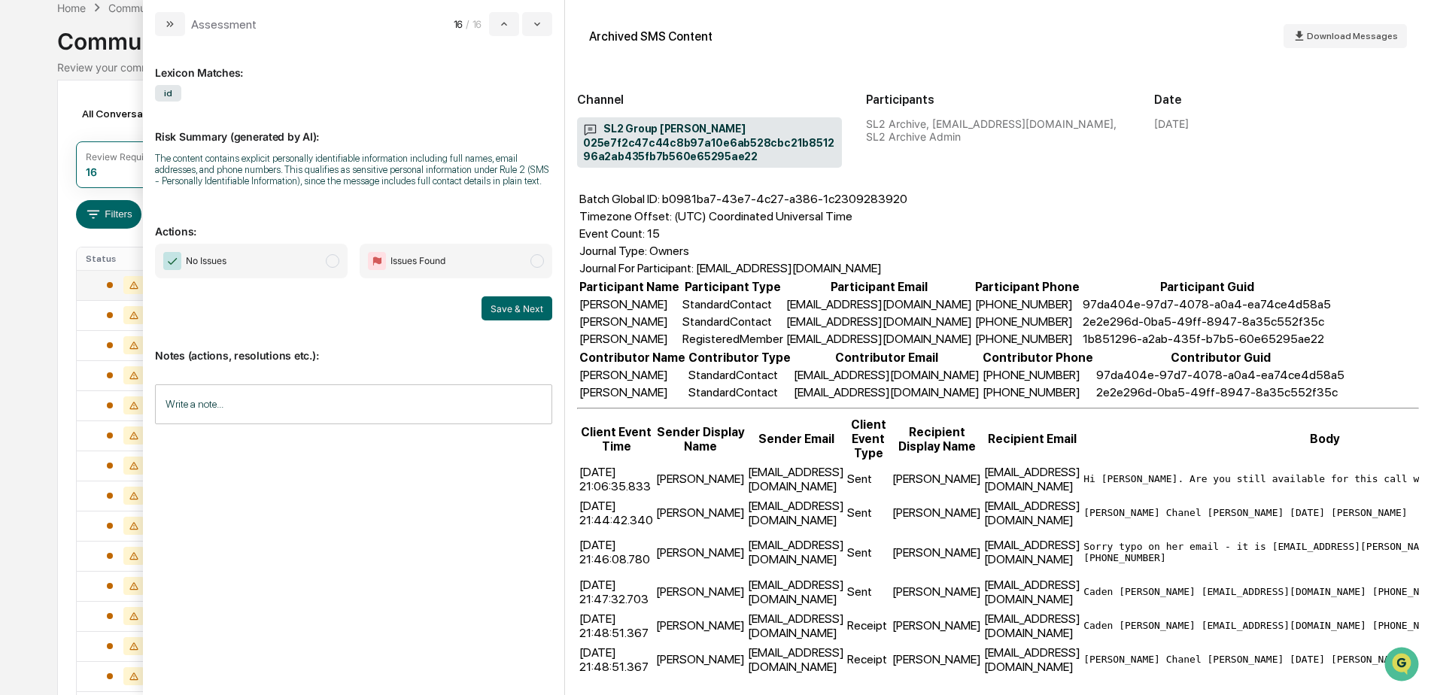
scroll to position [150, 0]
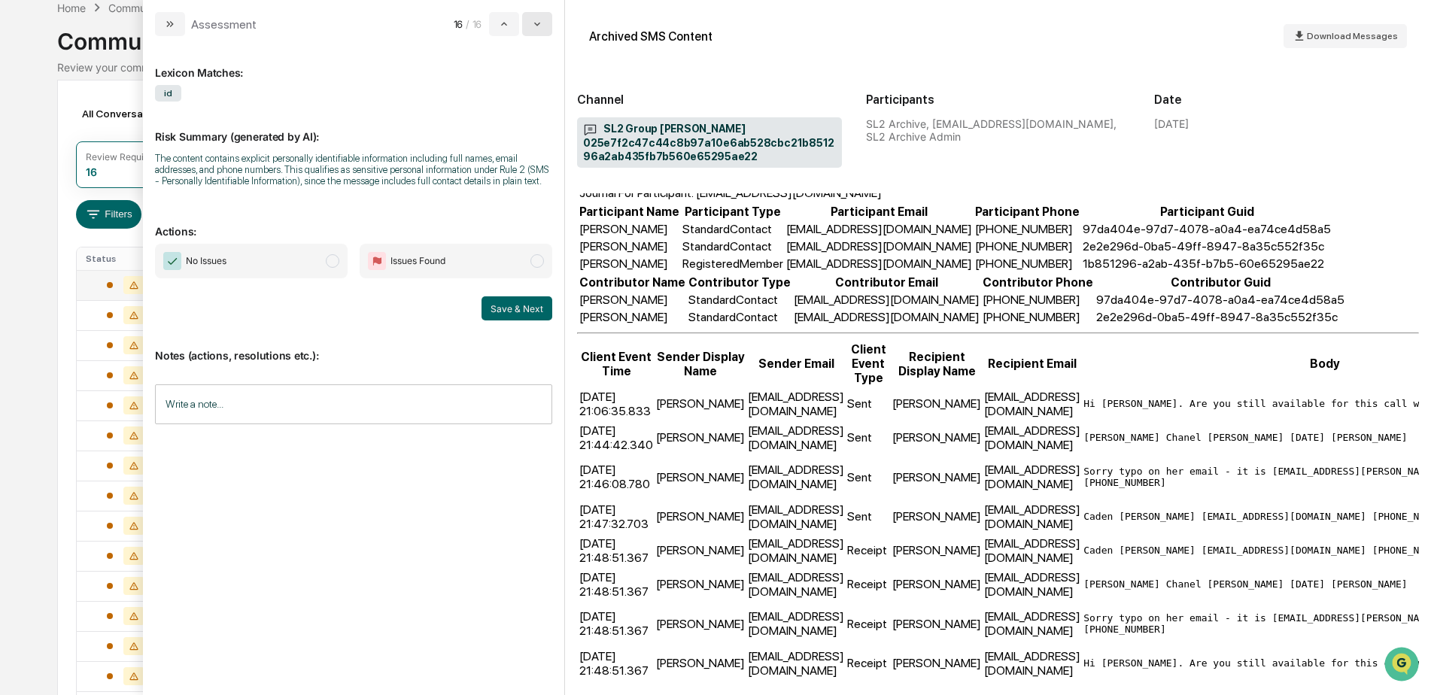
click at [536, 23] on icon "modal" at bounding box center [537, 24] width 12 height 12
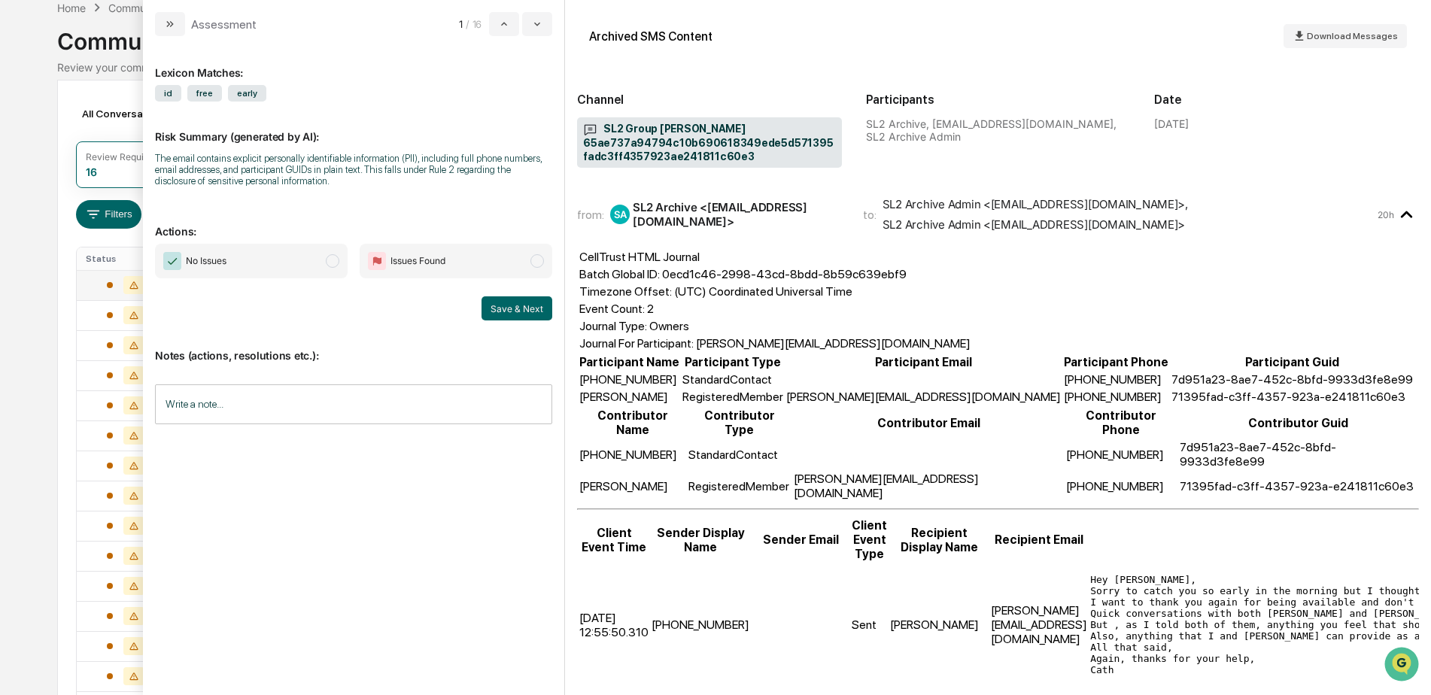
click at [34, 332] on div "Calendar Manage Tasks Reviews Approval Management Company People, Data, Setting…" at bounding box center [715, 381] width 1431 height 912
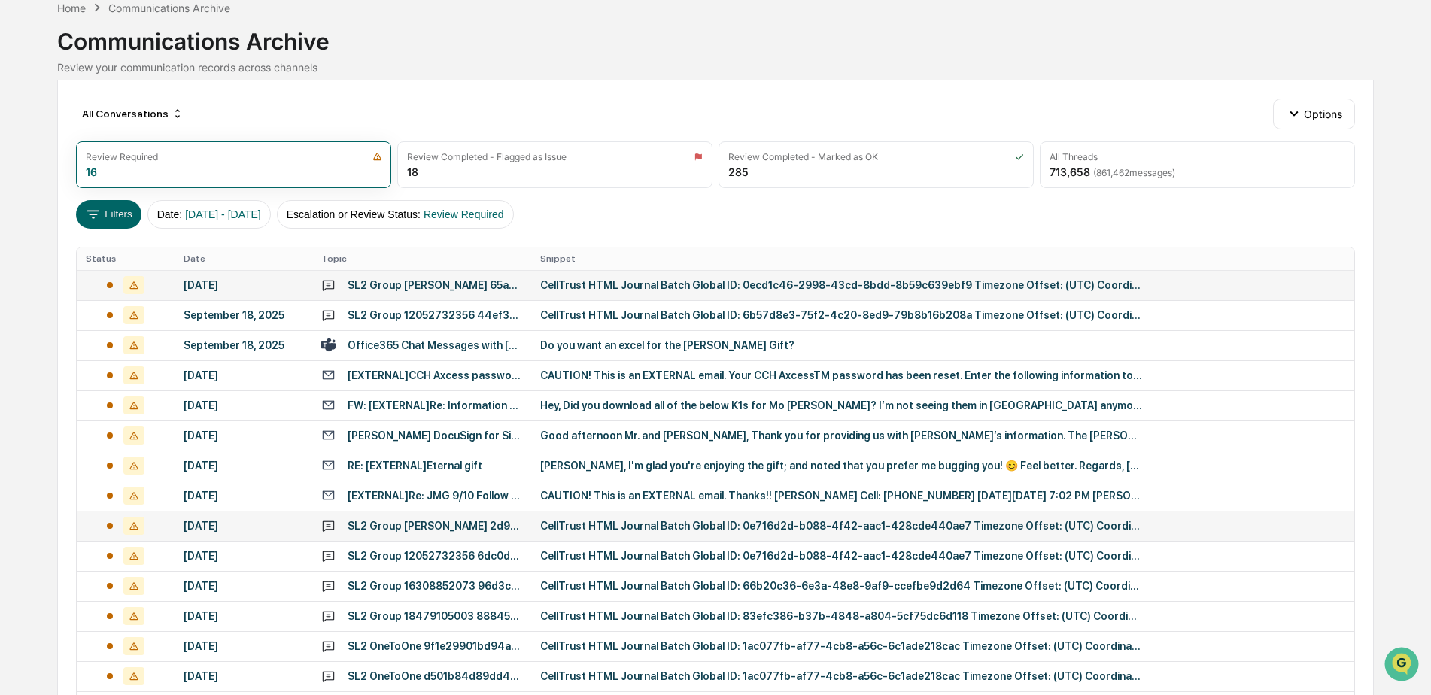
scroll to position [217, 0]
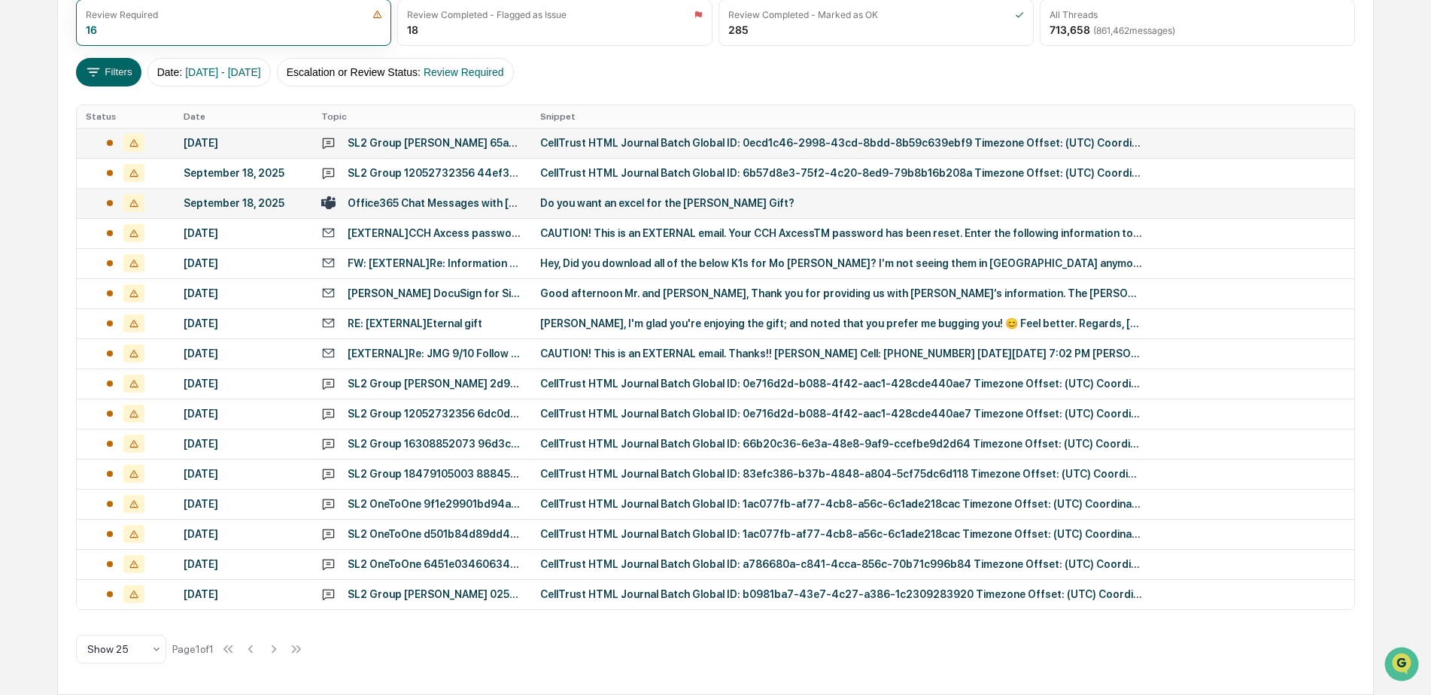
click at [699, 205] on div "Do you want an excel for the [PERSON_NAME] Gift?" at bounding box center [841, 203] width 602 height 12
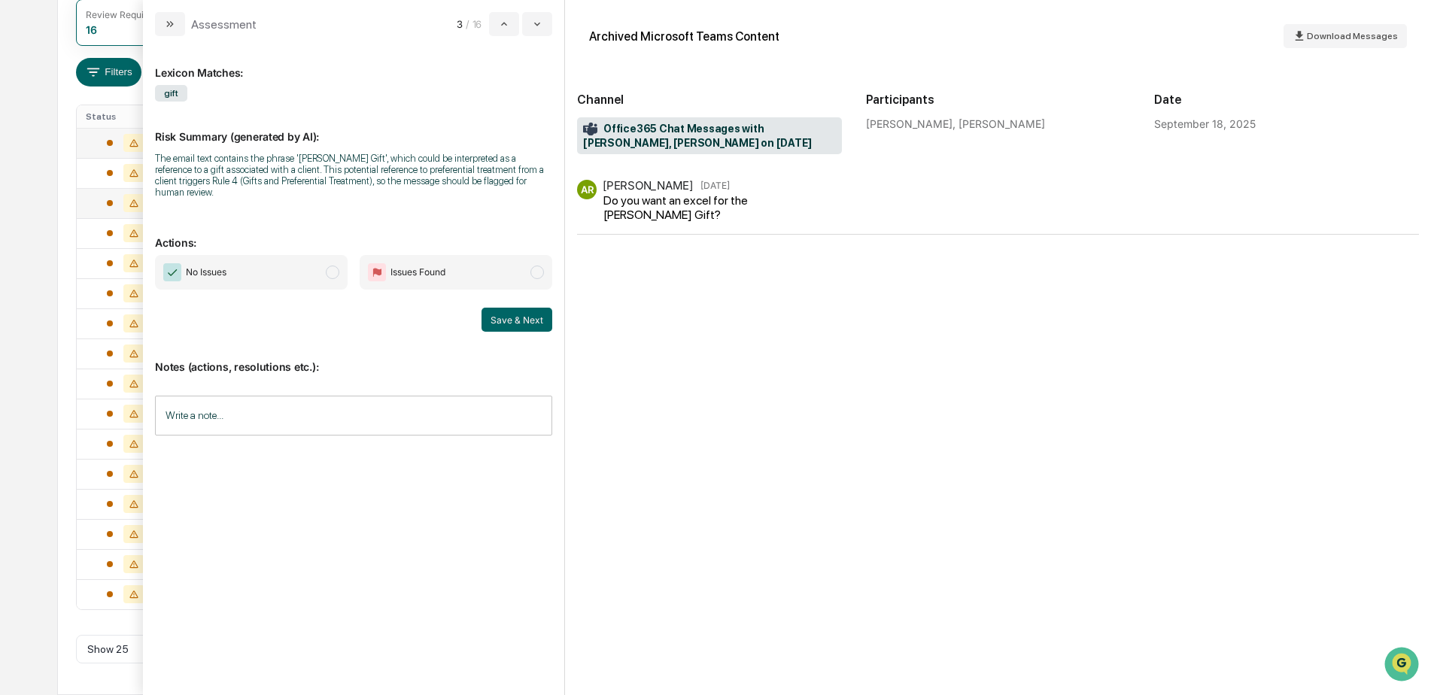
click at [296, 405] on input "Write a note..." at bounding box center [353, 416] width 397 height 40
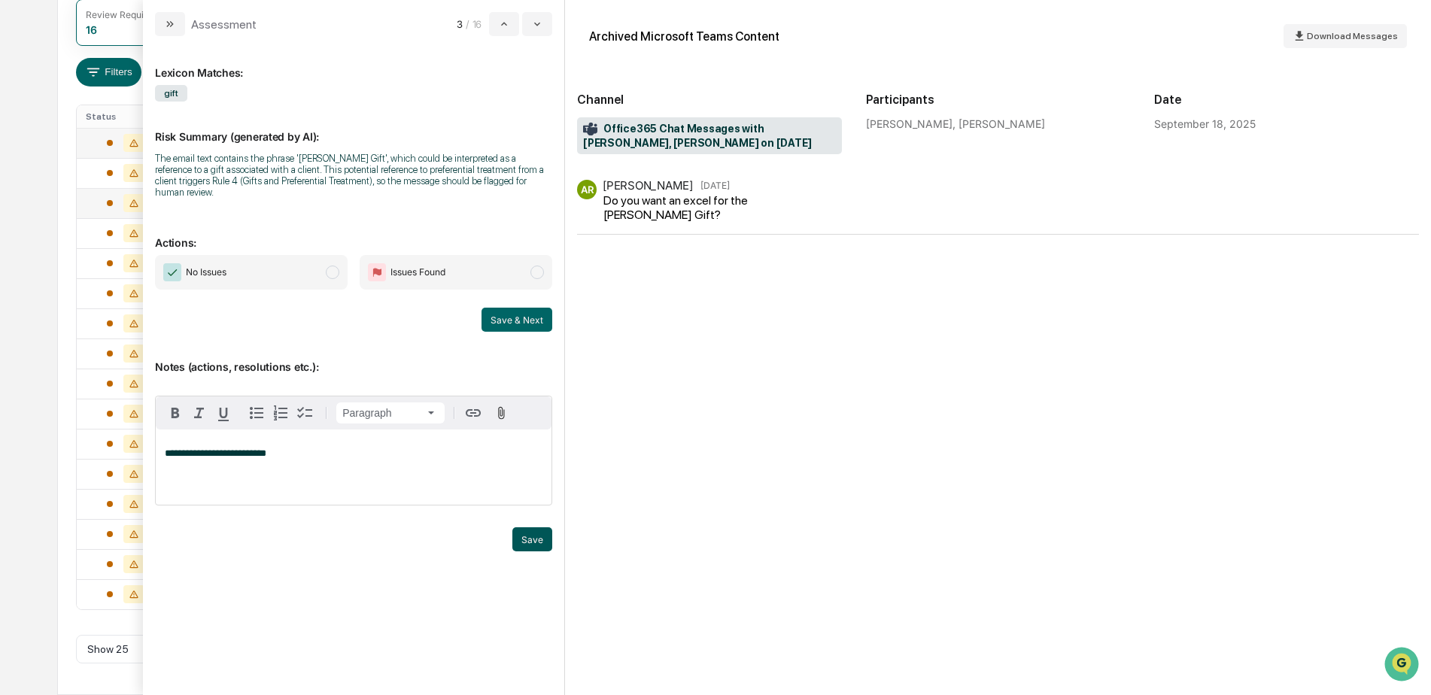
click at [529, 533] on button "Save" at bounding box center [532, 539] width 40 height 24
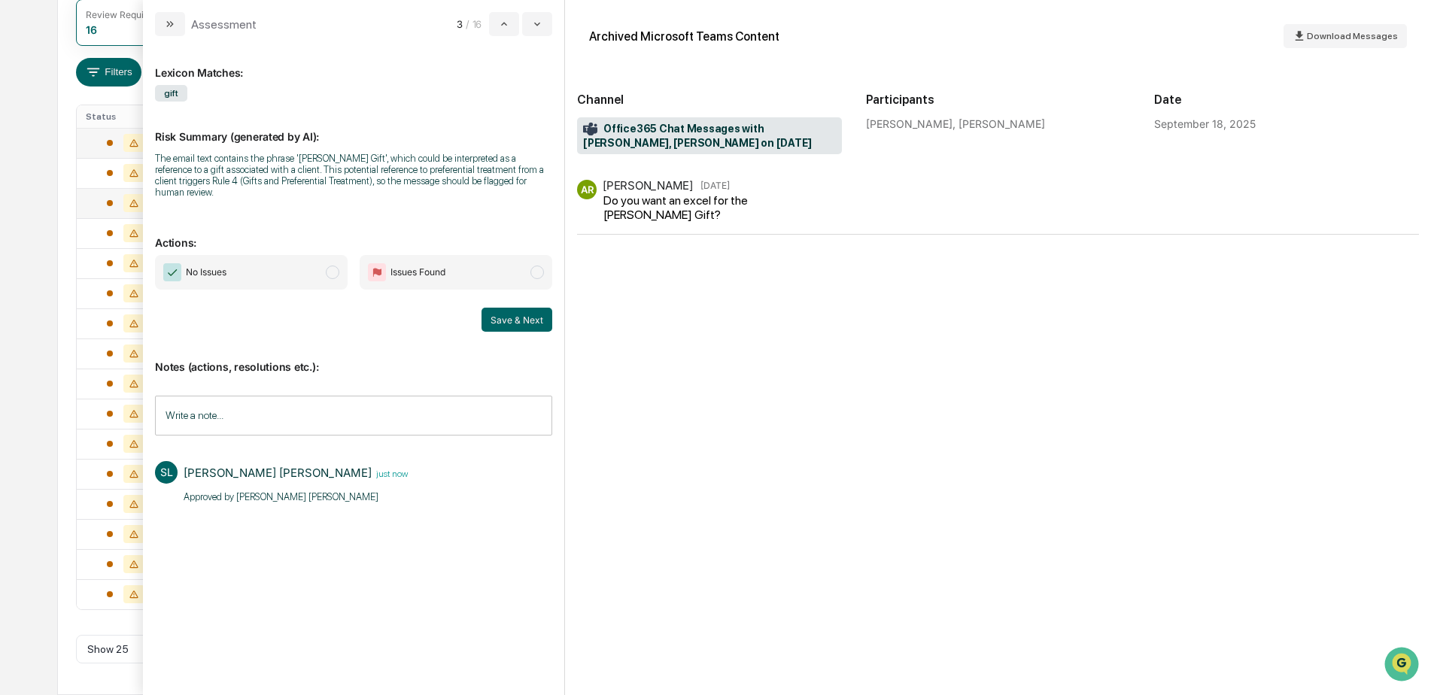
click at [311, 268] on span "No Issues" at bounding box center [251, 272] width 193 height 35
click at [496, 310] on button "Save & Next" at bounding box center [516, 320] width 71 height 24
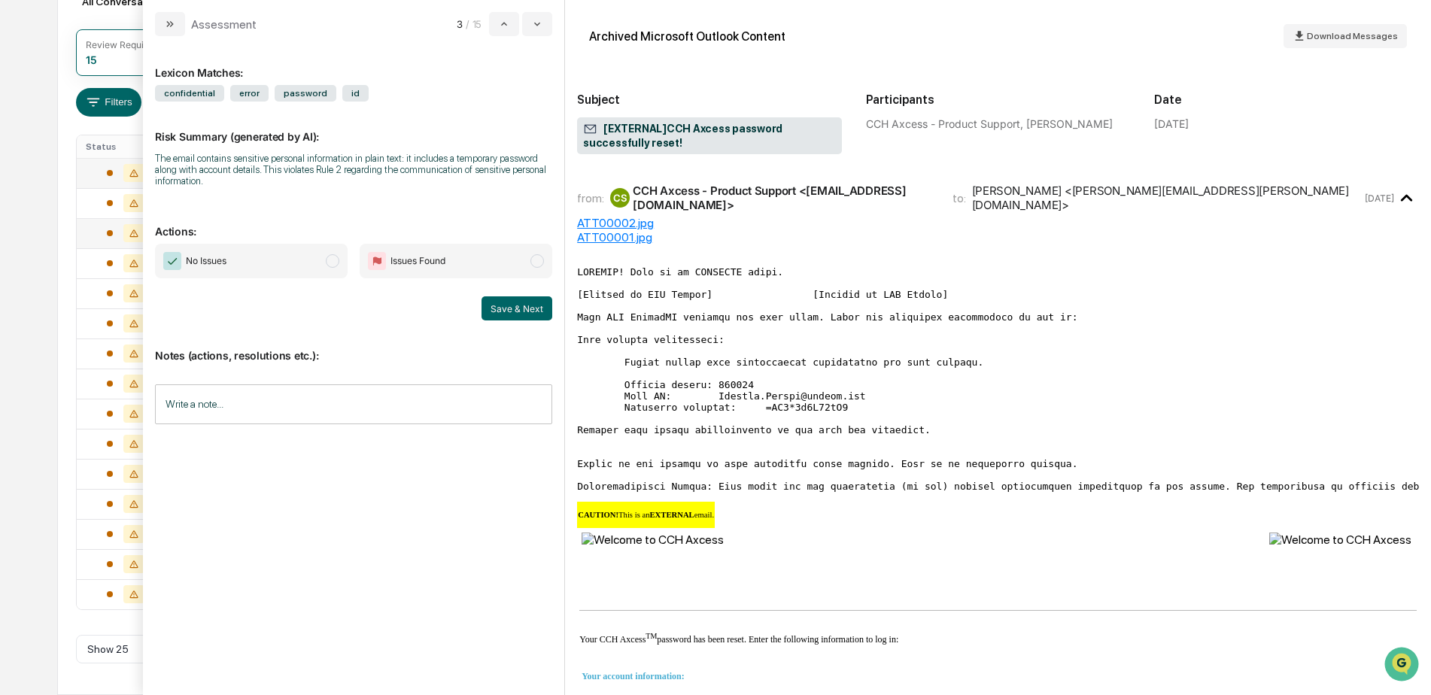
scroll to position [187, 0]
click at [47, 199] on div "Calendar Manage Tasks Reviews Approval Management Company People, Data, Setting…" at bounding box center [715, 254] width 1431 height 882
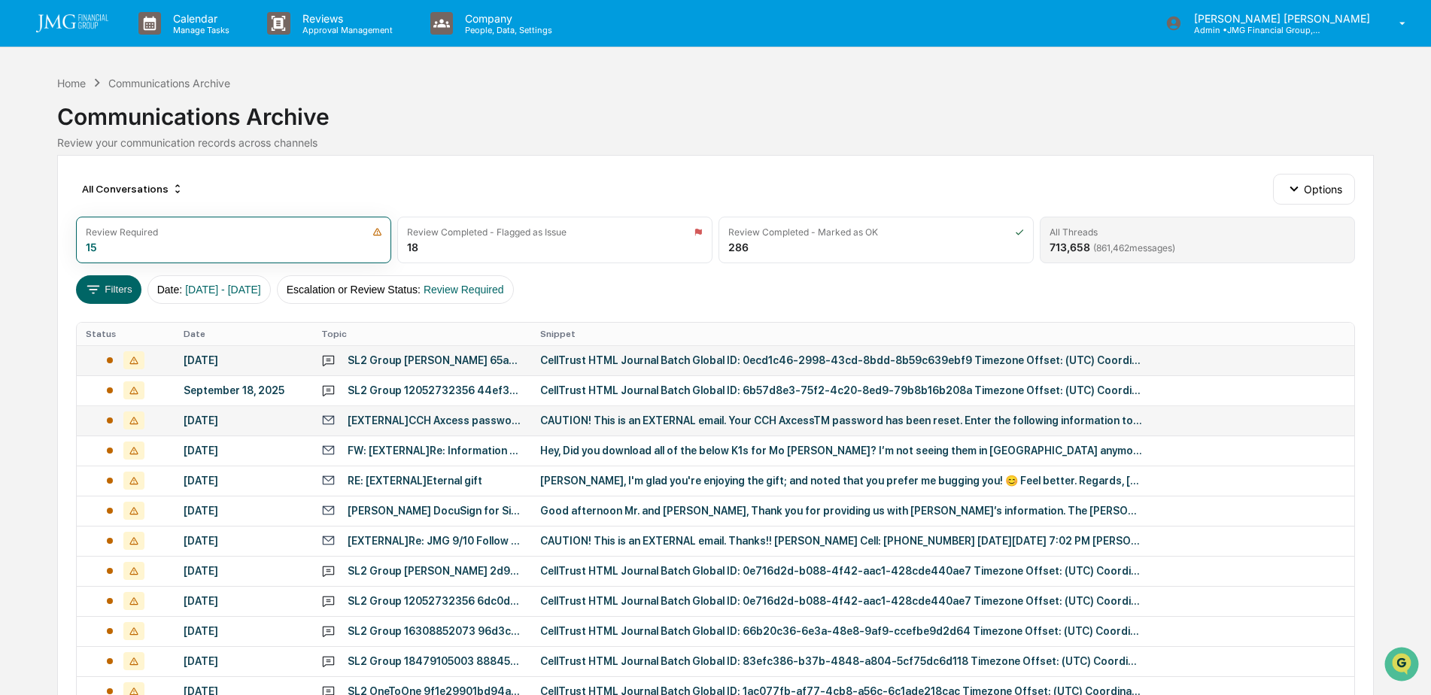
click at [1112, 244] on span "( 861,462 messages)" at bounding box center [1134, 247] width 82 height 11
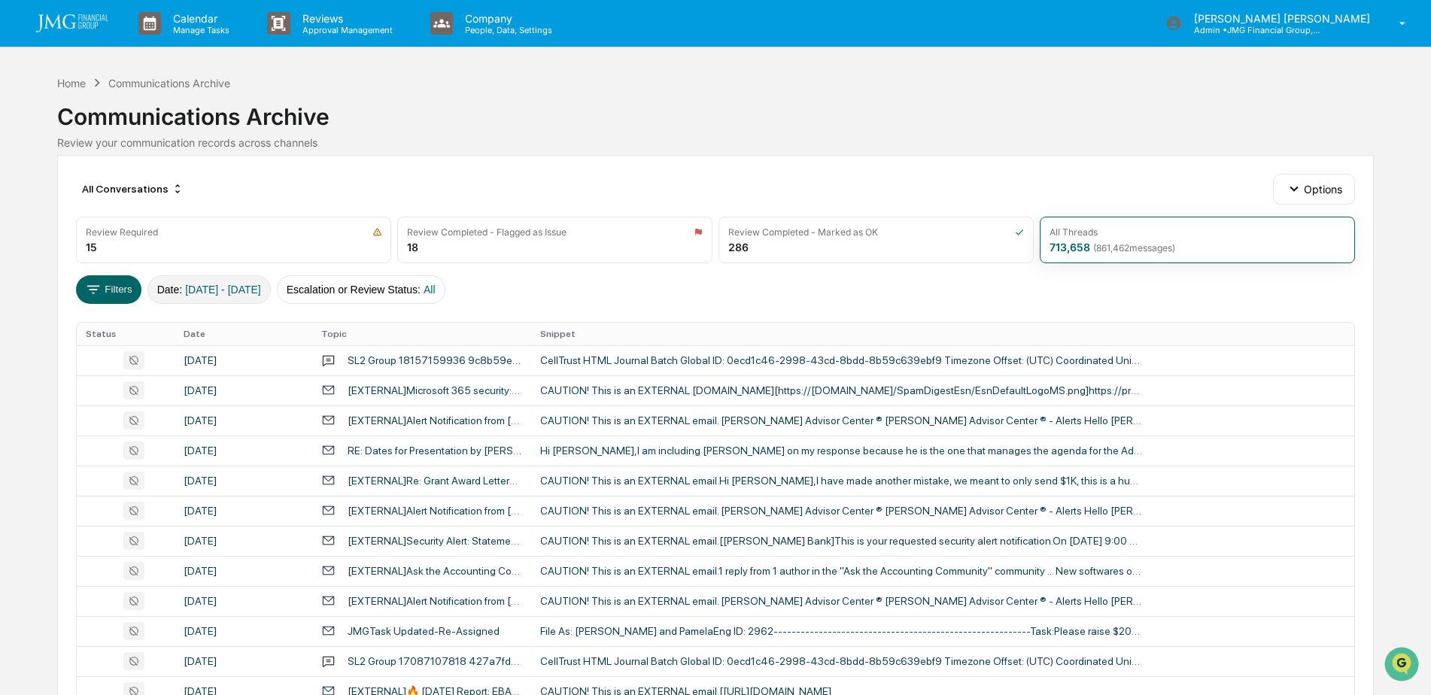
click at [209, 290] on span "[DATE] - [DATE]" at bounding box center [223, 290] width 76 height 12
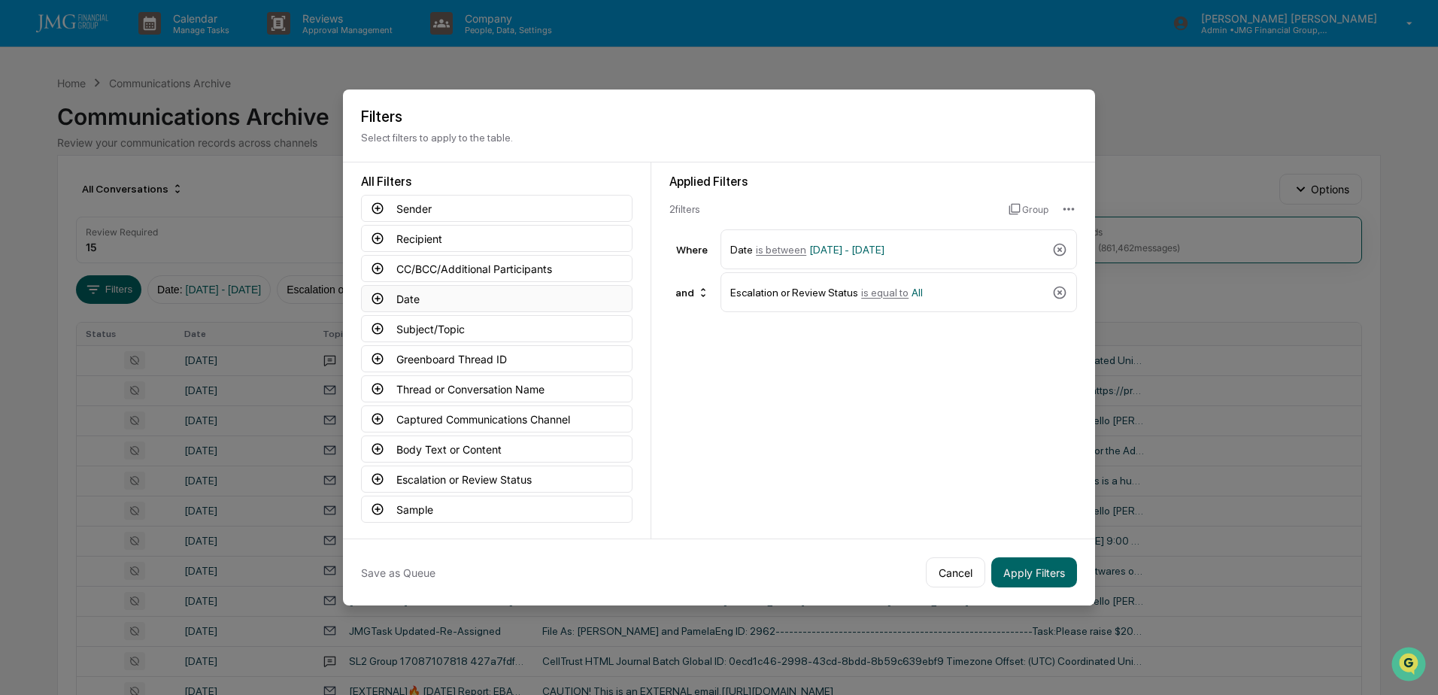
click at [402, 296] on button "Date" at bounding box center [497, 298] width 272 height 27
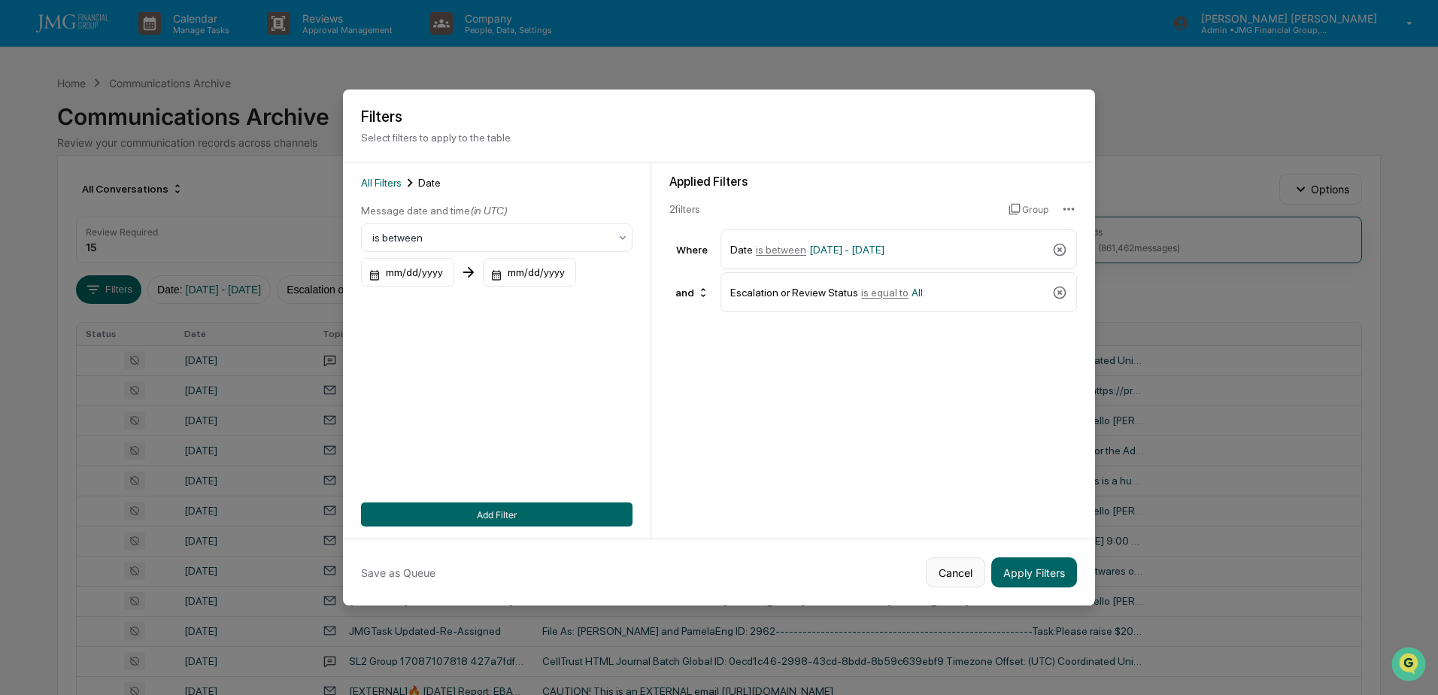
click at [953, 579] on button "Cancel" at bounding box center [955, 572] width 59 height 30
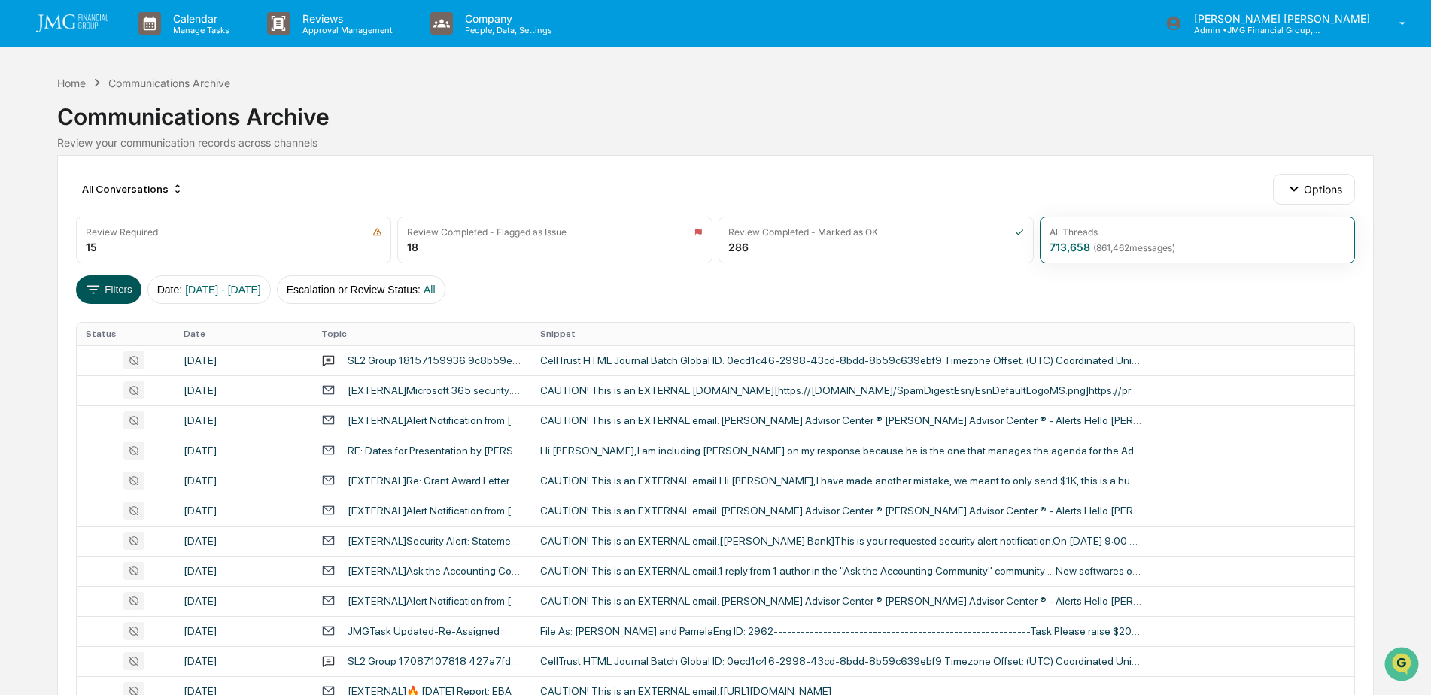
click at [114, 288] on button "Filters" at bounding box center [108, 289] width 65 height 29
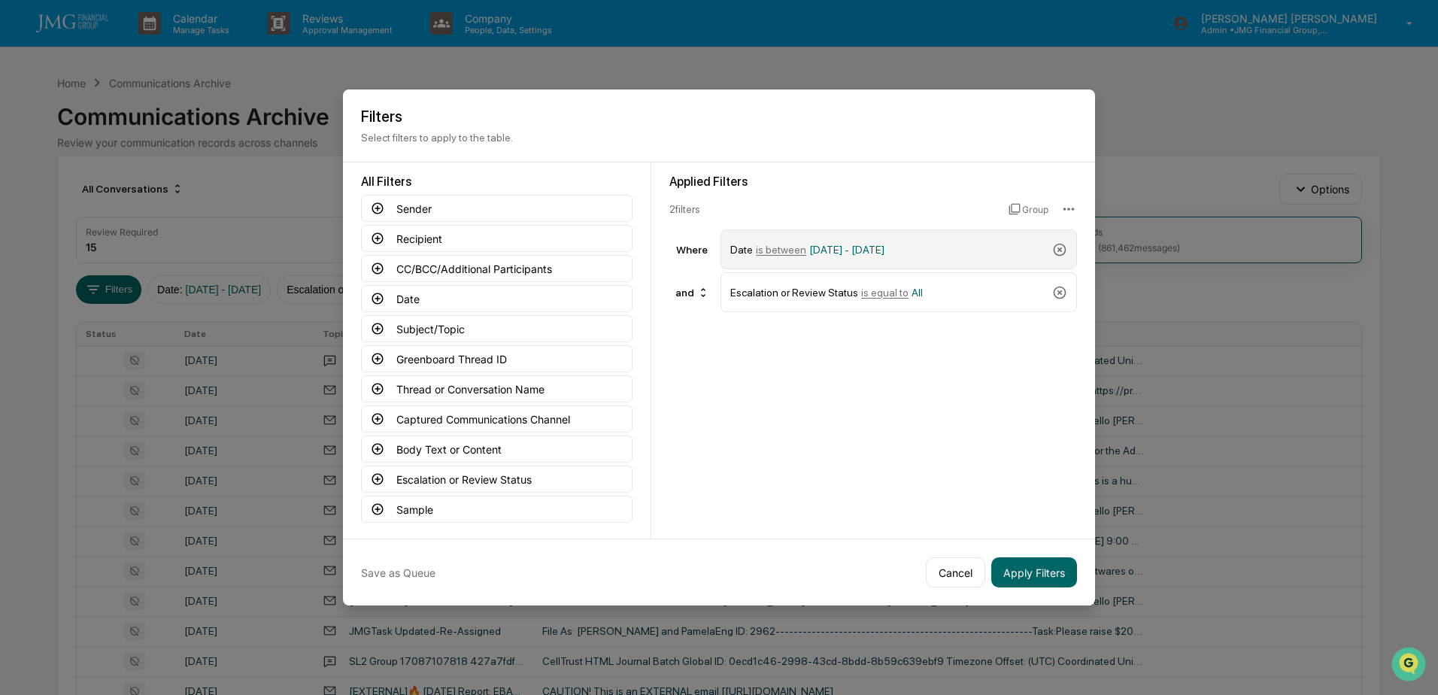
click at [787, 250] on span "is between" at bounding box center [781, 250] width 50 height 12
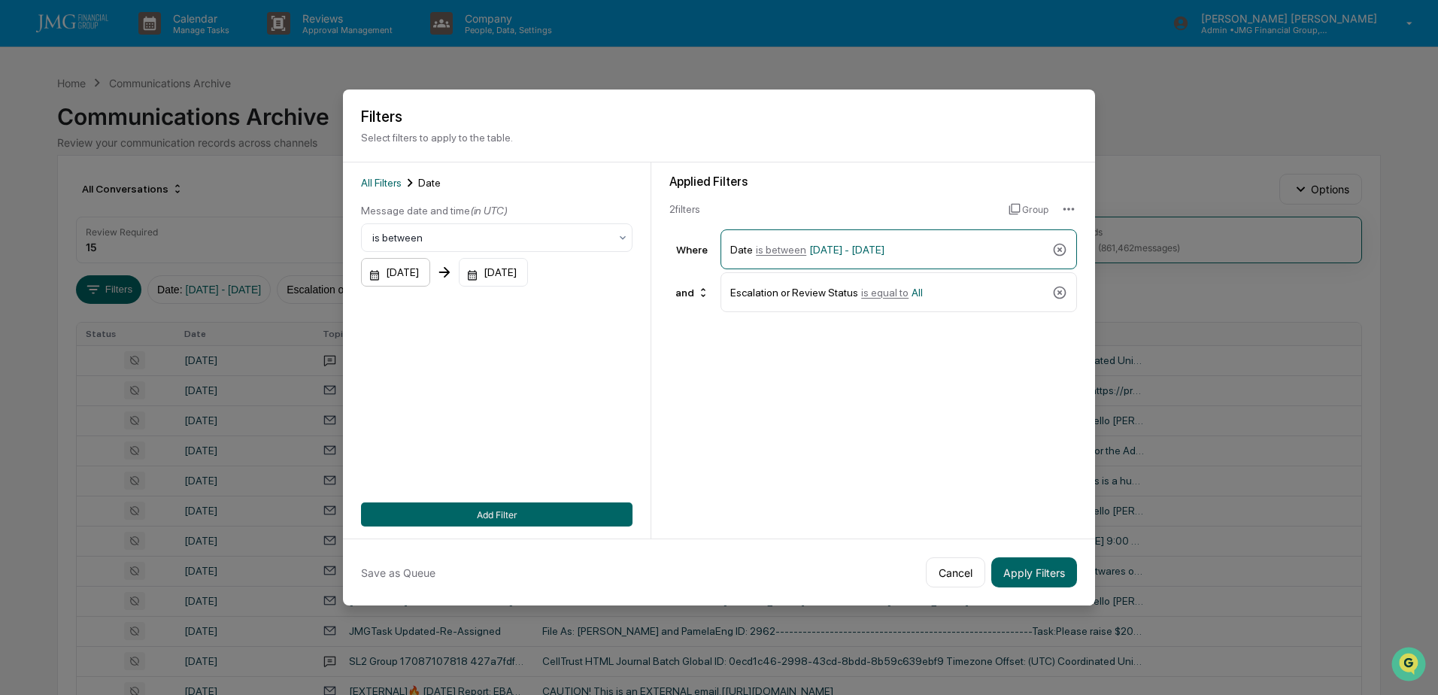
click at [425, 271] on div "[DATE]" at bounding box center [395, 272] width 69 height 29
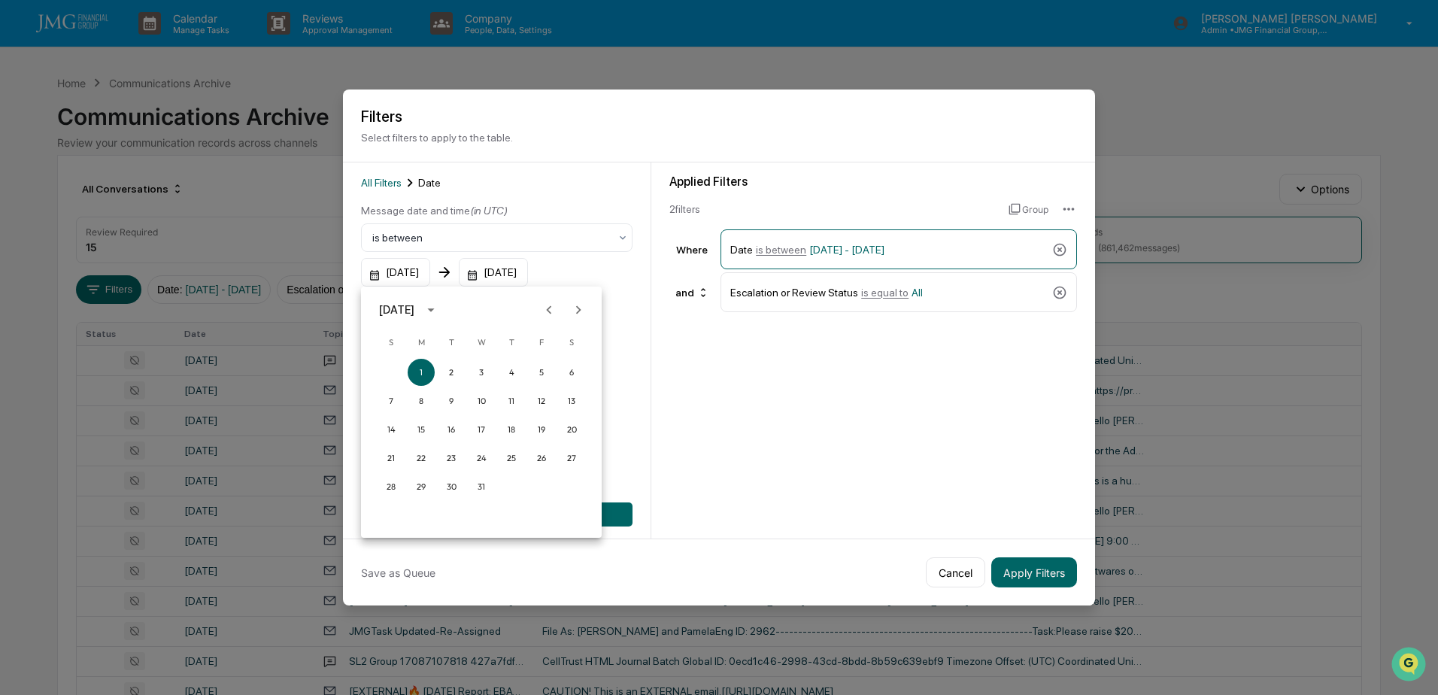
click at [439, 308] on icon "calendar view is open, switch to year view" at bounding box center [431, 310] width 17 height 17
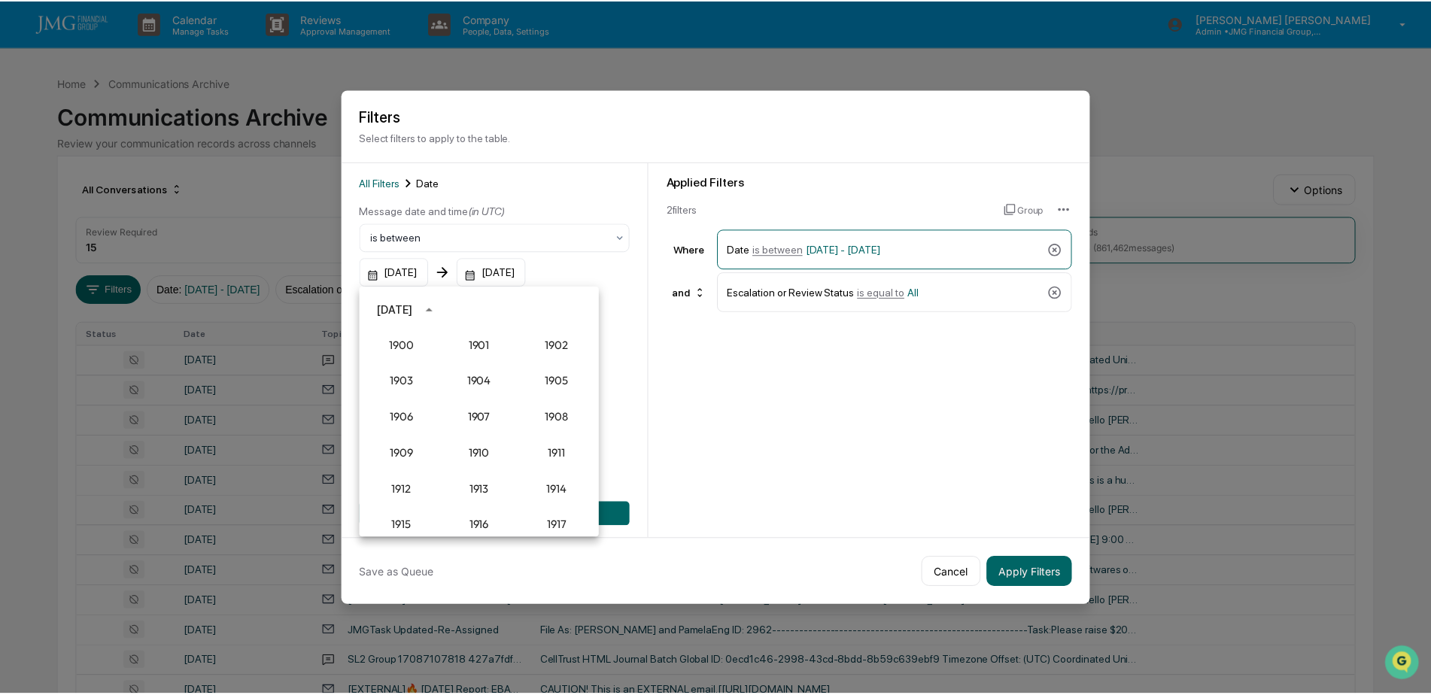
scroll to position [1393, 0]
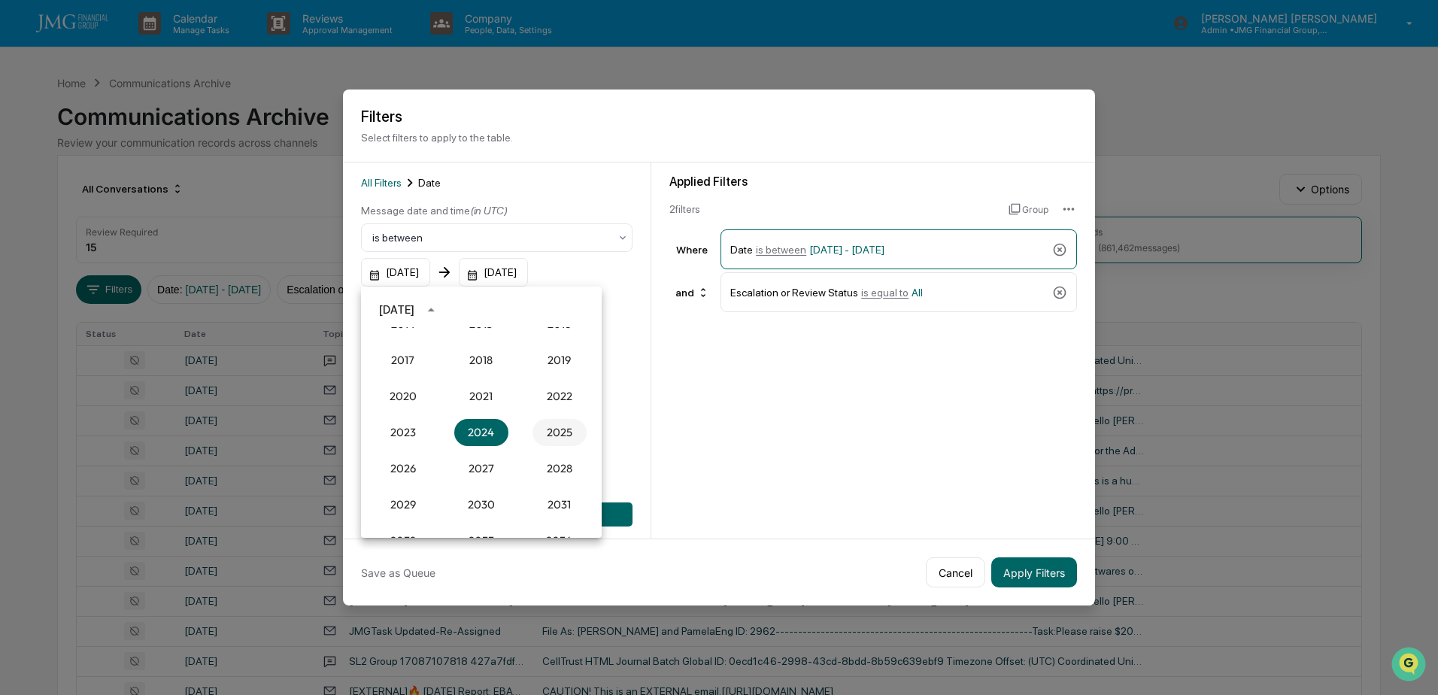
click at [553, 423] on button "2025" at bounding box center [560, 432] width 54 height 27
click at [554, 426] on button "Sep" at bounding box center [560, 424] width 54 height 27
click at [423, 426] on button "15" at bounding box center [421, 429] width 27 height 27
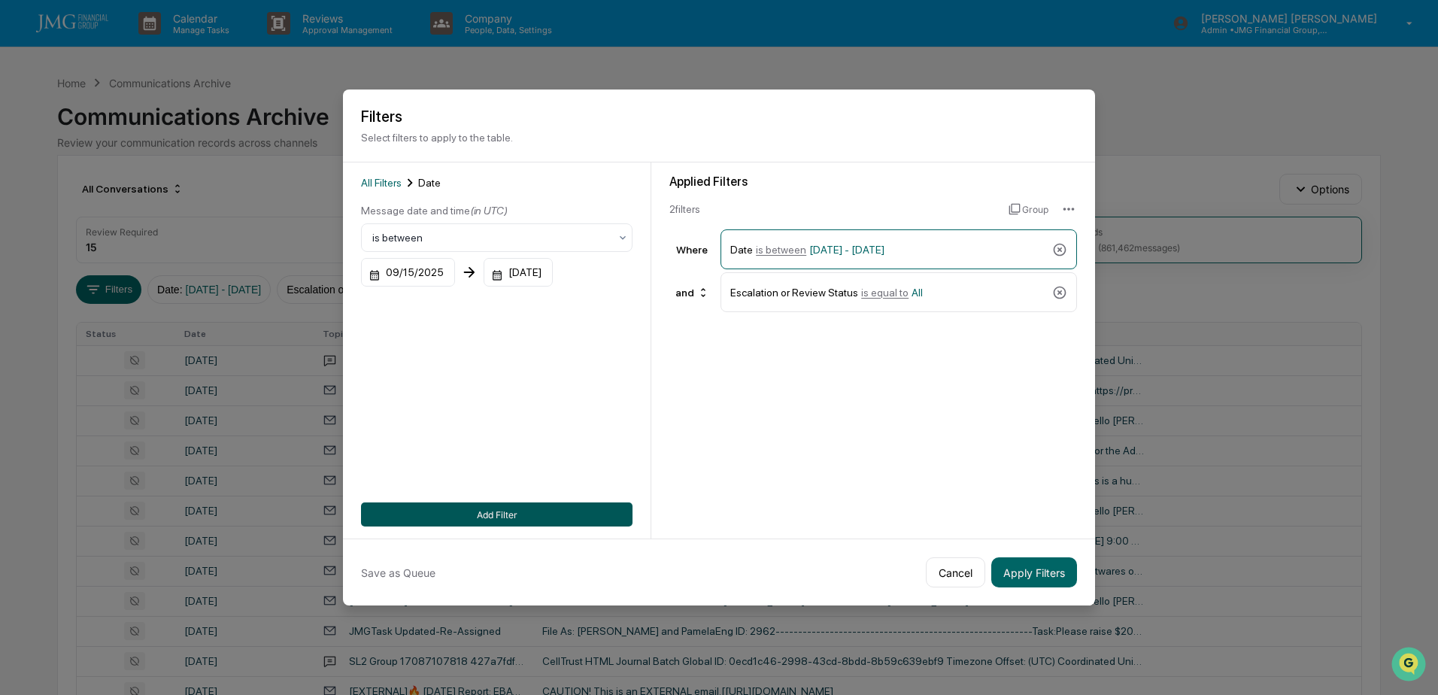
click at [536, 512] on button "Add Filter" at bounding box center [497, 514] width 272 height 24
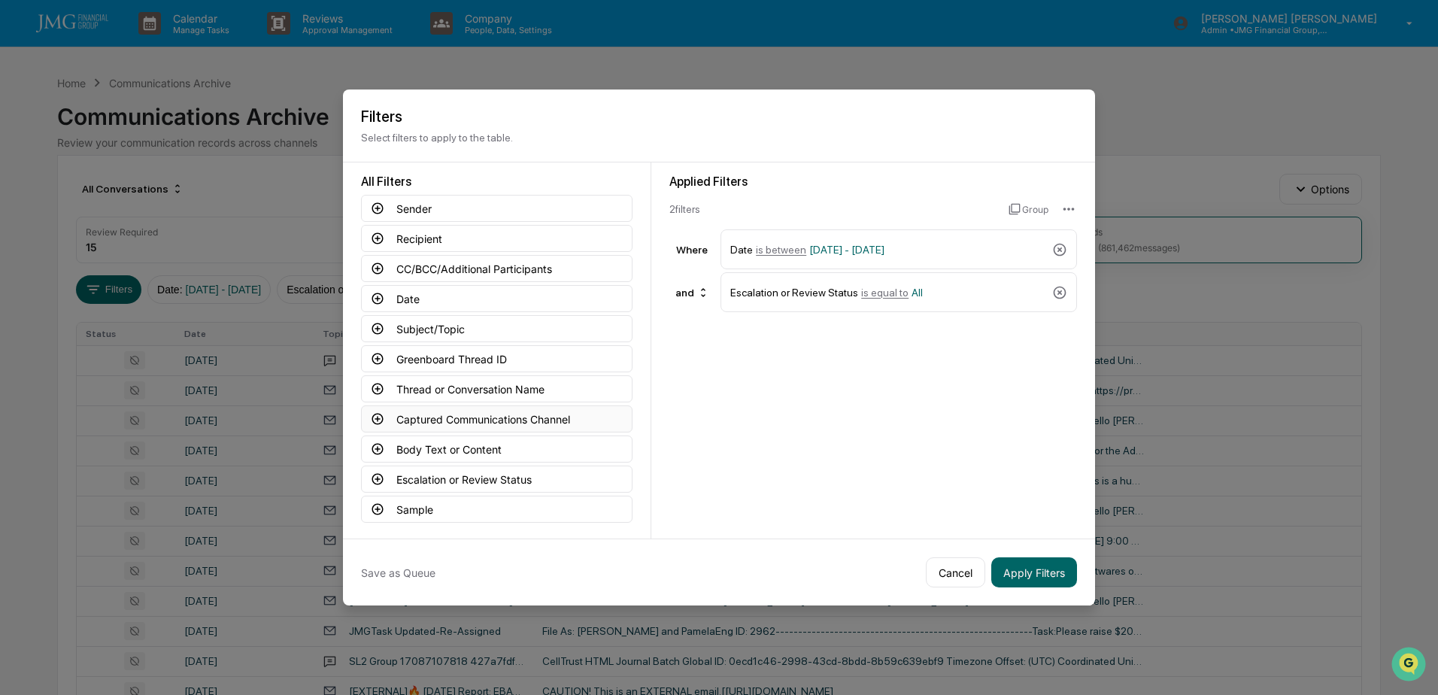
click at [495, 418] on button "Captured Communications Channel" at bounding box center [497, 418] width 272 height 27
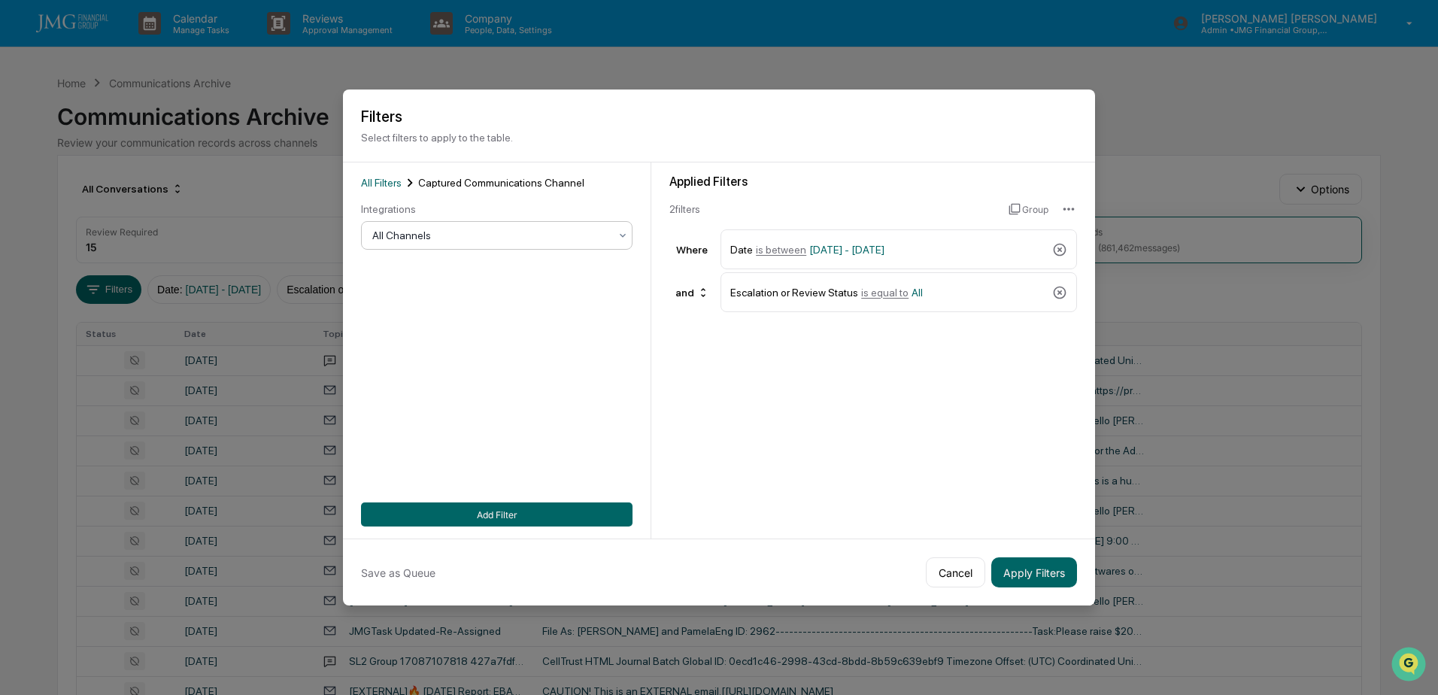
click at [451, 242] on div at bounding box center [490, 235] width 237 height 15
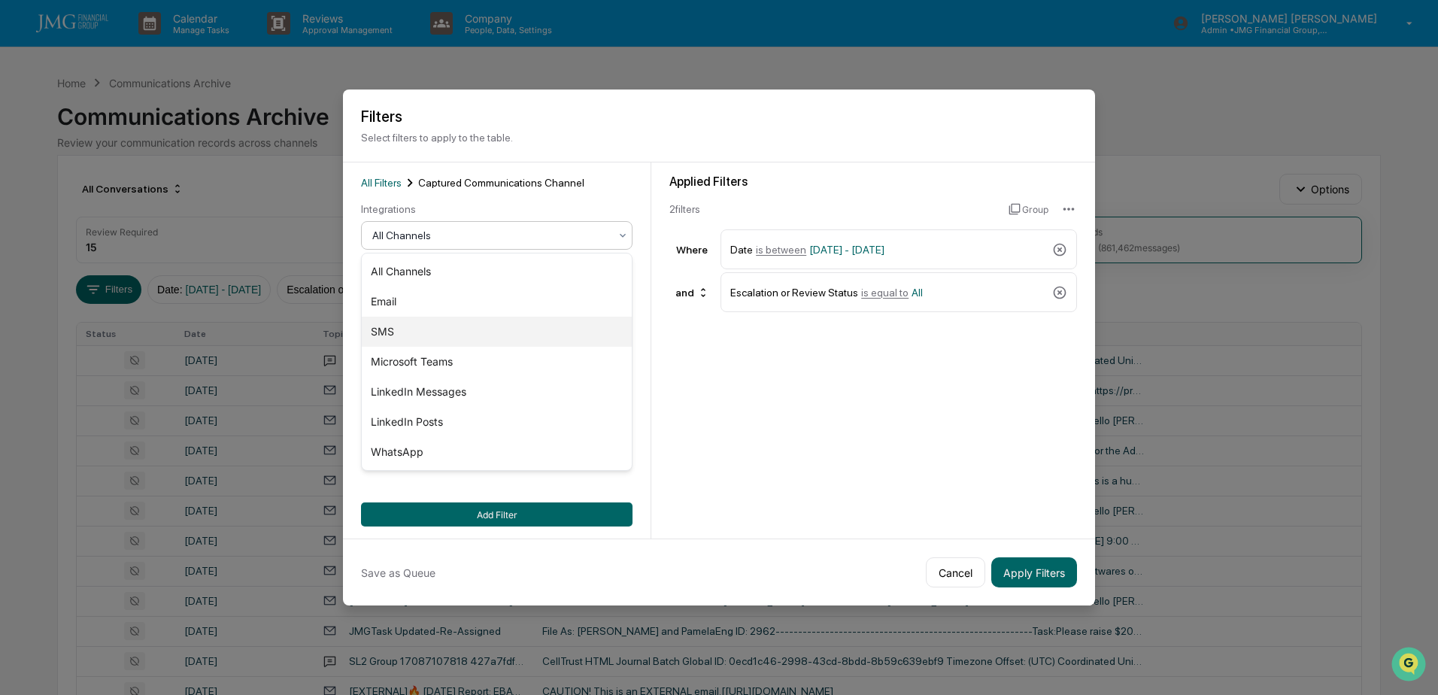
click at [388, 332] on div "SMS" at bounding box center [497, 332] width 270 height 30
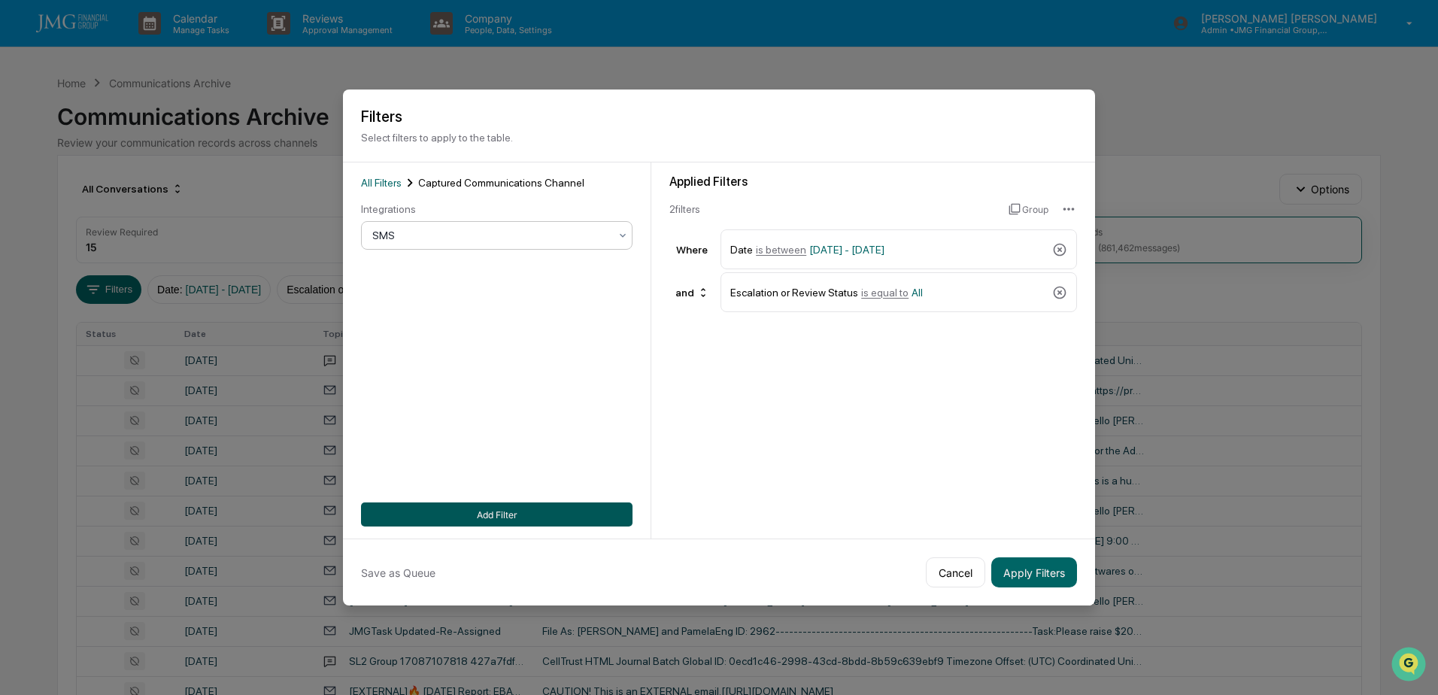
click at [523, 527] on div "All Filters Captured Communications Channel Integrations option SMS, selected. …" at bounding box center [497, 350] width 308 height 376
click at [520, 517] on button "Add Filter" at bounding box center [497, 514] width 272 height 24
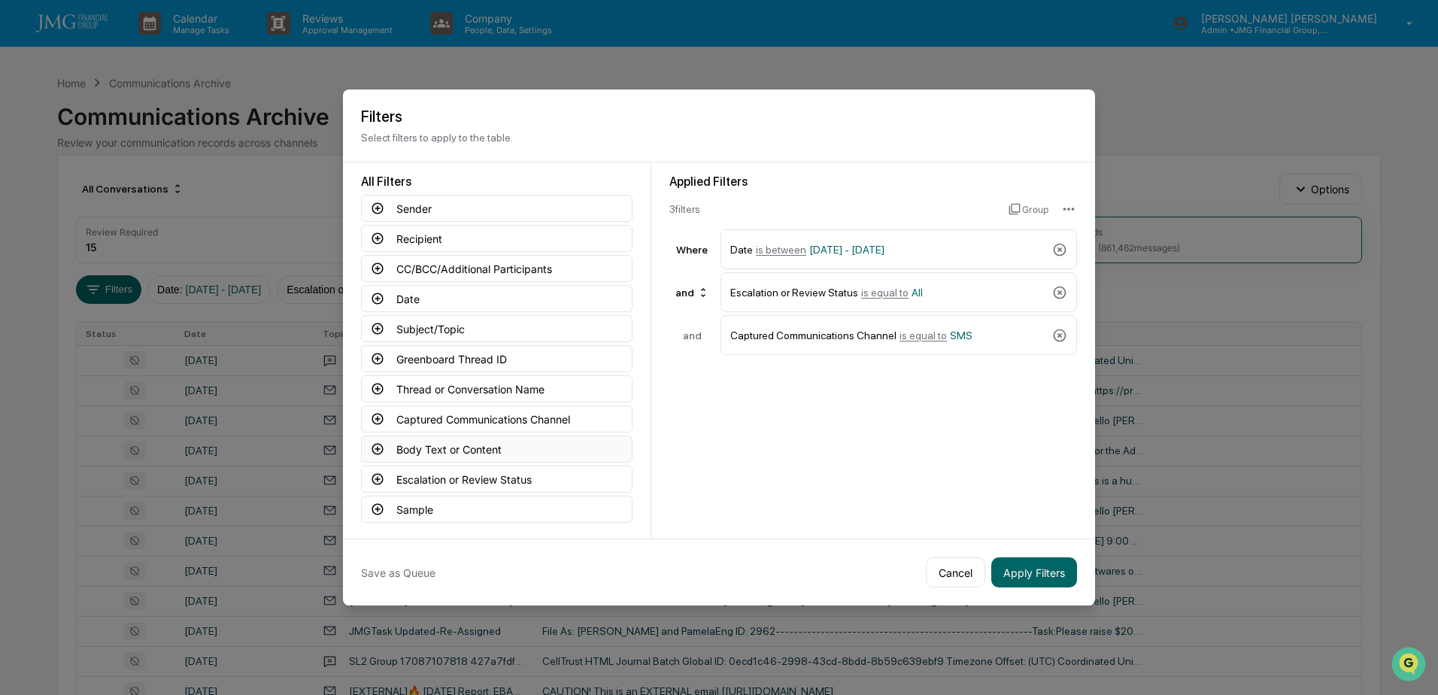
click at [487, 453] on button "Body Text or Content" at bounding box center [497, 448] width 272 height 27
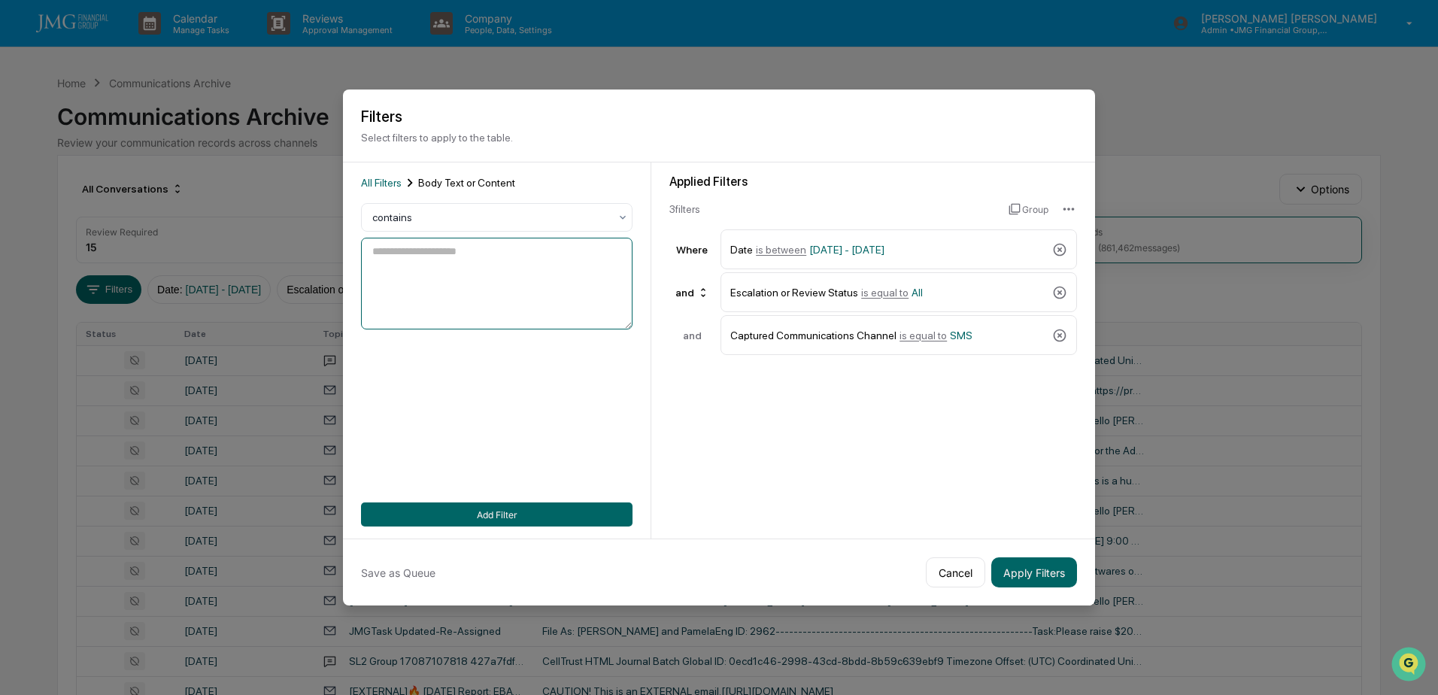
click at [460, 268] on textarea at bounding box center [497, 284] width 272 height 92
type textarea "*******"
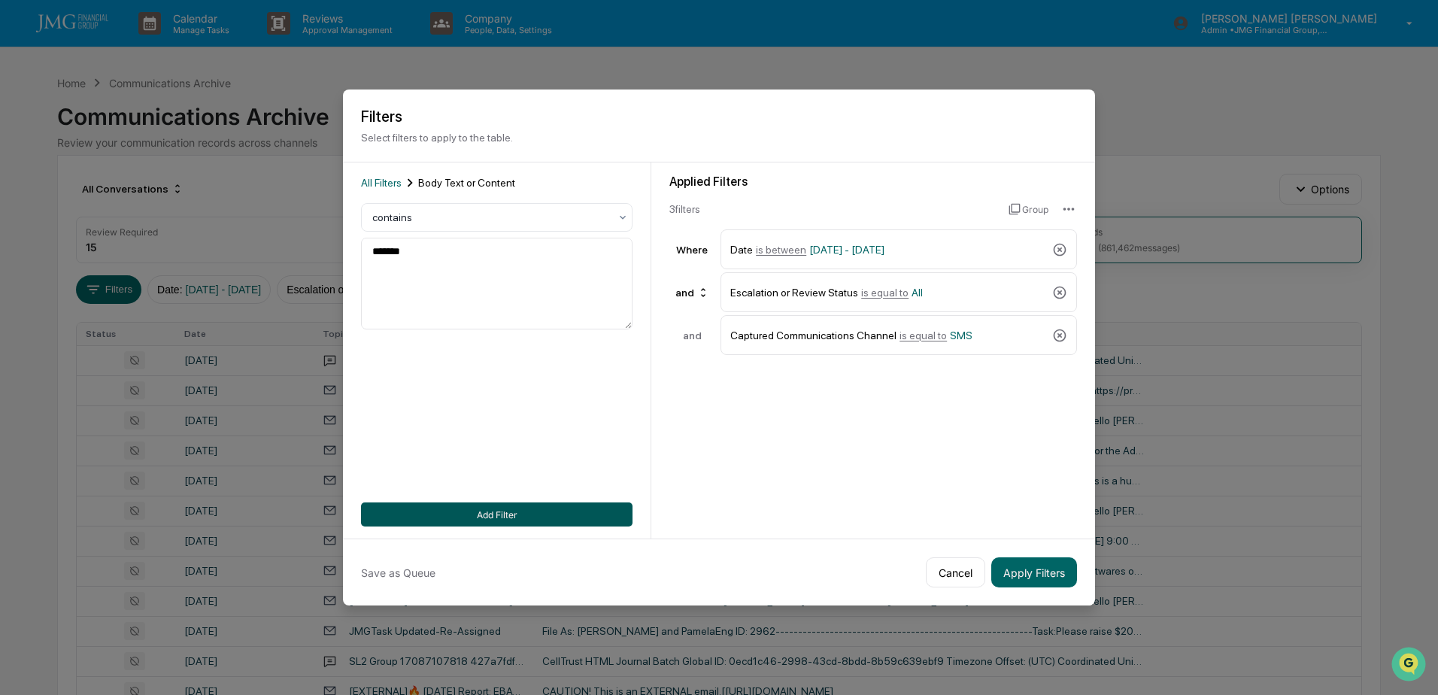
click at [491, 515] on button "Add Filter" at bounding box center [497, 514] width 272 height 24
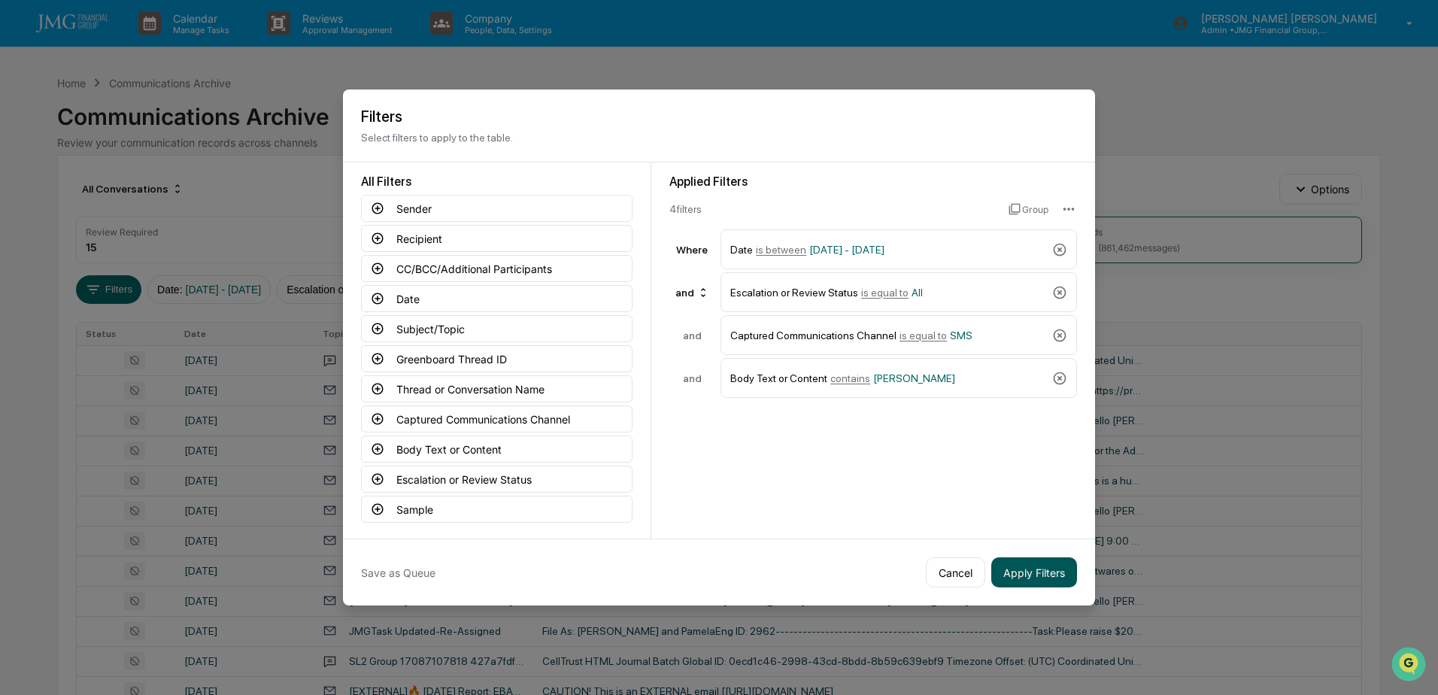
click at [1027, 568] on button "Apply Filters" at bounding box center [1034, 572] width 86 height 30
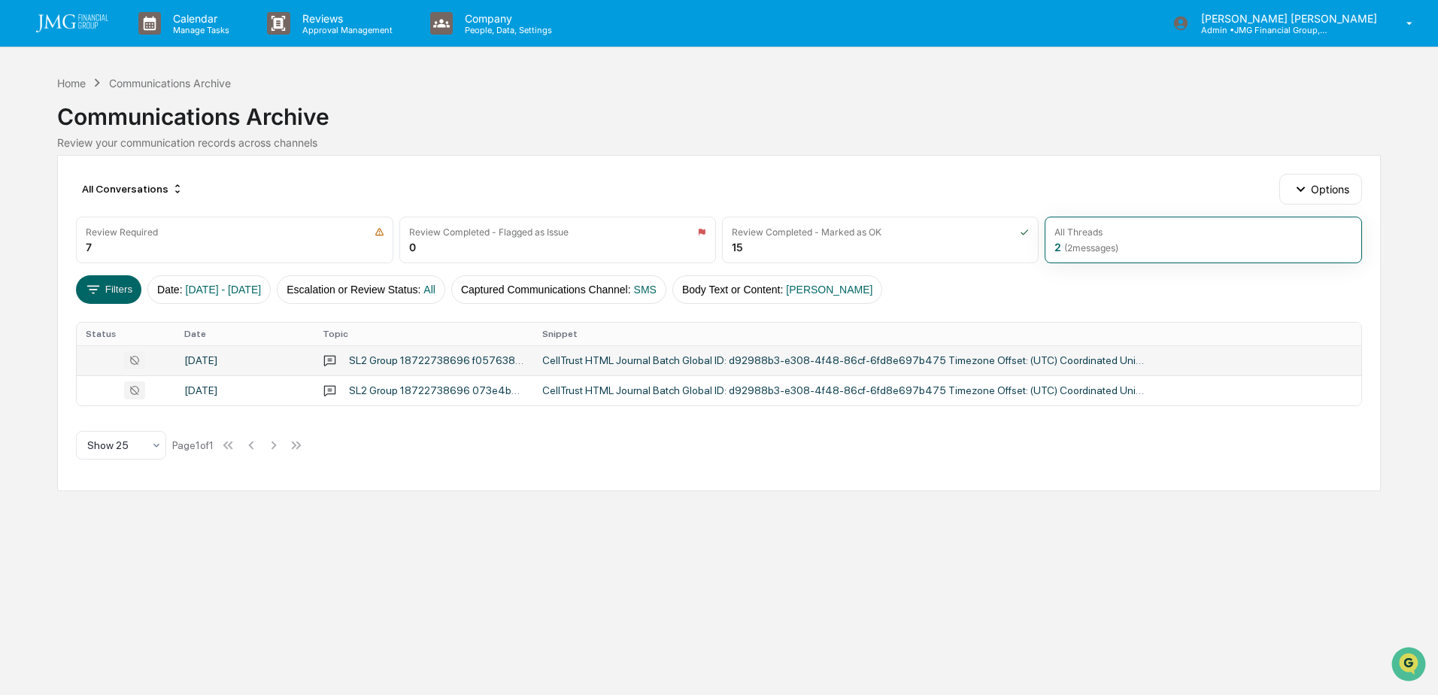
click at [829, 362] on div "CellTrust HTML Journal Batch Global ID: d92988b3-e308-4f48-86cf-6fd8e697b475 Ti…" at bounding box center [843, 360] width 602 height 12
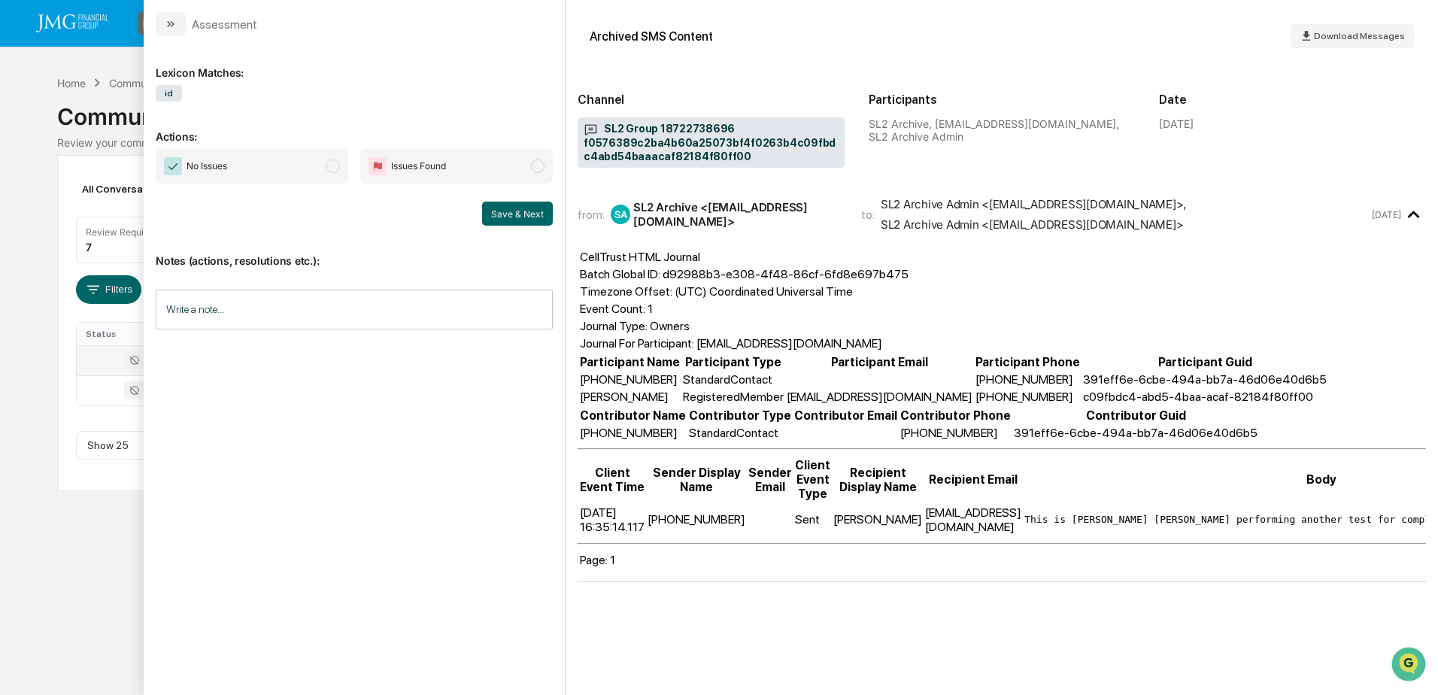
click at [72, 540] on div "Calendar Manage Tasks Reviews Approval Management Company People, Data, Setting…" at bounding box center [719, 347] width 1438 height 695
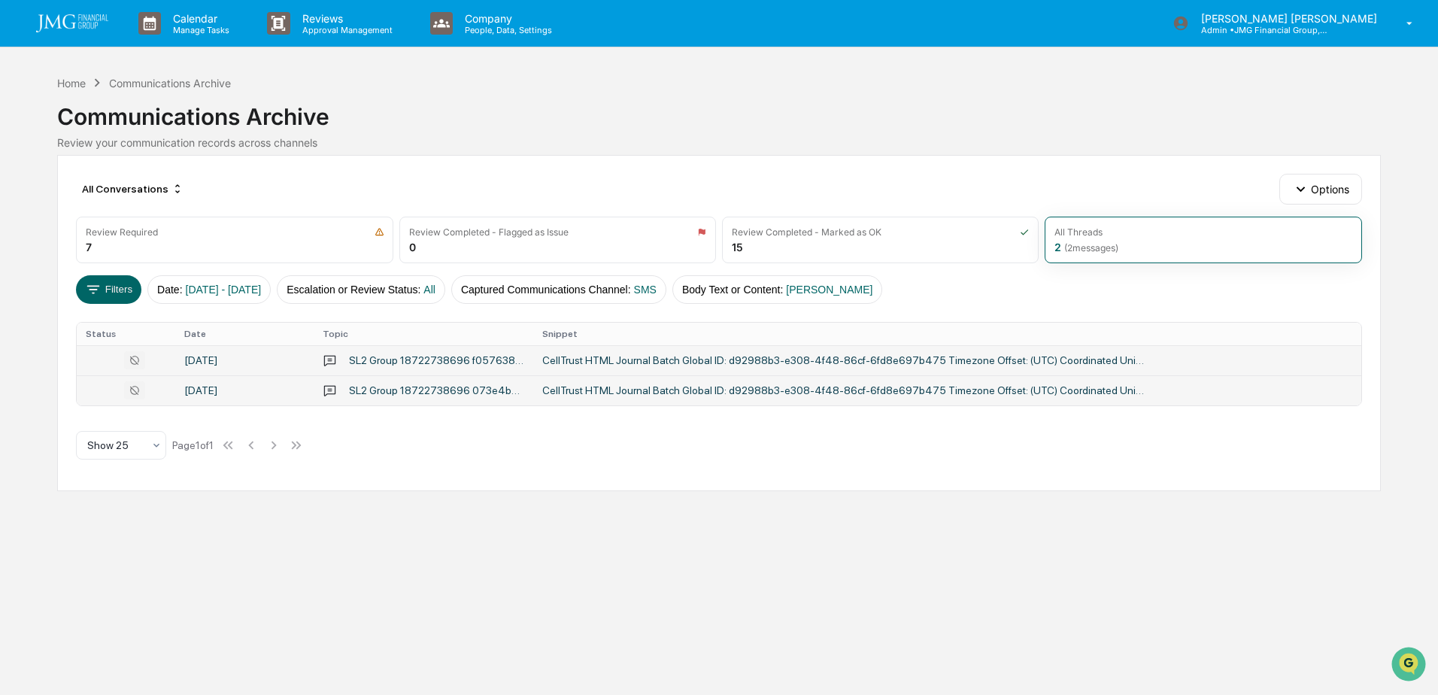
click at [657, 396] on div "CellTrust HTML Journal Batch Global ID: d92988b3-e308-4f48-86cf-6fd8e697b475 Ti…" at bounding box center [843, 390] width 602 height 12
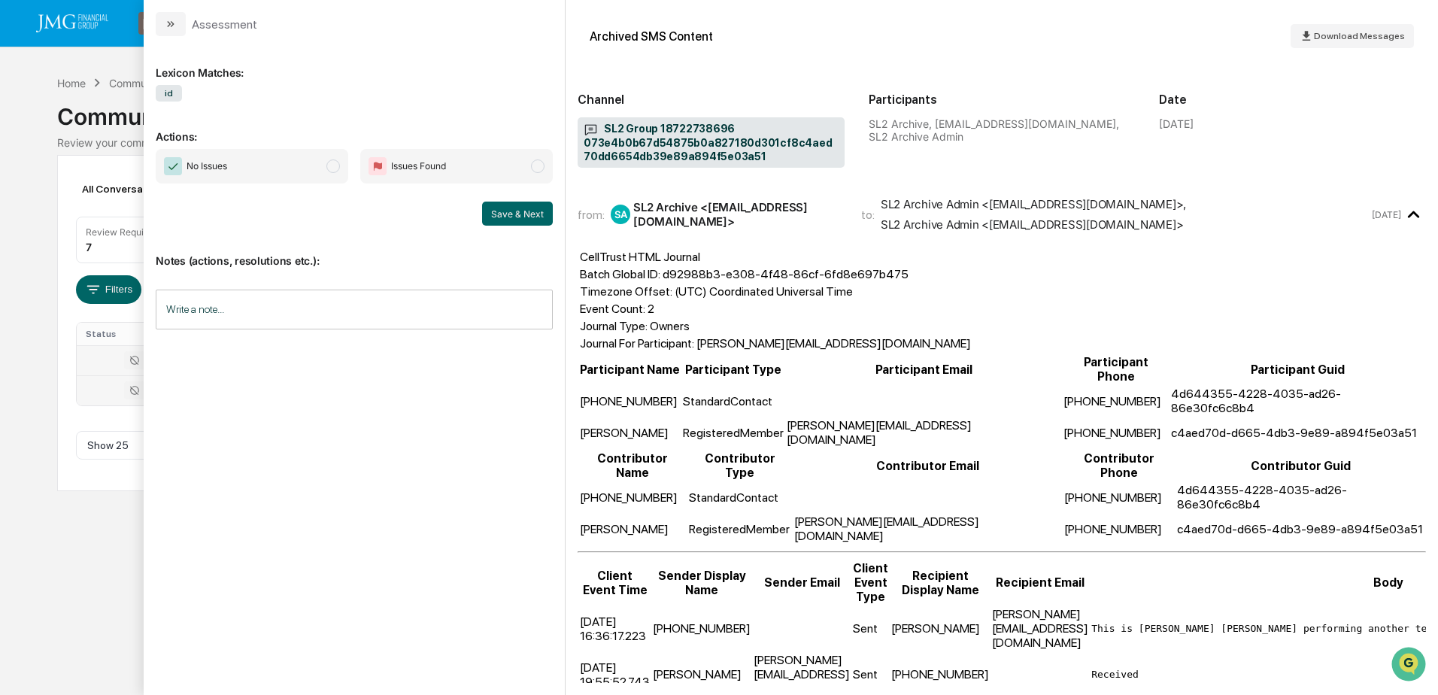
click at [77, 554] on div "Calendar Manage Tasks Reviews Approval Management Company People, Data, Setting…" at bounding box center [719, 347] width 1438 height 695
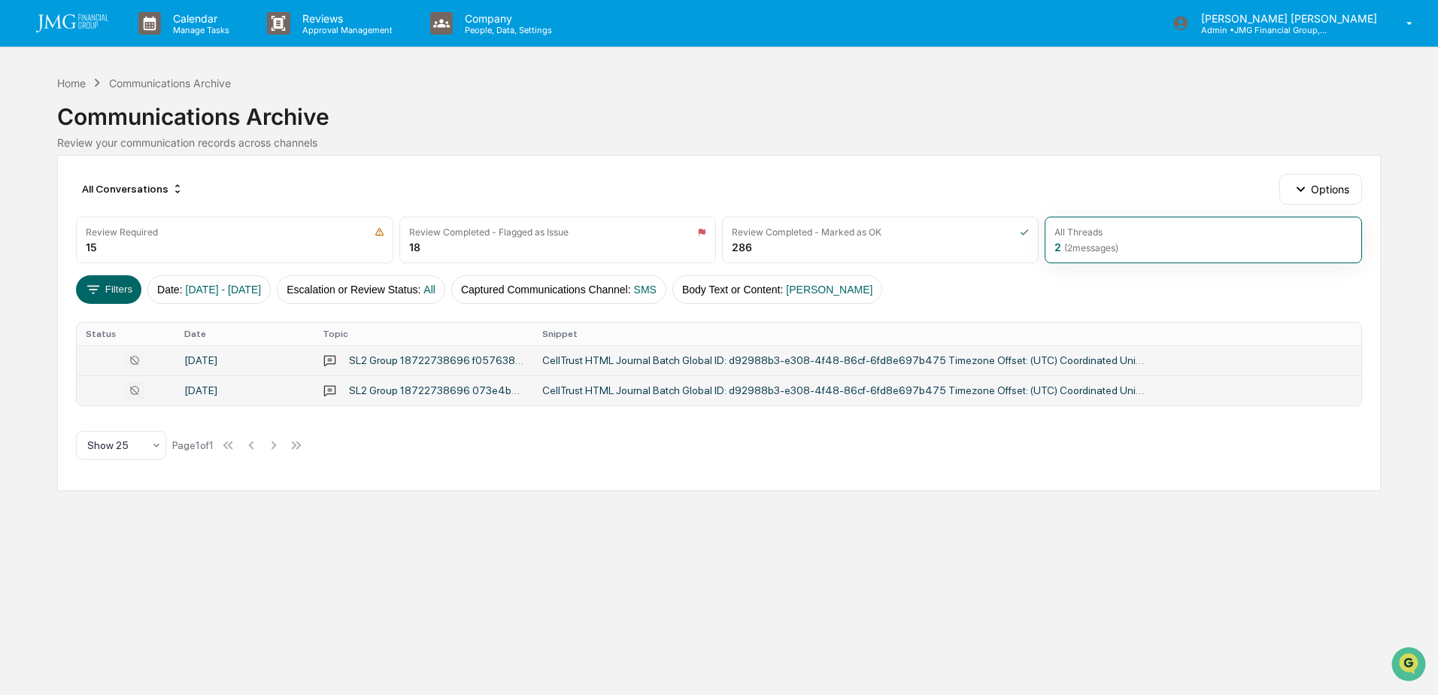
click at [77, 16] on img at bounding box center [72, 23] width 72 height 18
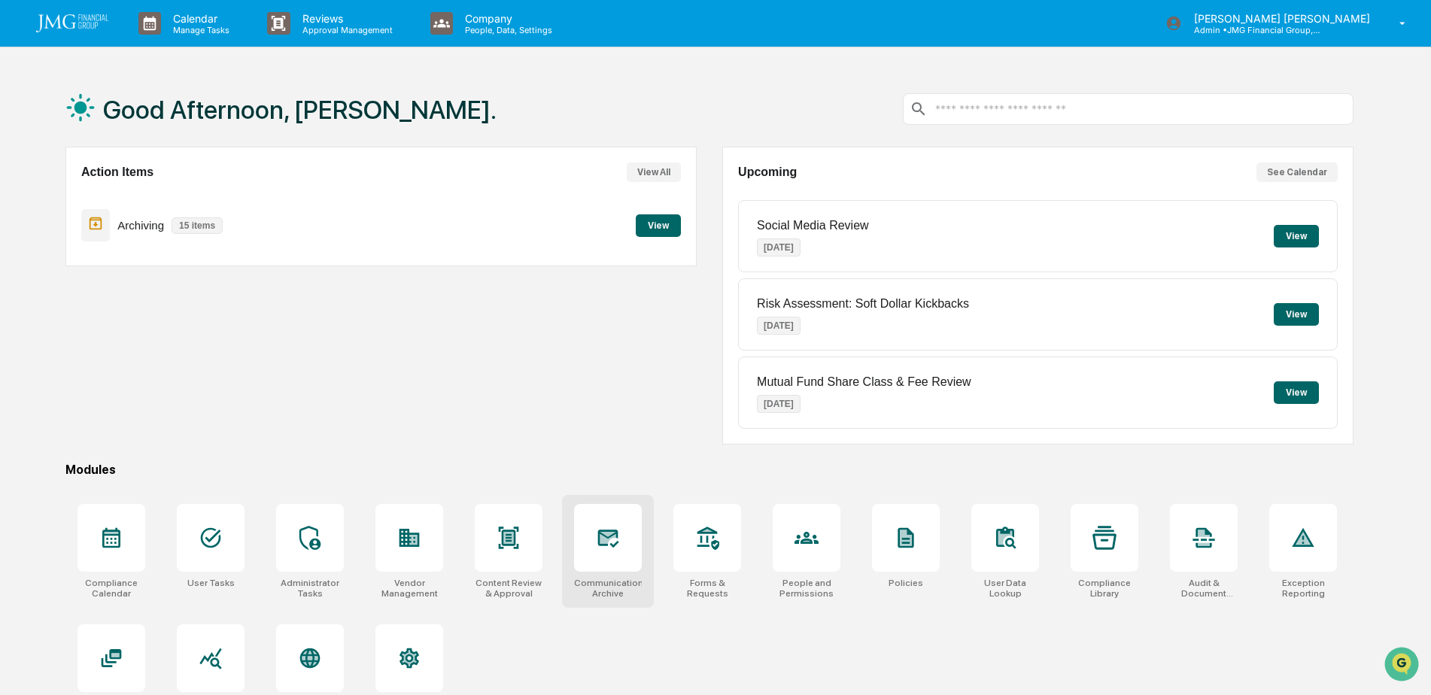
scroll to position [71, 0]
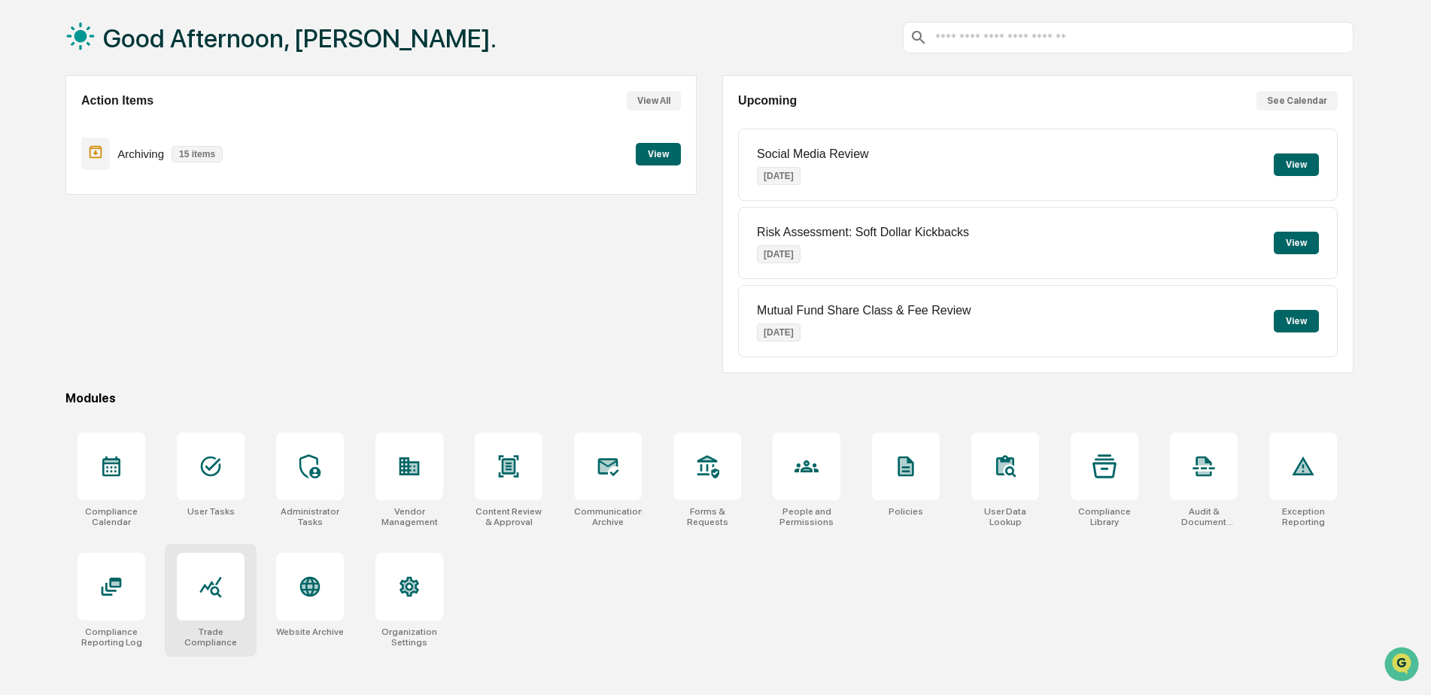
click at [203, 586] on icon at bounding box center [211, 587] width 24 height 24
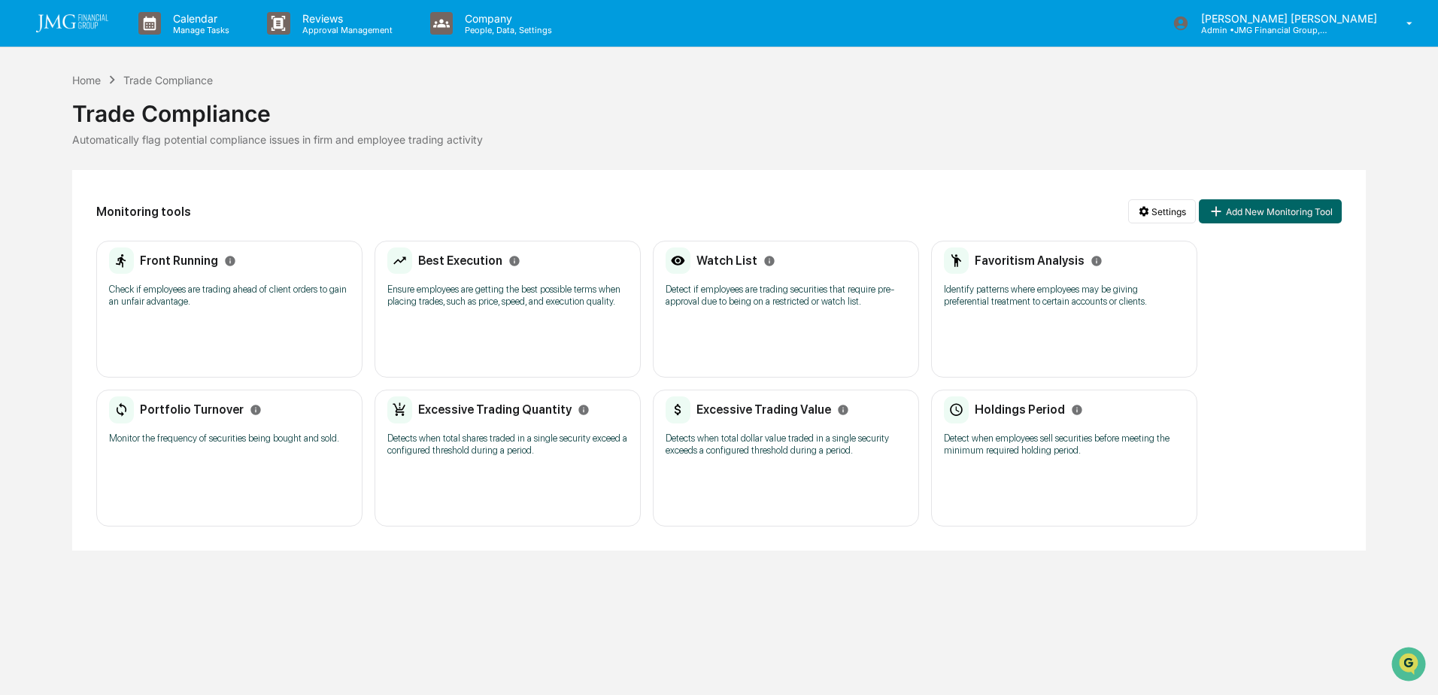
click at [266, 267] on div "Front Running" at bounding box center [229, 260] width 241 height 27
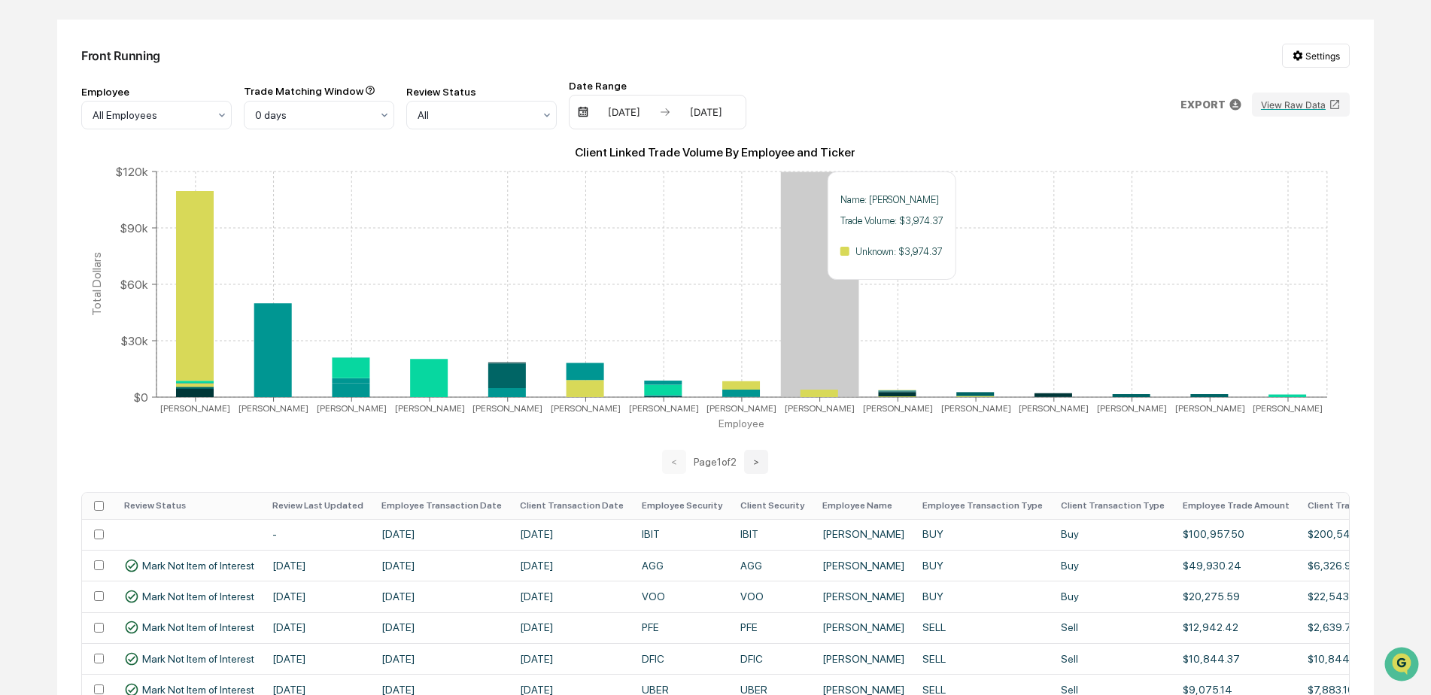
scroll to position [226, 0]
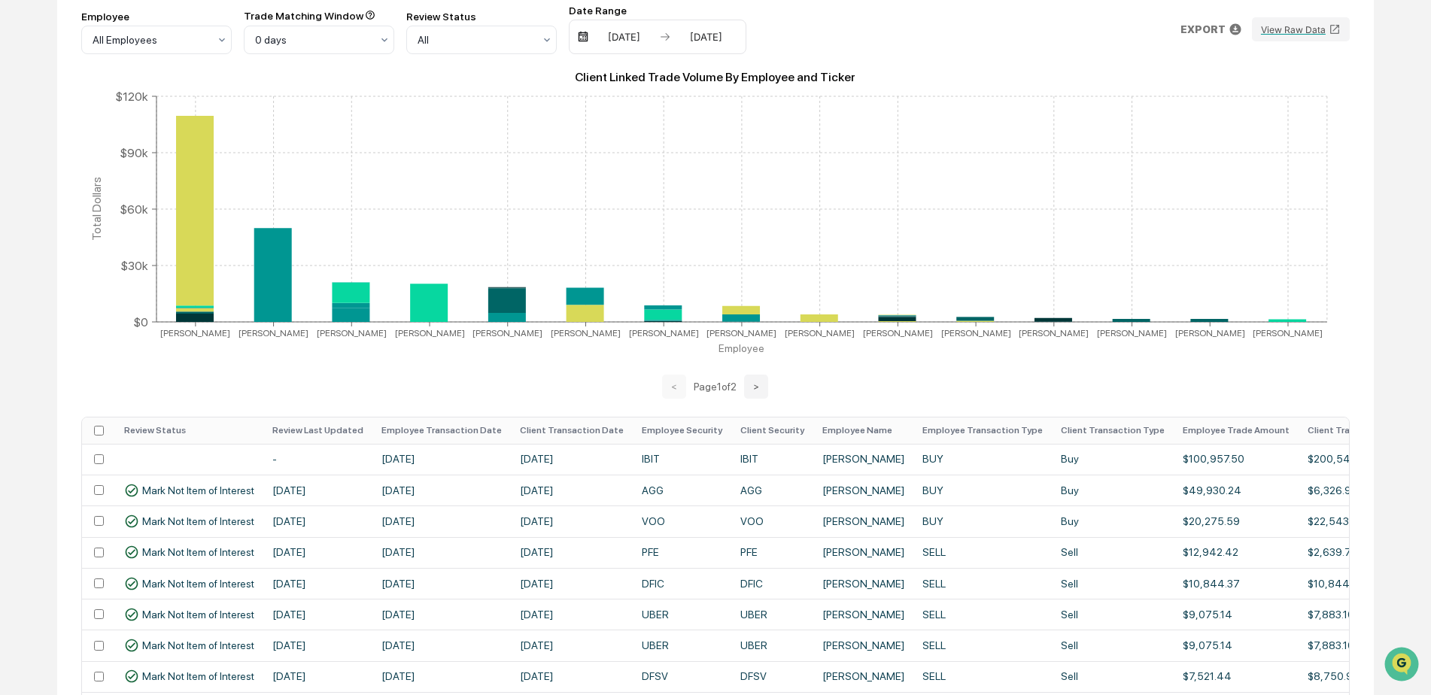
click at [422, 430] on th "Employee Transaction Date" at bounding box center [441, 430] width 138 height 26
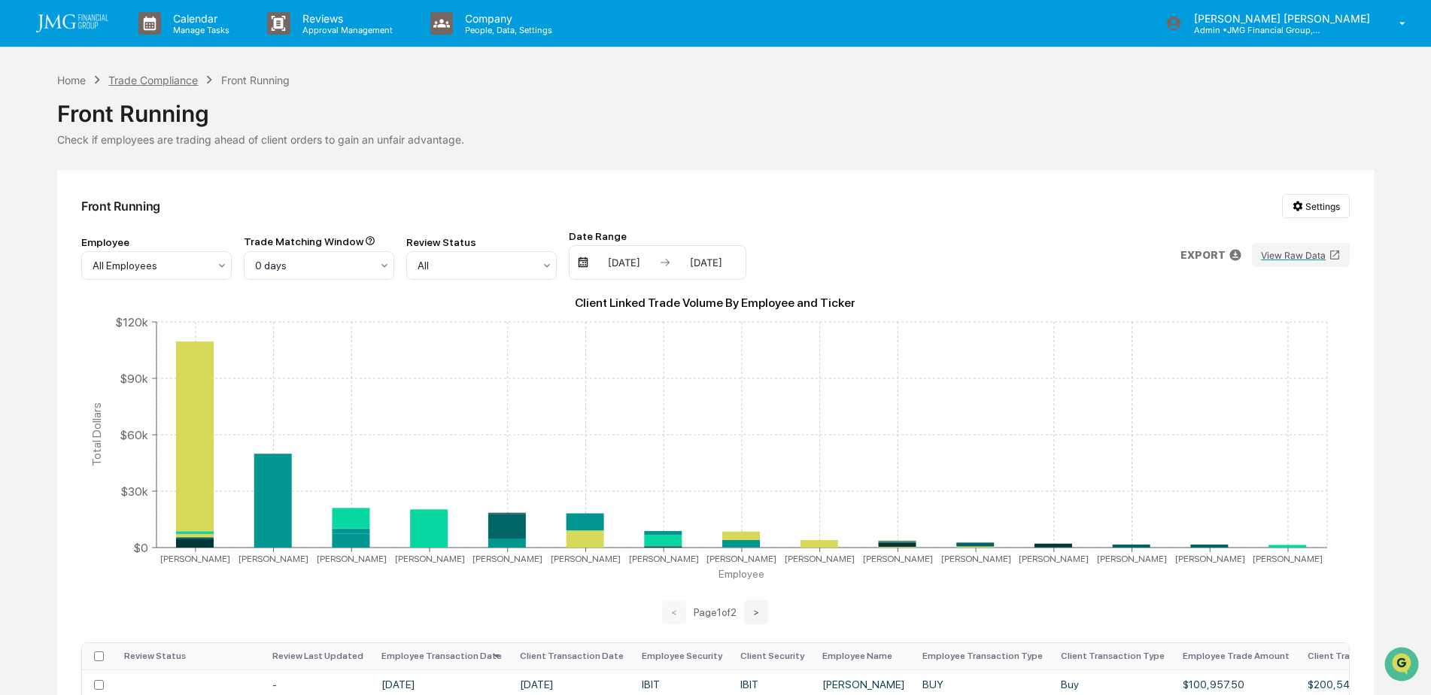
click at [126, 78] on div "Trade Compliance" at bounding box center [153, 80] width 90 height 13
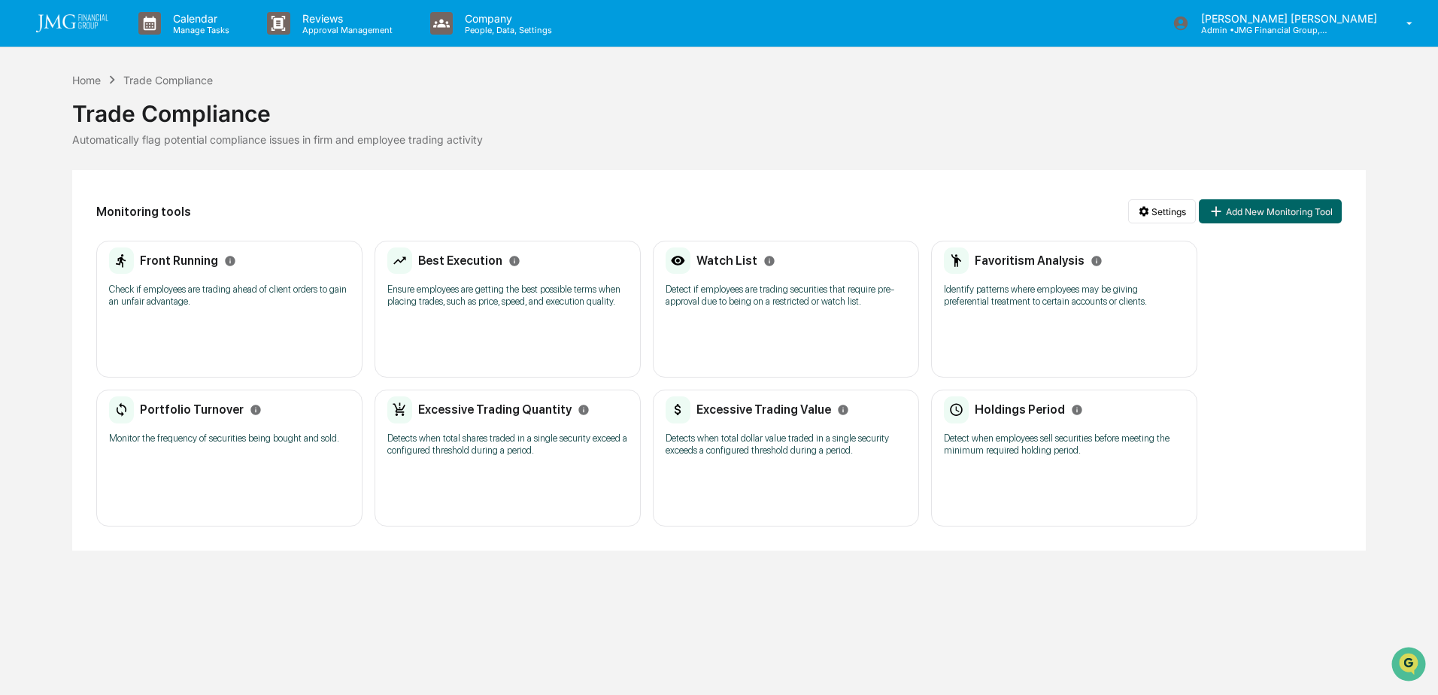
click at [794, 275] on div "Watch List Detect if employees are trading securities that require pre-approval…" at bounding box center [786, 282] width 241 height 70
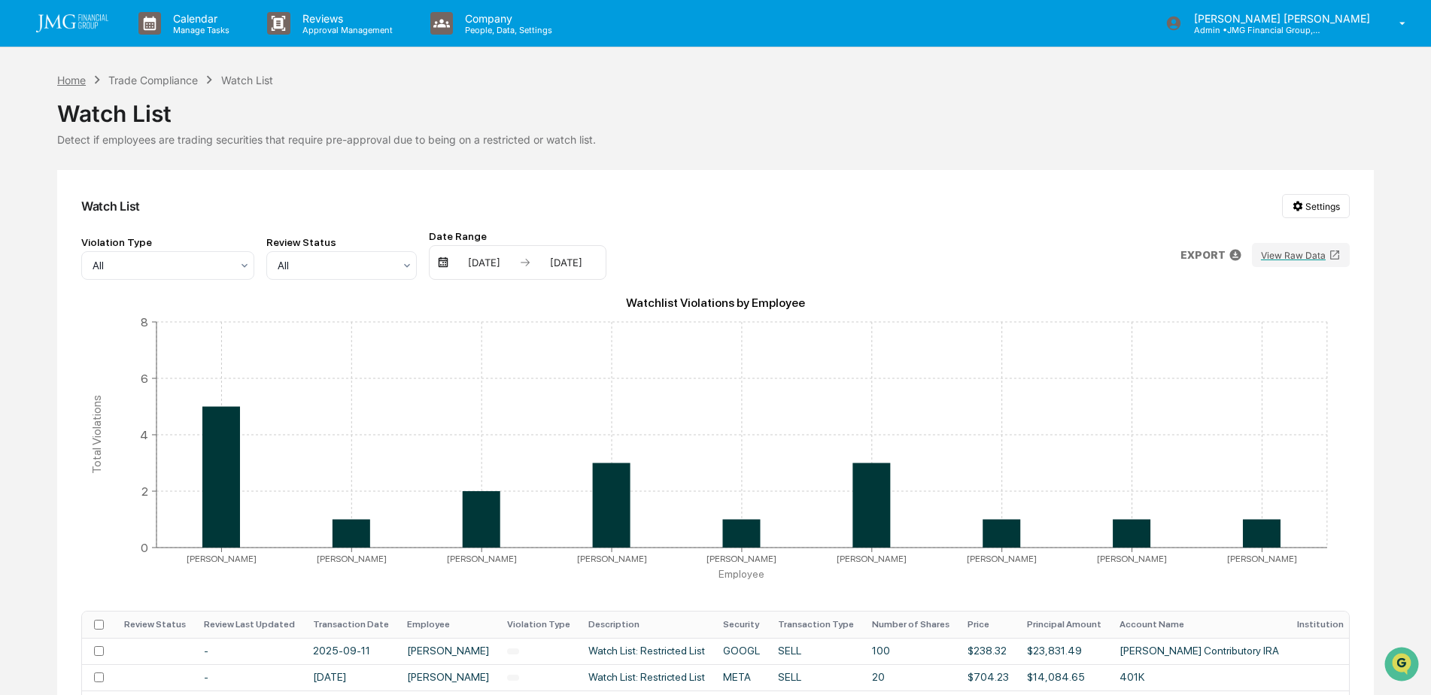
click at [80, 82] on div "Home" at bounding box center [71, 80] width 29 height 13
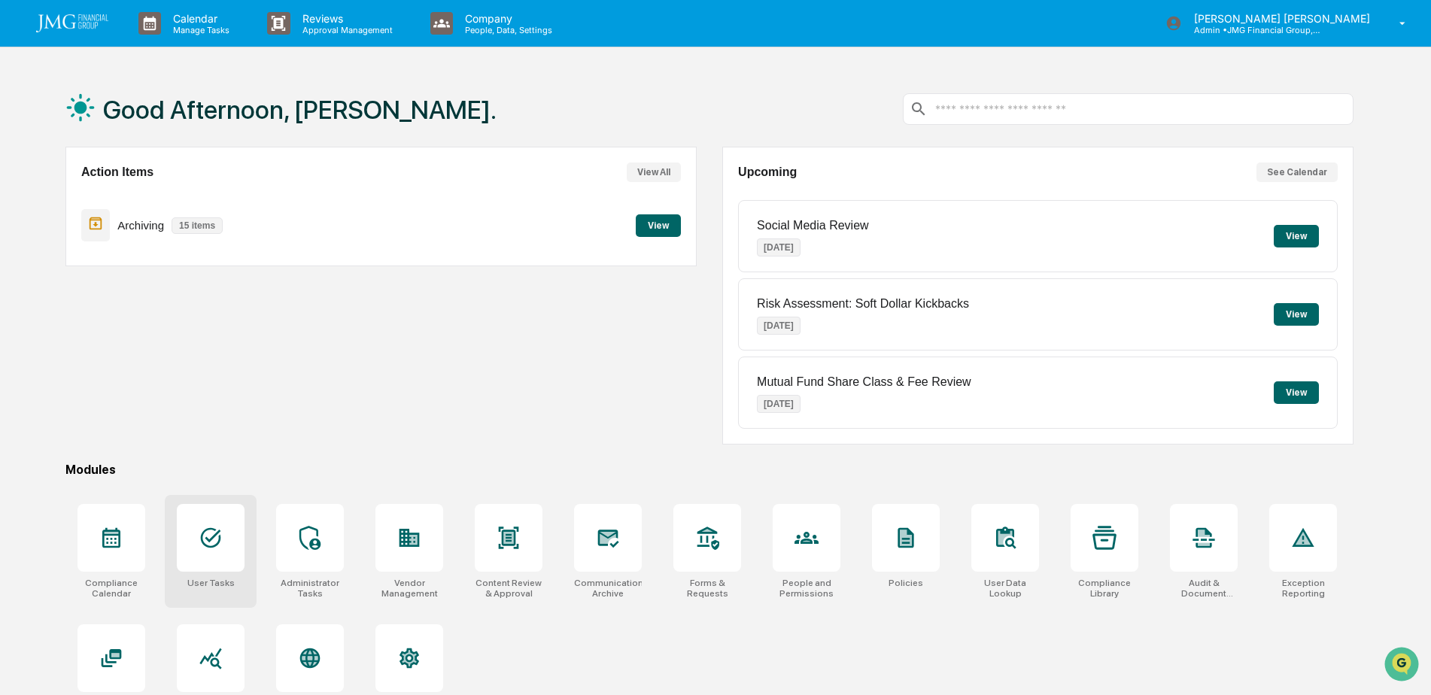
click at [232, 552] on div at bounding box center [211, 538] width 68 height 68
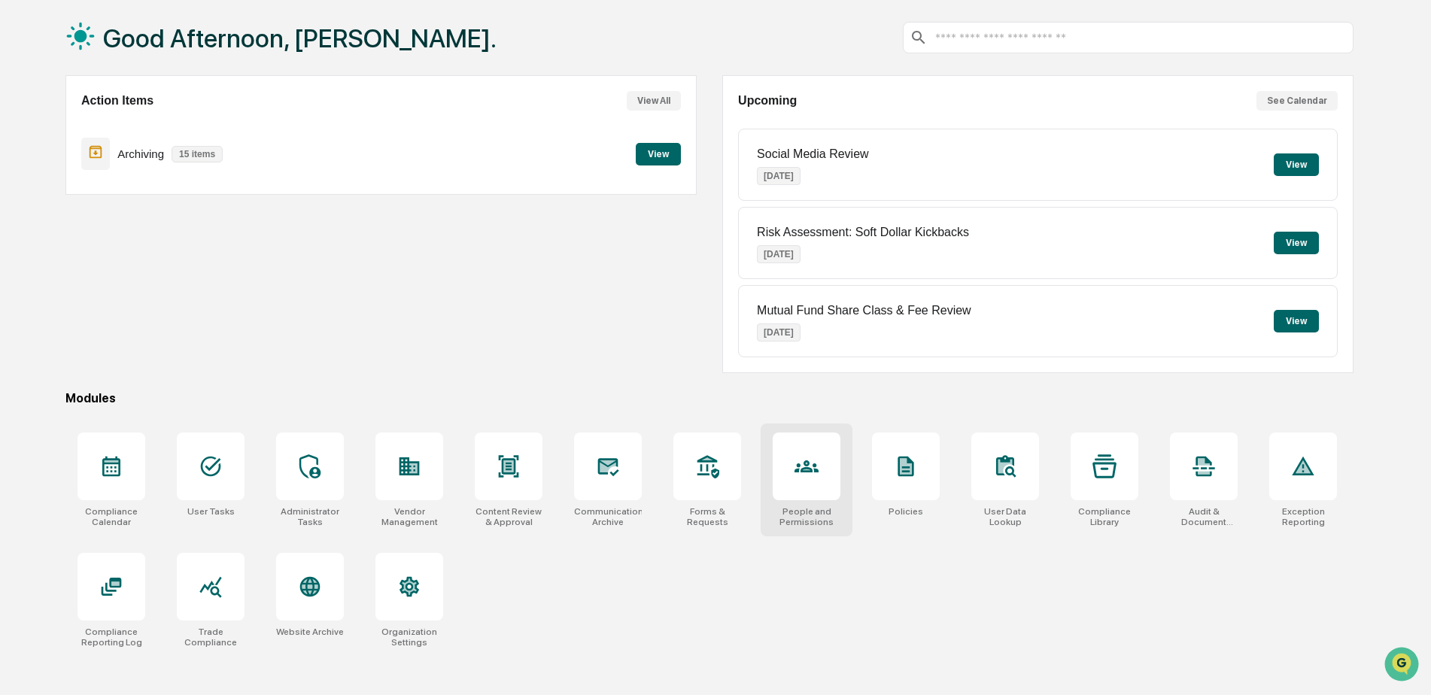
click at [806, 496] on div at bounding box center [806, 466] width 68 height 68
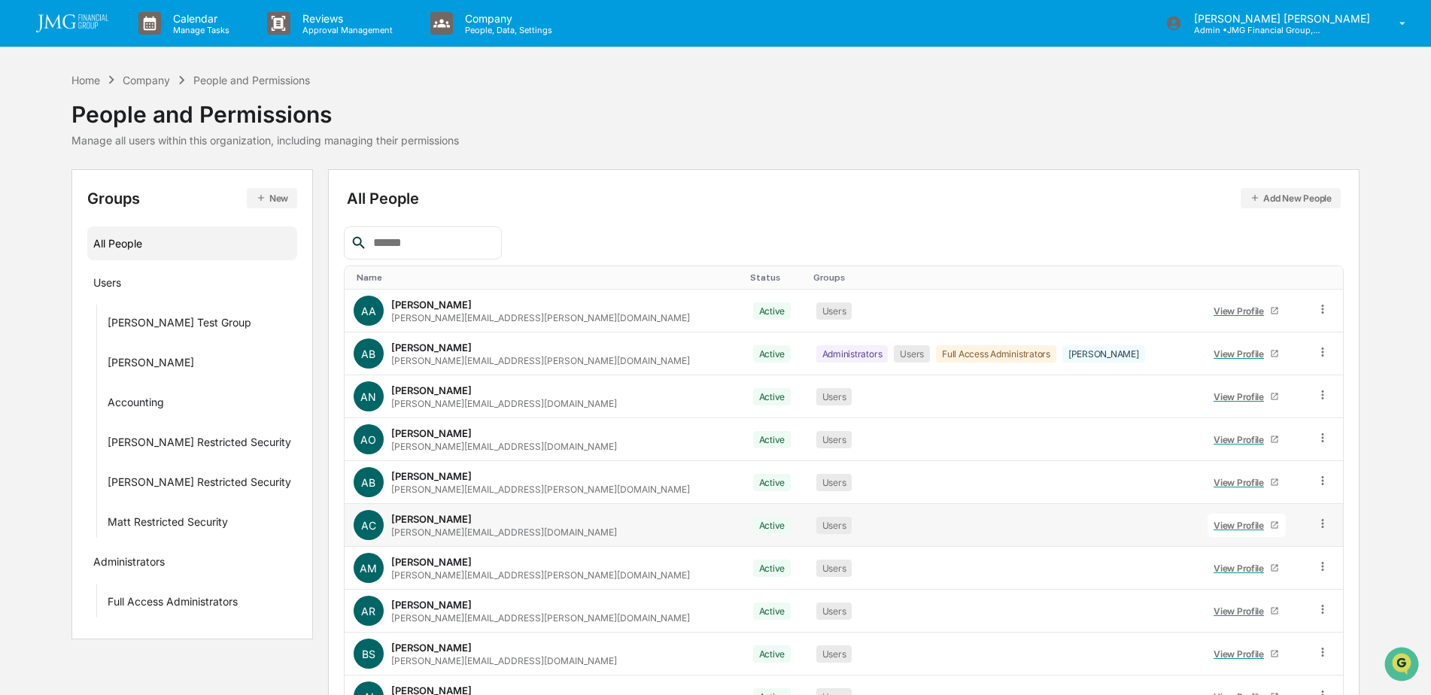
scroll to position [90, 0]
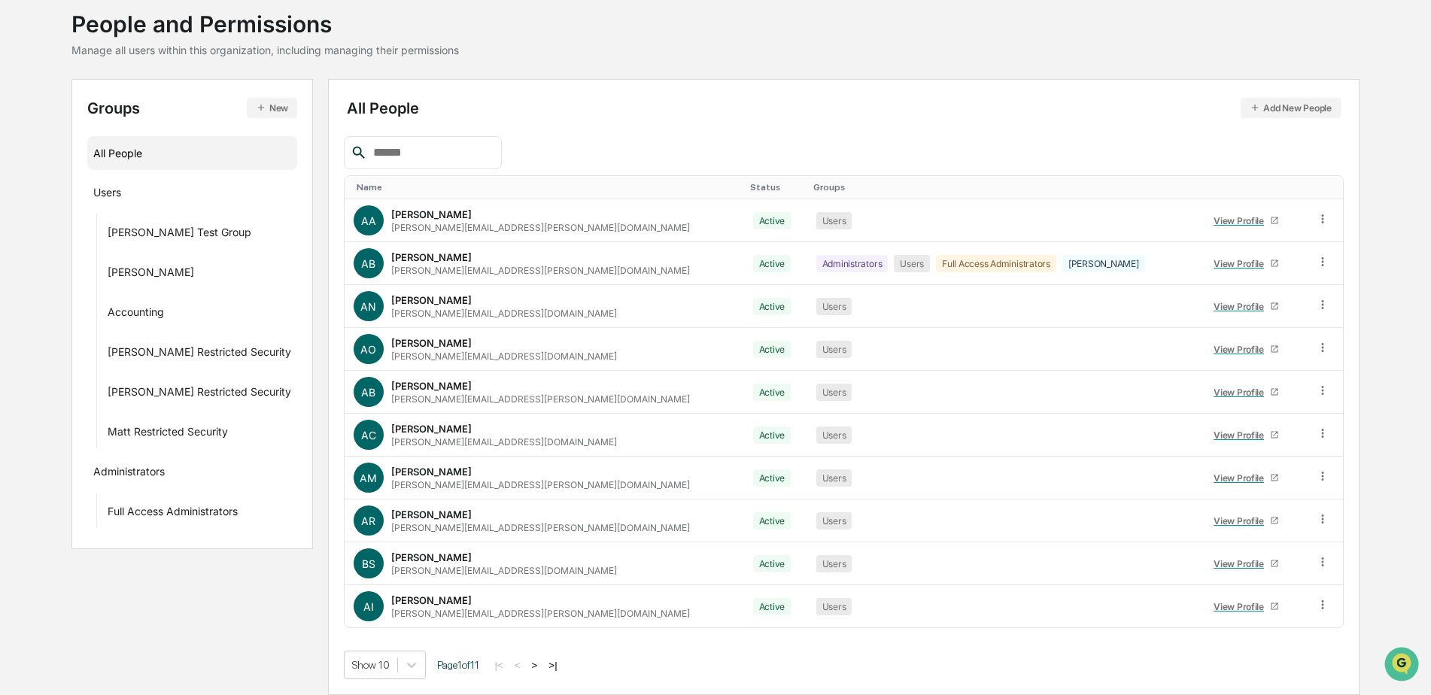
click at [551, 666] on button ">|" at bounding box center [552, 665] width 17 height 13
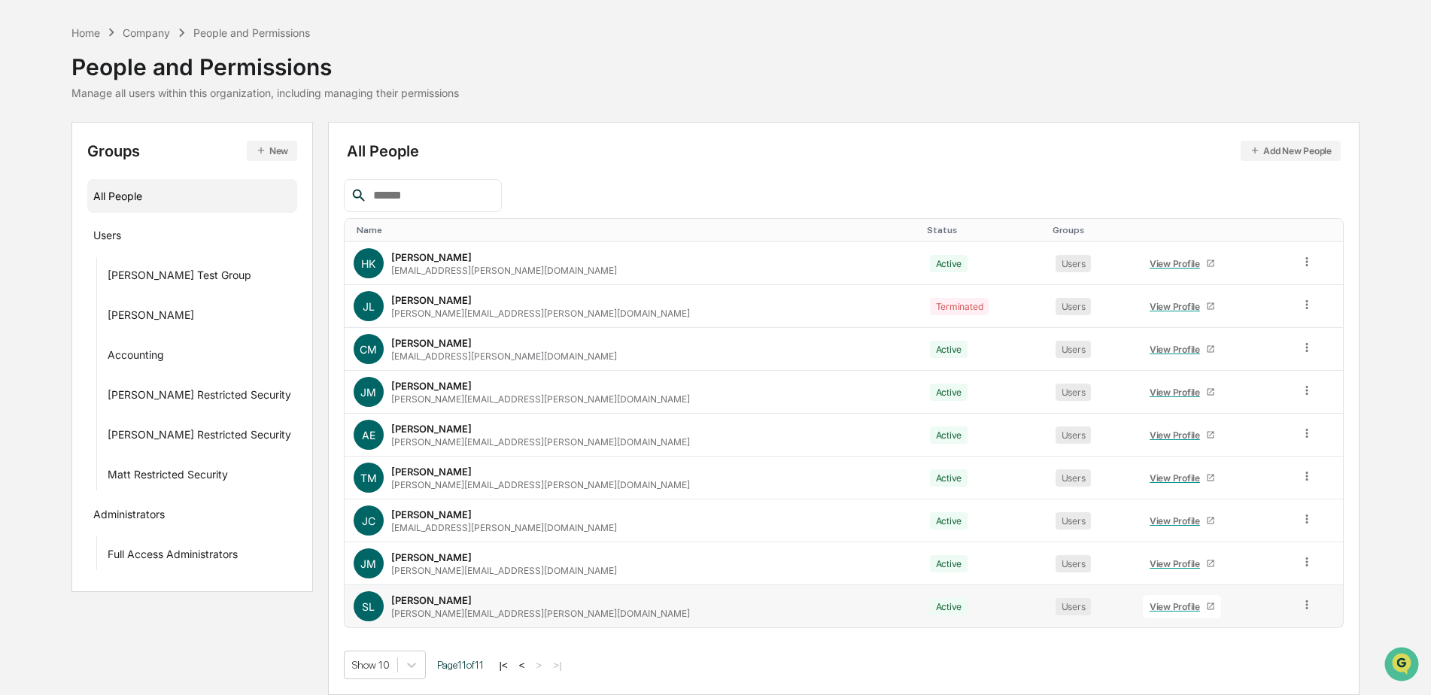
click at [1149, 611] on div "View Profile" at bounding box center [1177, 606] width 56 height 11
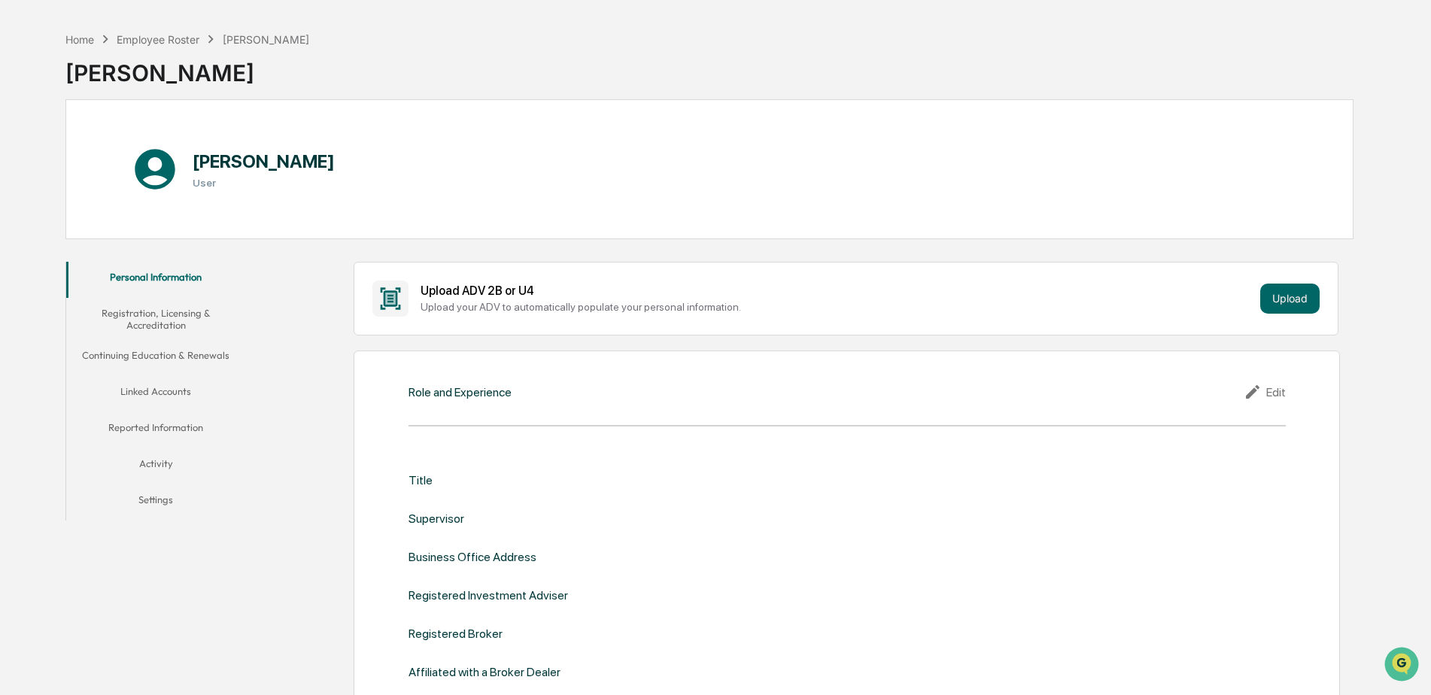
click at [171, 393] on button "Linked Accounts" at bounding box center [156, 394] width 180 height 36
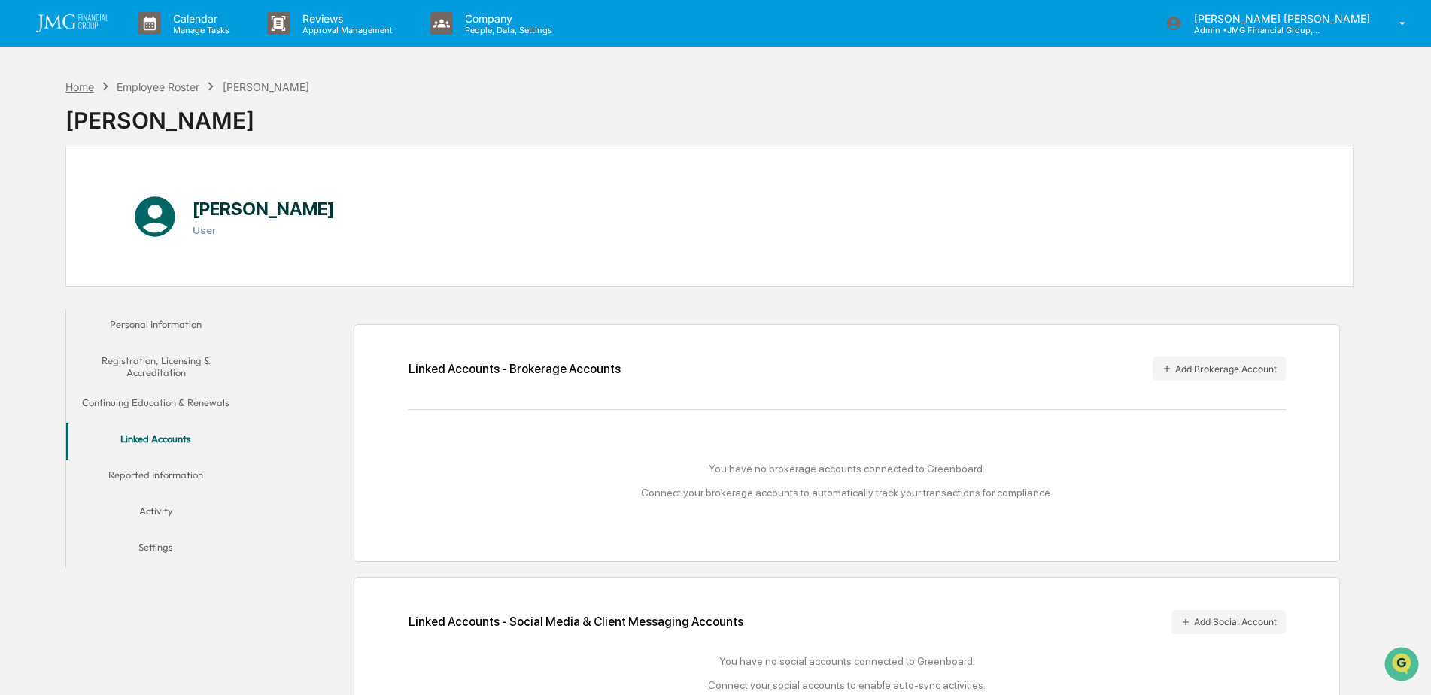
click at [91, 88] on div "Home" at bounding box center [79, 86] width 29 height 13
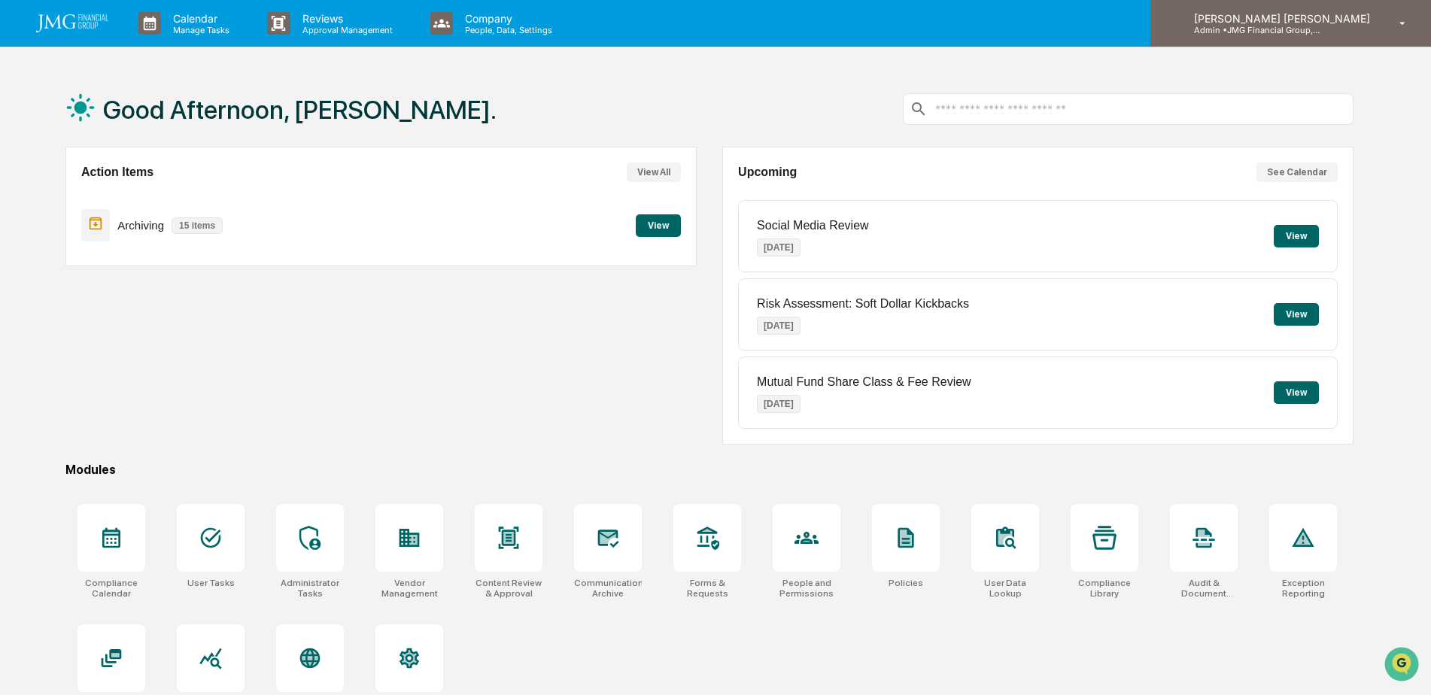
click at [1306, 27] on p "Admin • JMG Financial Group, Ltd." at bounding box center [1252, 30] width 140 height 11
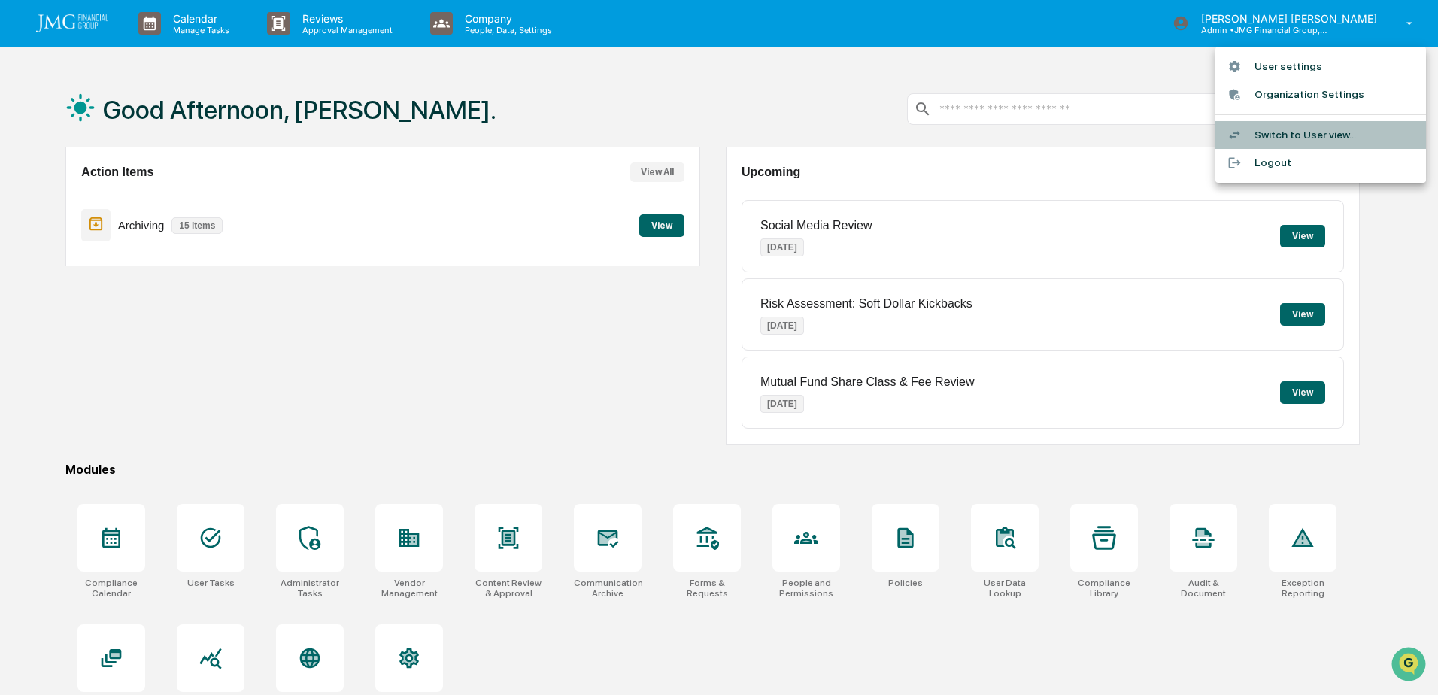
click at [1311, 131] on li "Switch to User view..." at bounding box center [1320, 135] width 211 height 28
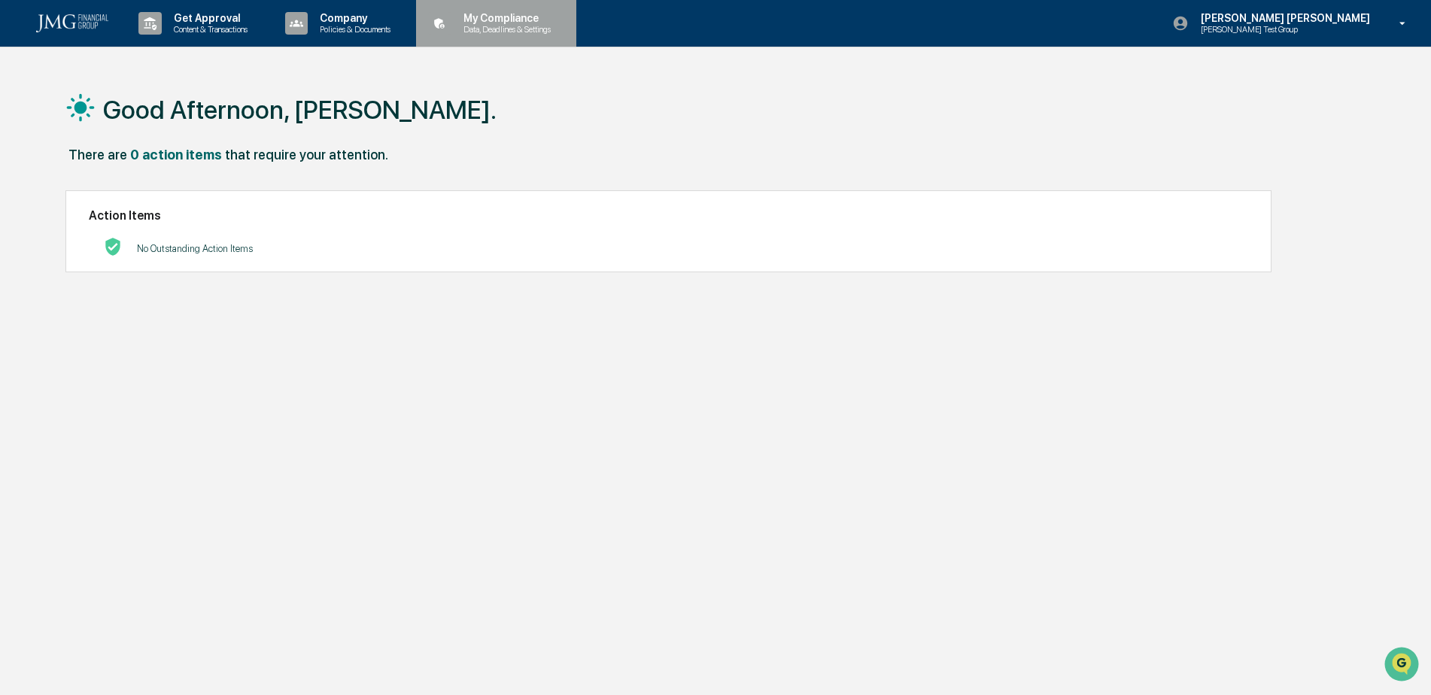
click at [498, 34] on p "Data, Deadlines & Settings" at bounding box center [504, 29] width 107 height 11
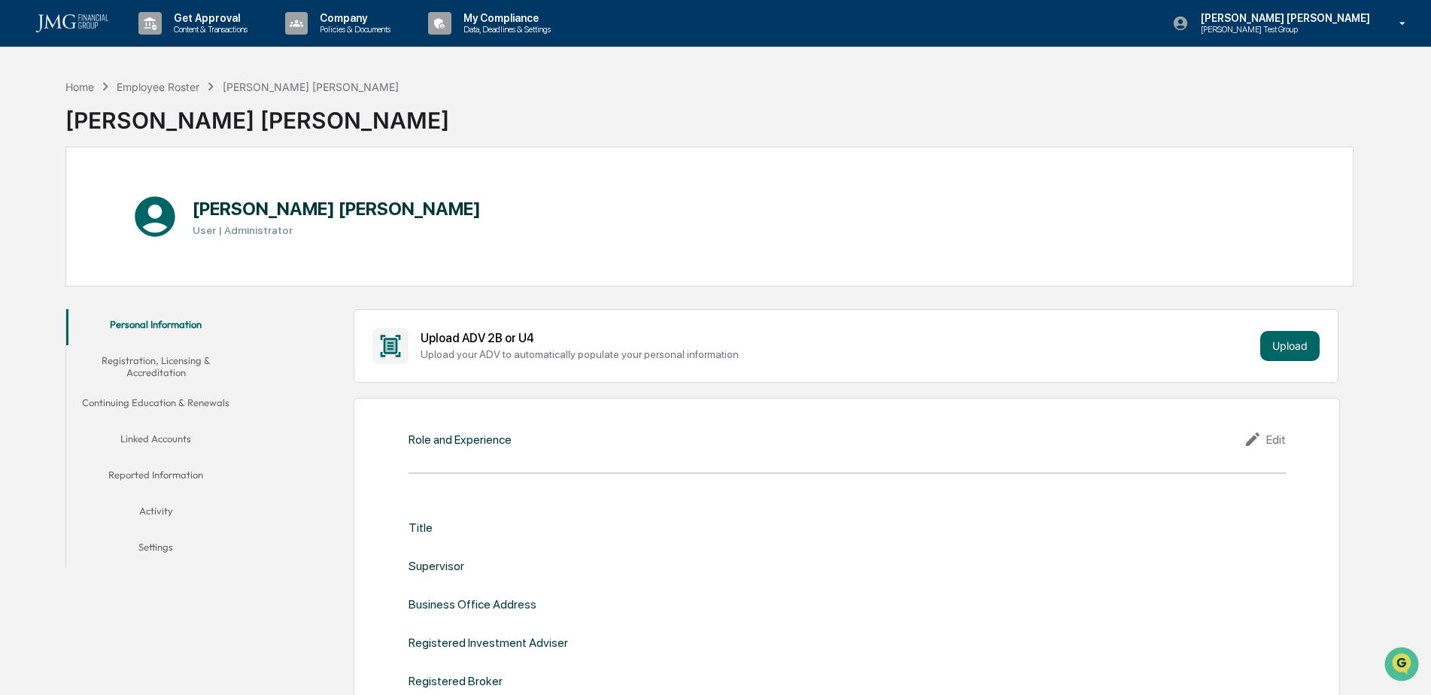
click at [168, 432] on button "Linked Accounts" at bounding box center [156, 441] width 180 height 36
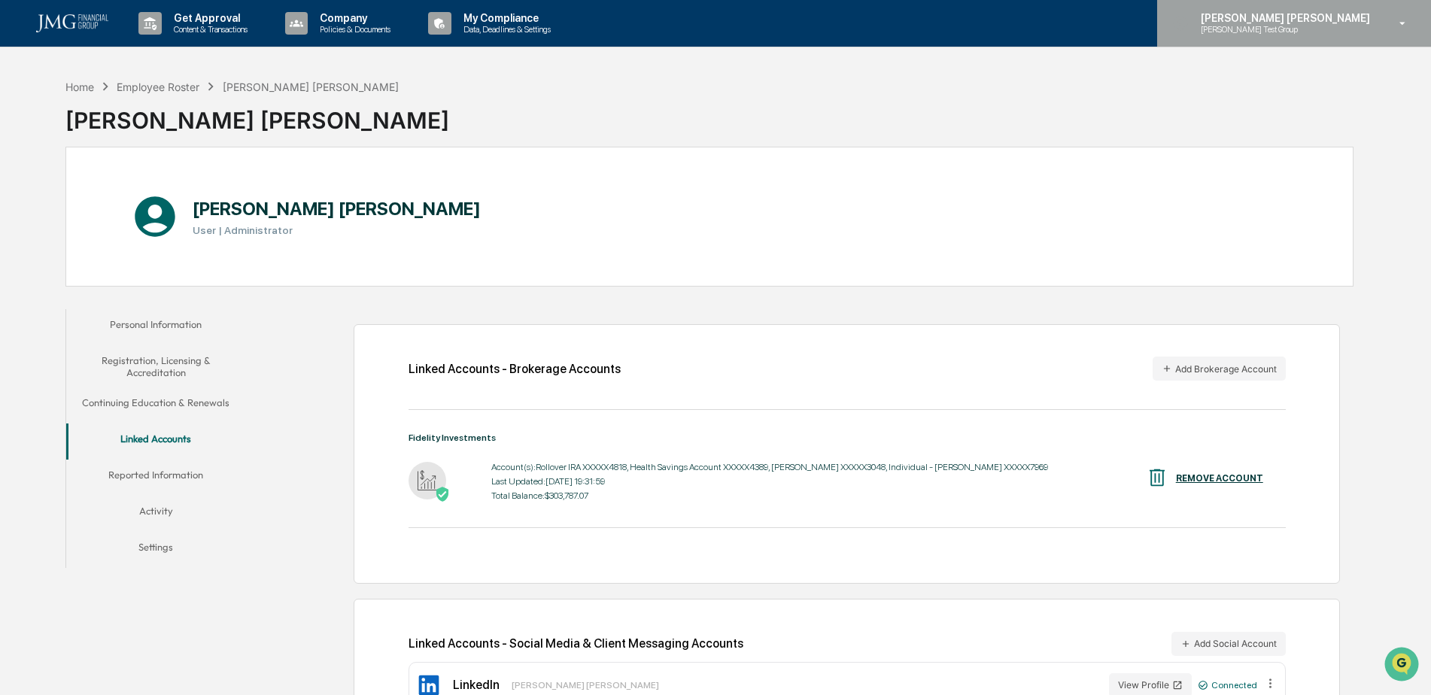
click at [1305, 29] on p "Steve Test Group" at bounding box center [1261, 29] width 147 height 11
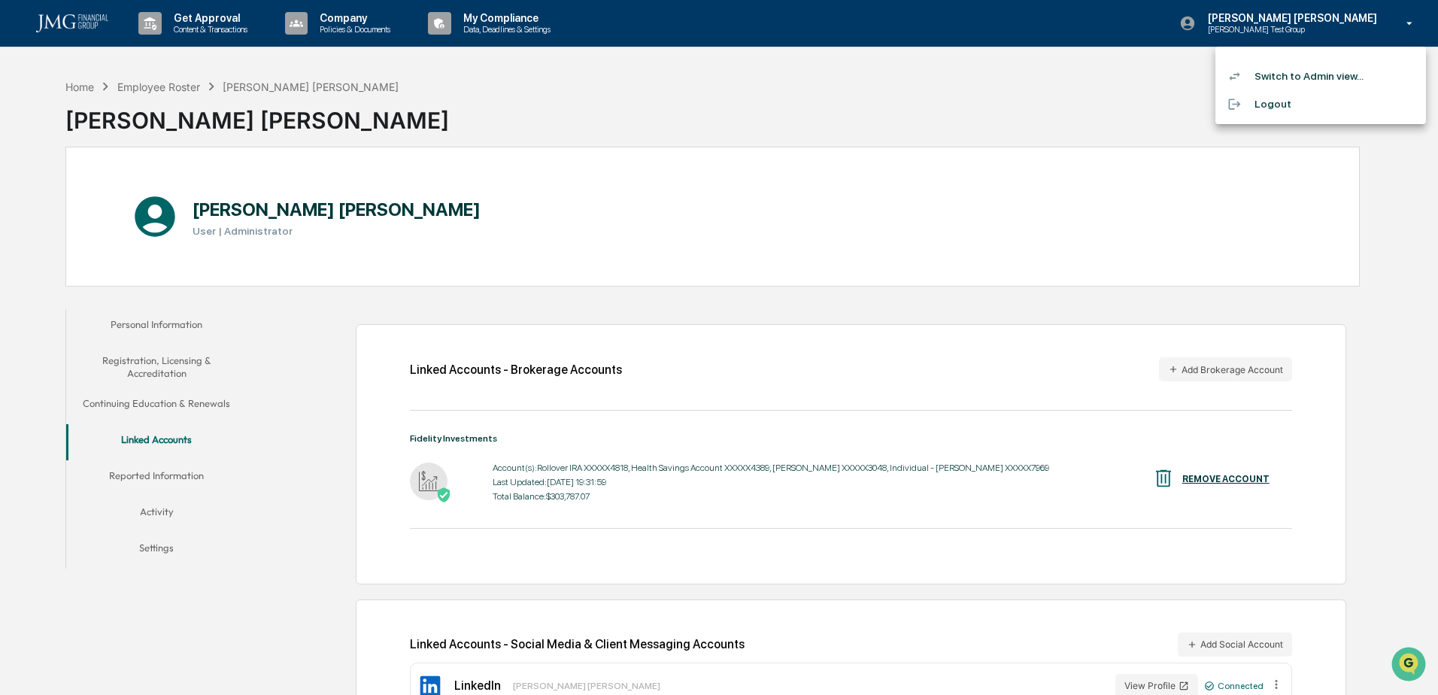
click at [1280, 102] on li "Logout" at bounding box center [1320, 104] width 211 height 28
